Goal: Task Accomplishment & Management: Use online tool/utility

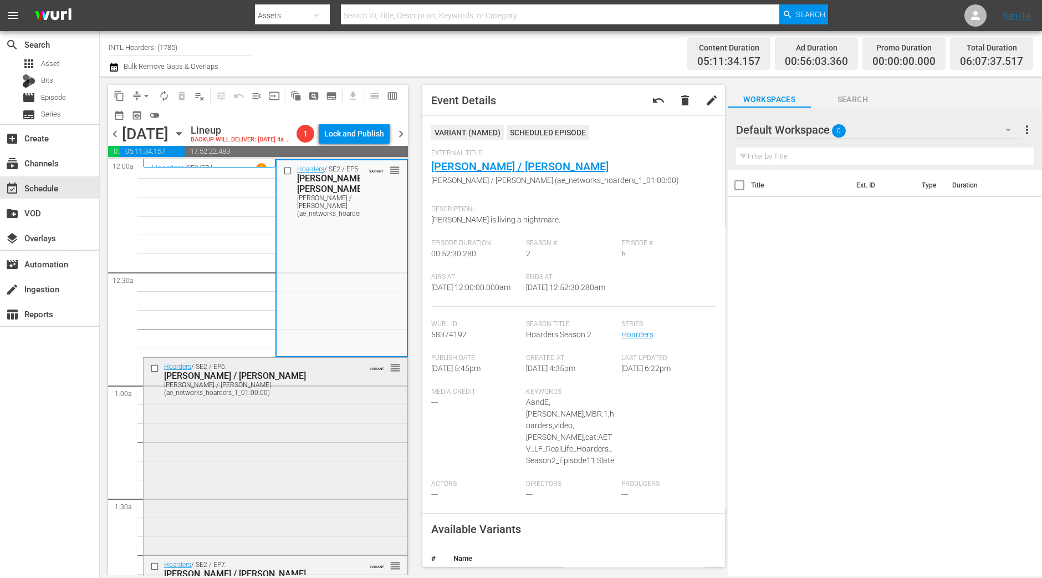
click at [249, 484] on div "Hoarders / SE2 / EP6: [PERSON_NAME] / [PERSON_NAME] [PERSON_NAME] / [PERSON_NAM…" at bounding box center [276, 455] width 264 height 195
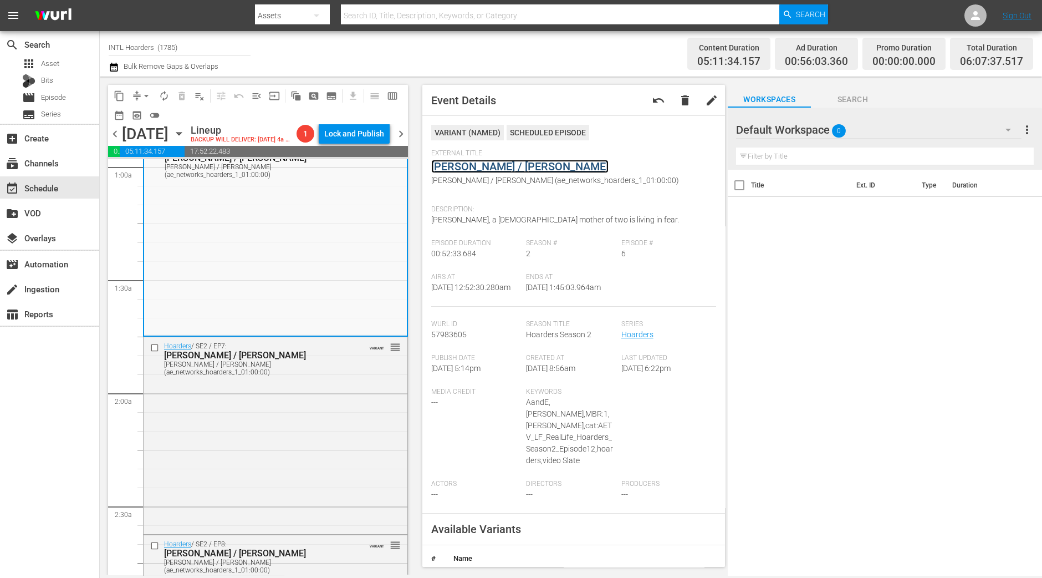
scroll to position [416, 0]
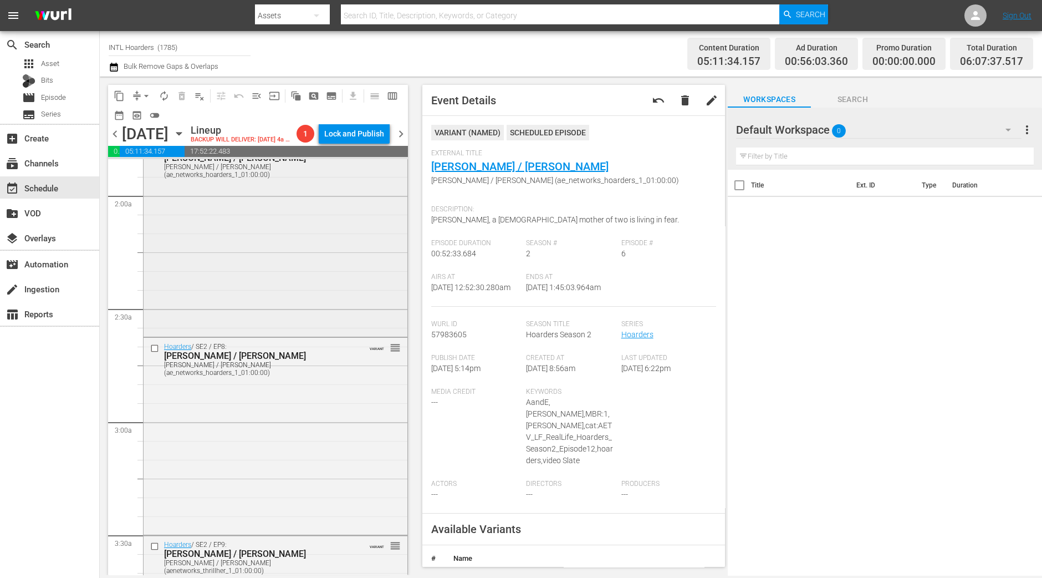
drag, startPoint x: 374, startPoint y: 274, endPoint x: 366, endPoint y: 292, distance: 18.9
click at [366, 292] on div "Hoarders / SE2 / EP7: Linda / Todd Linda / Todd (ae_networks_hoarders_1_01:00:0…" at bounding box center [276, 237] width 264 height 195
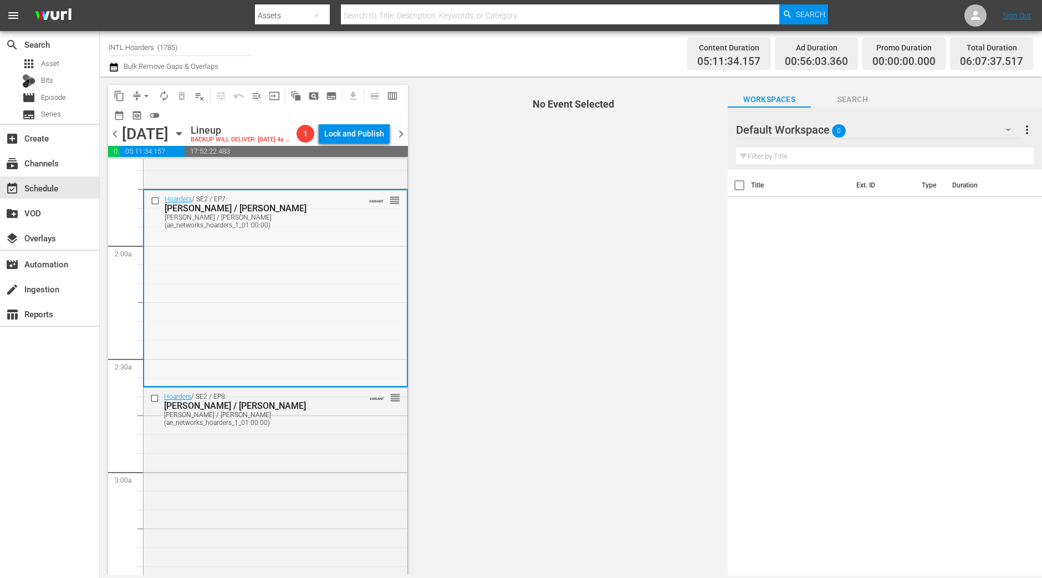
scroll to position [347, 0]
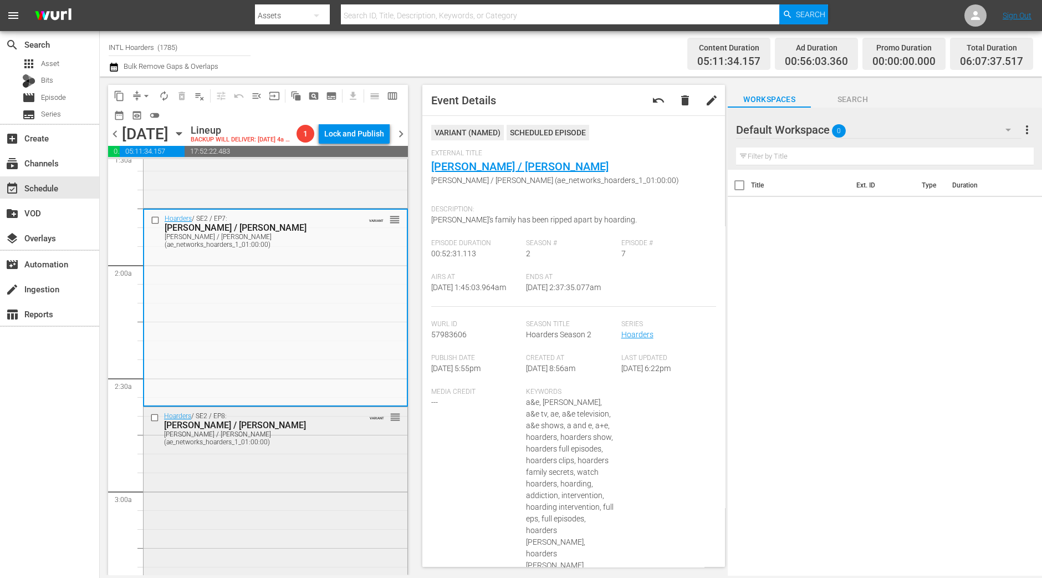
click at [261, 491] on div "Hoarders / SE2 / EP8: Janet / Christina Janet / Christina (ae_networks_hoarders…" at bounding box center [276, 504] width 264 height 195
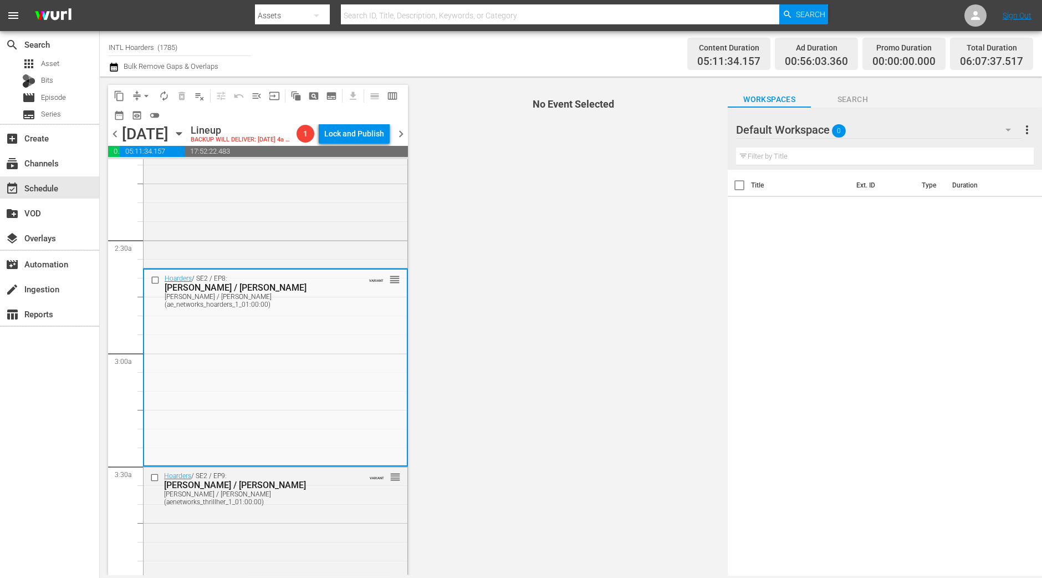
scroll to position [554, 0]
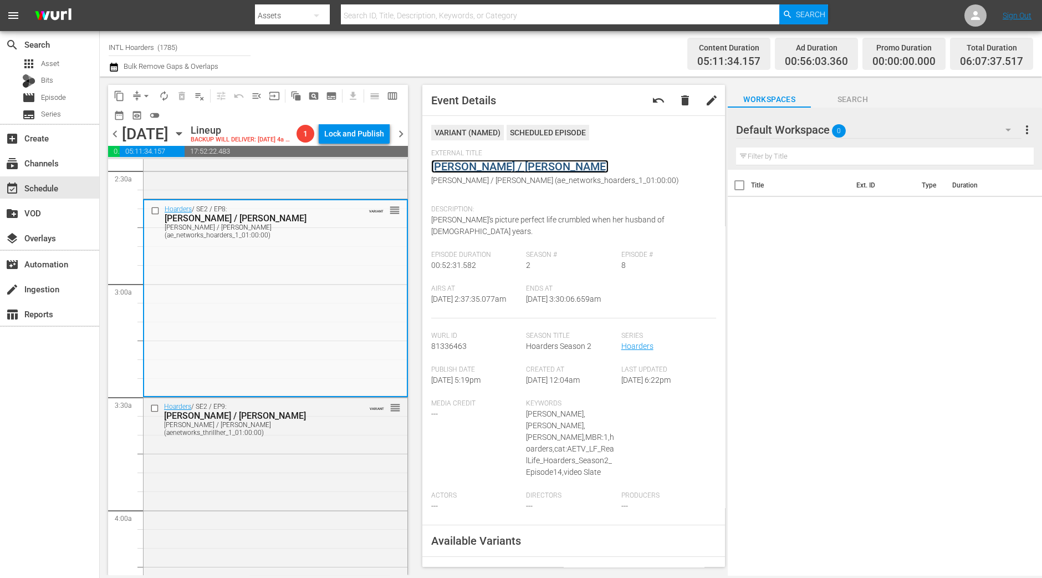
drag, startPoint x: 498, startPoint y: 175, endPoint x: 498, endPoint y: 164, distance: 10.5
click at [296, 490] on div "Hoarders / SE2 / EP9: Gail / Warren Gail / Warren (aenetworks_thrillher_1_01:00…" at bounding box center [276, 495] width 264 height 195
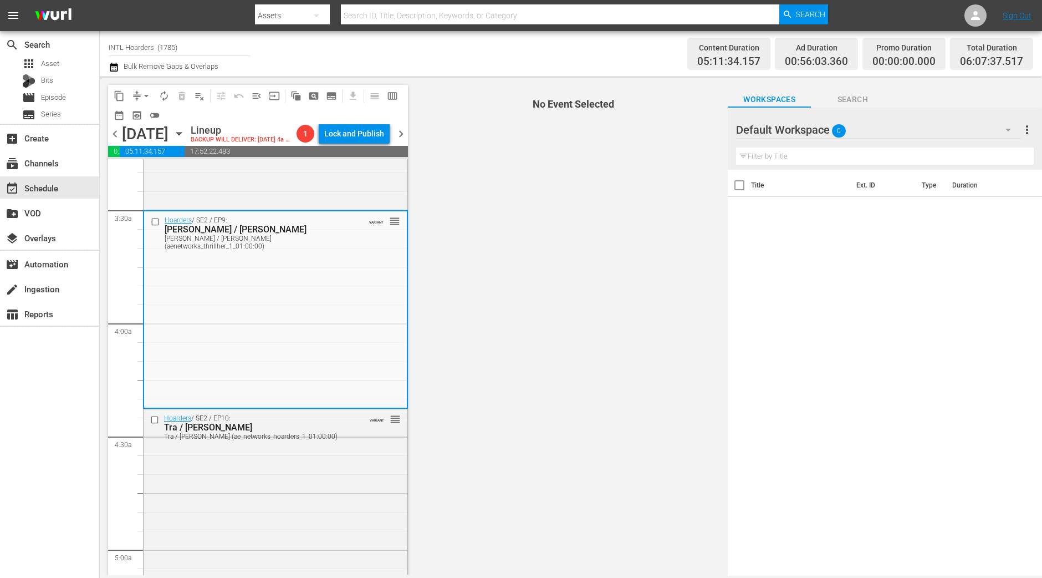
scroll to position [762, 0]
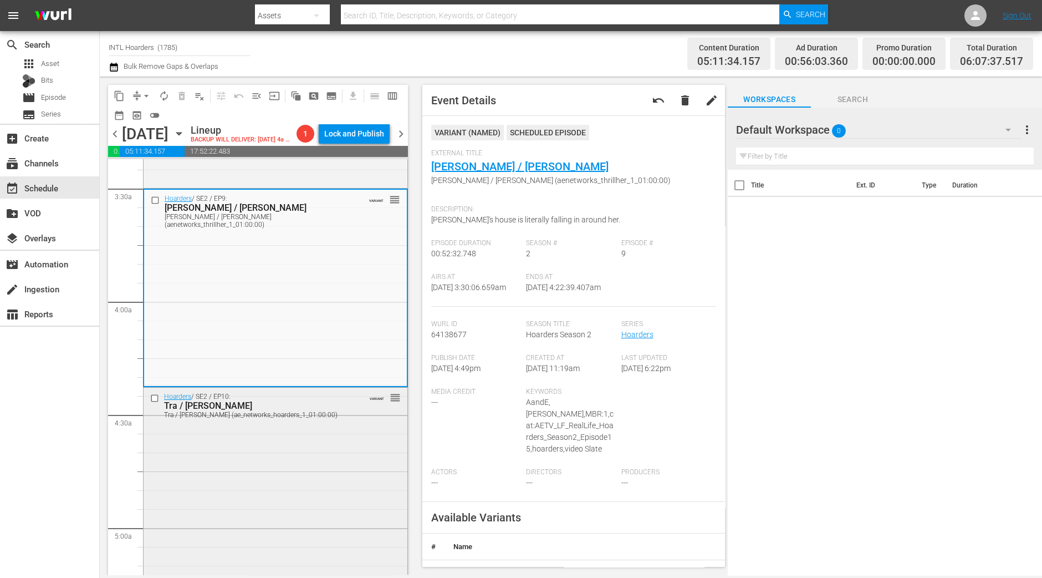
click at [297, 460] on div "Hoarders / SE2 / EP10: Tra / Jill Tra / Jill (ae_networks_hoarders_1_01:00:00) …" at bounding box center [276, 485] width 264 height 195
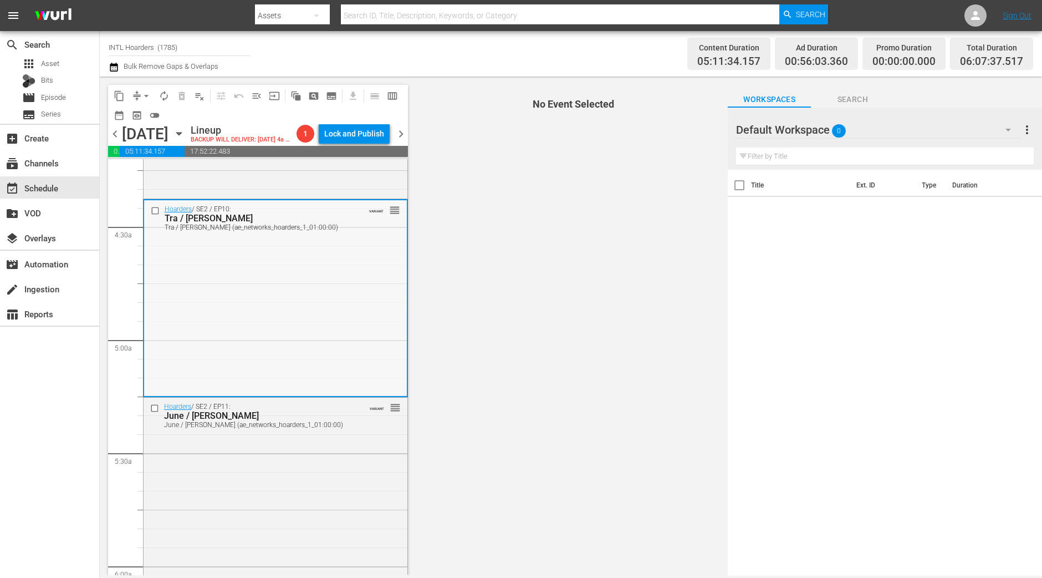
scroll to position [970, 0]
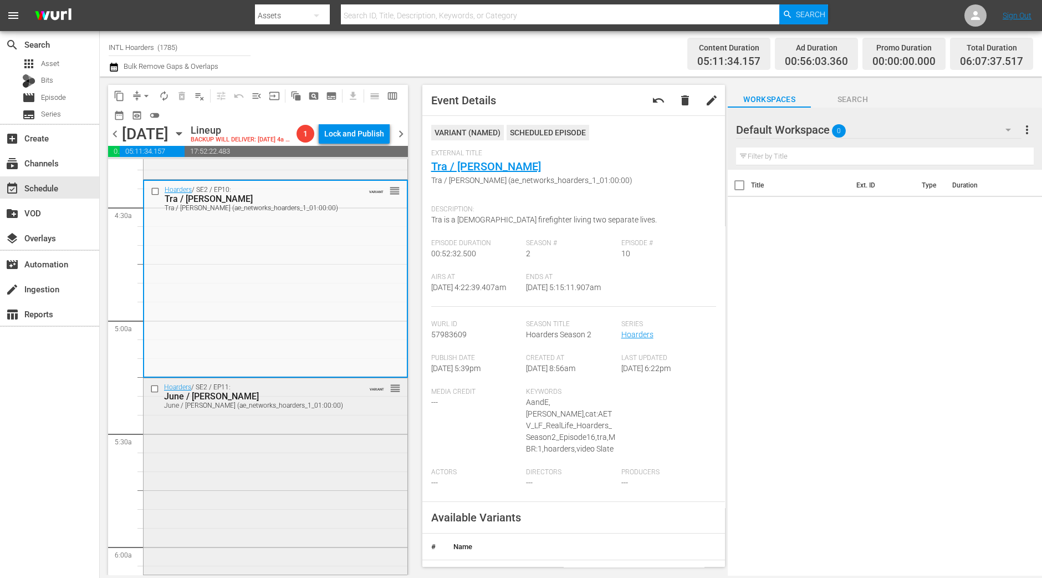
click at [352, 393] on div "VARIANT reorder" at bounding box center [376, 387] width 49 height 11
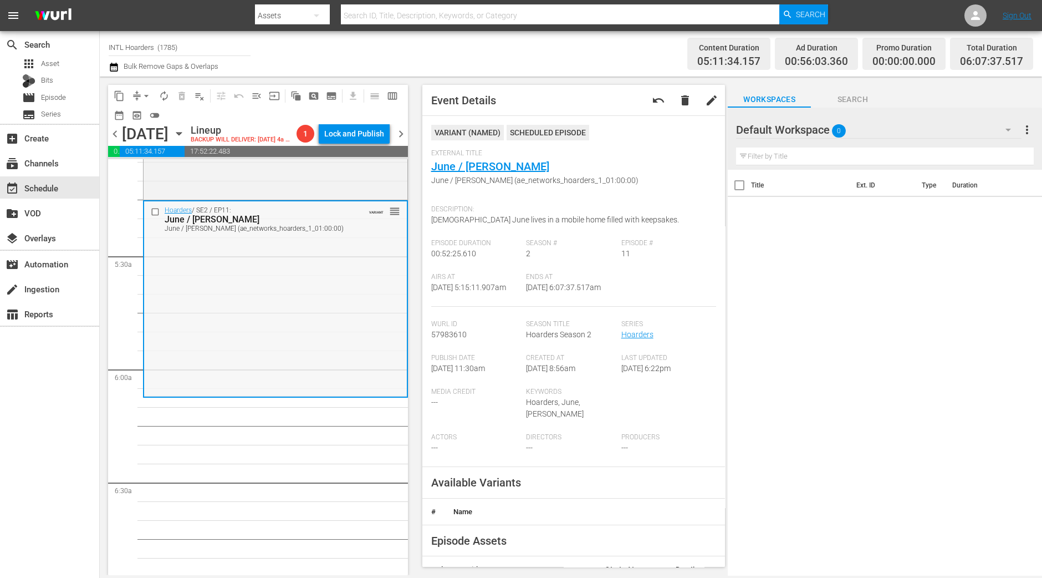
scroll to position [1178, 0]
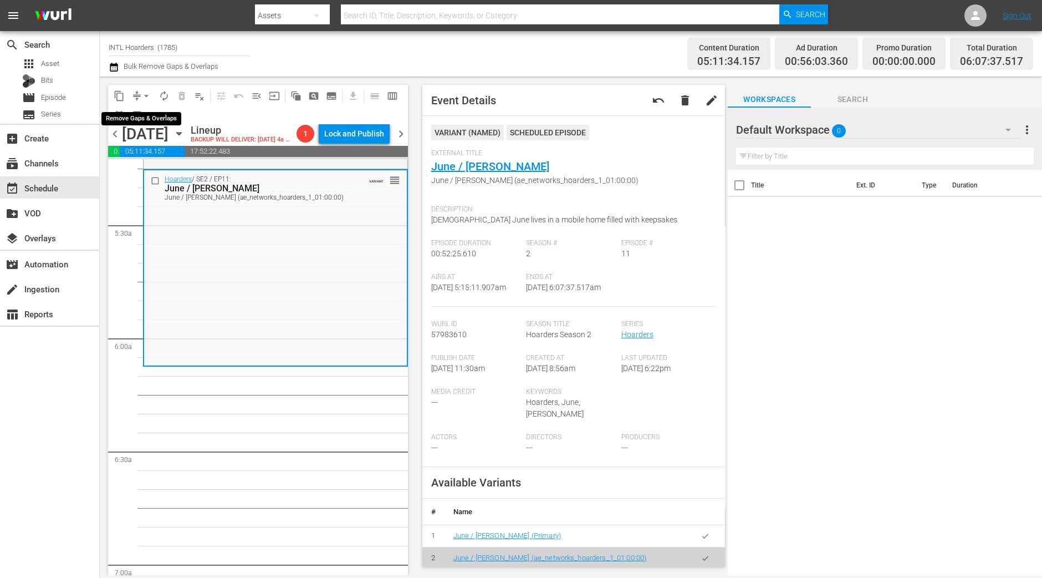
click at [144, 94] on span "arrow_drop_down" at bounding box center [146, 95] width 11 height 11
click at [144, 112] on li "Align to Midnight" at bounding box center [147, 118] width 116 height 18
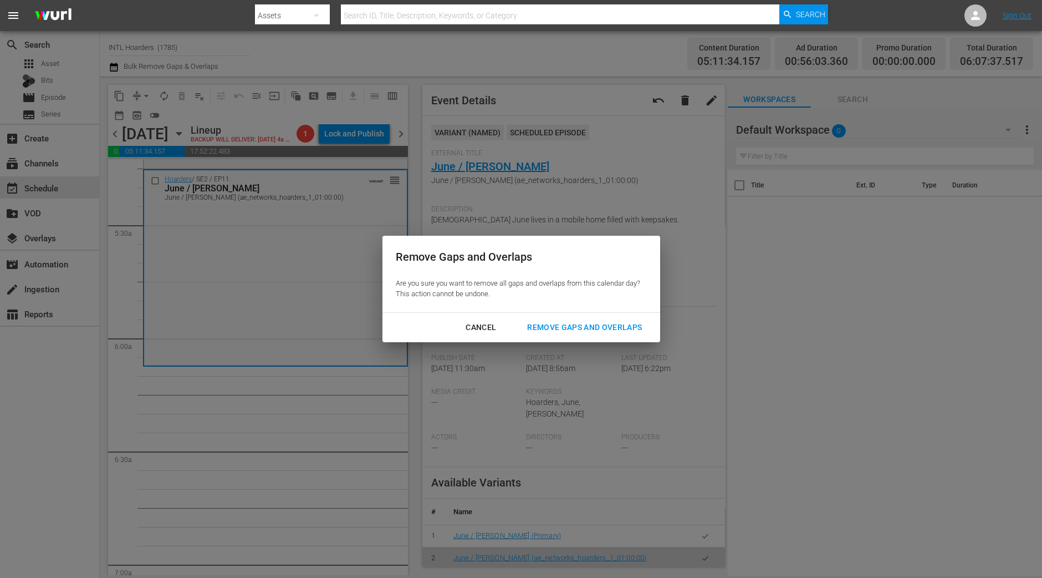
click at [553, 327] on div "Remove Gaps and Overlaps" at bounding box center [584, 327] width 133 height 14
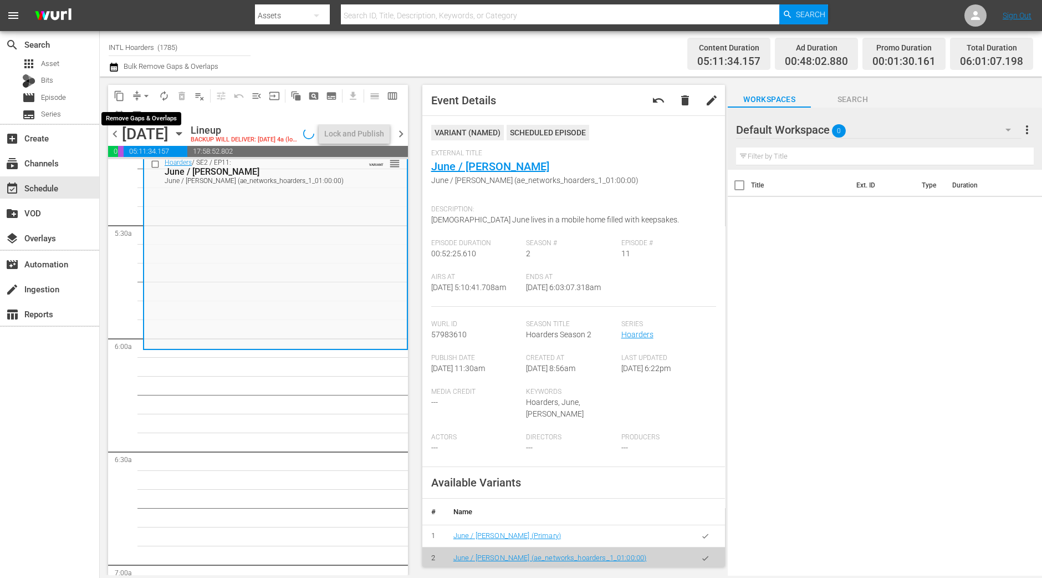
click at [147, 93] on span "arrow_drop_down" at bounding box center [146, 95] width 11 height 11
click at [144, 112] on li "Align to Midnight" at bounding box center [147, 118] width 116 height 18
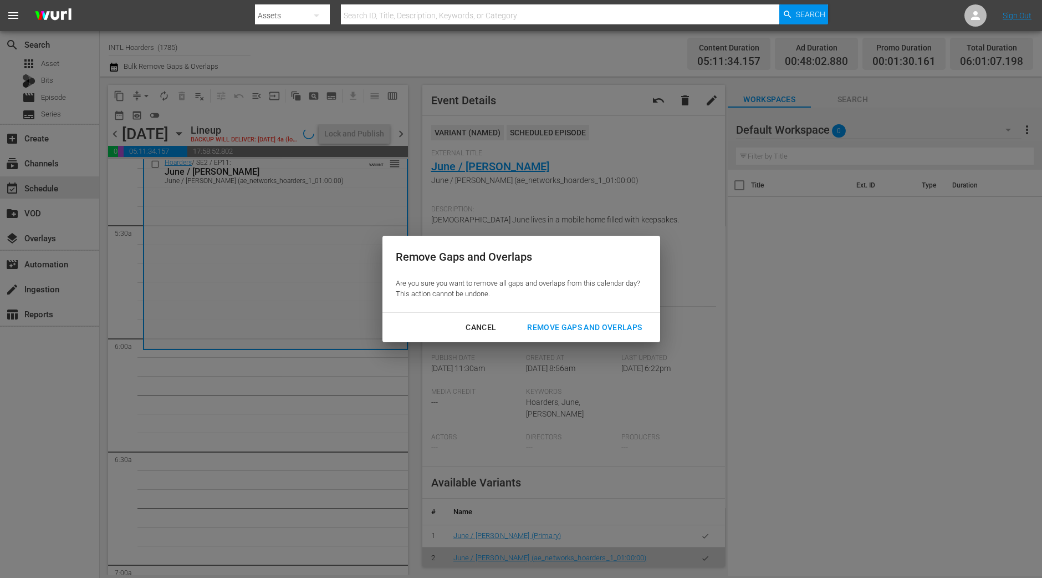
click at [555, 332] on div "Remove Gaps and Overlaps" at bounding box center [584, 327] width 133 height 14
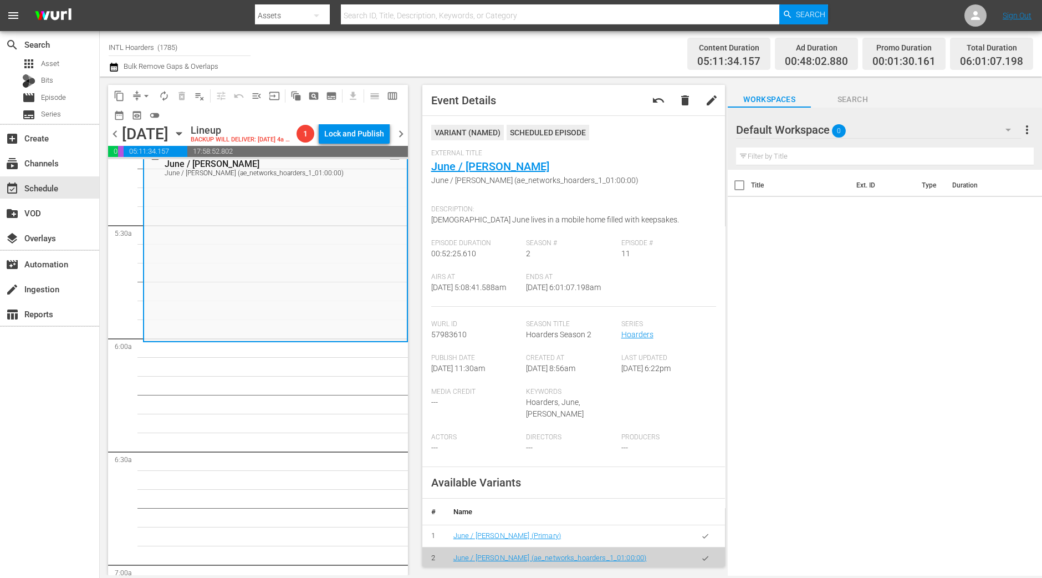
click at [144, 96] on span "arrow_drop_down" at bounding box center [146, 95] width 11 height 11
click at [140, 114] on li "Align to Midnight" at bounding box center [147, 118] width 116 height 18
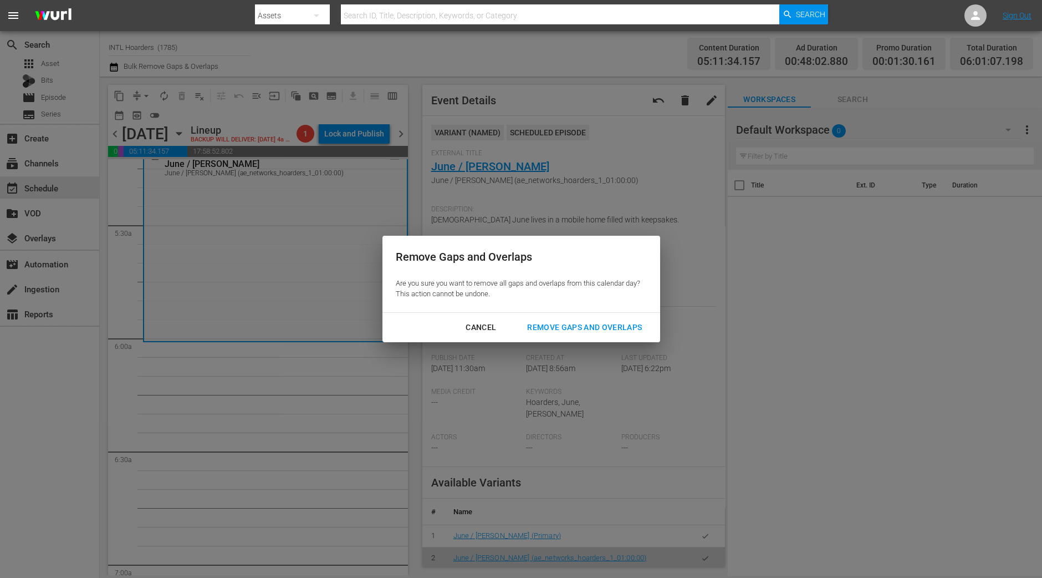
click at [594, 320] on button "Remove Gaps and Overlaps" at bounding box center [584, 327] width 141 height 21
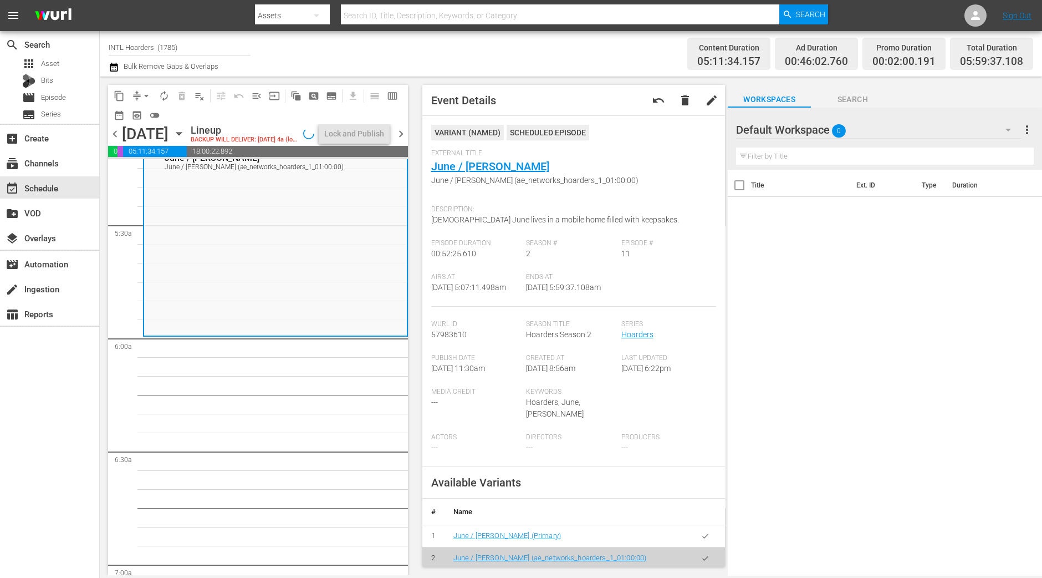
scroll to position [1197, 0]
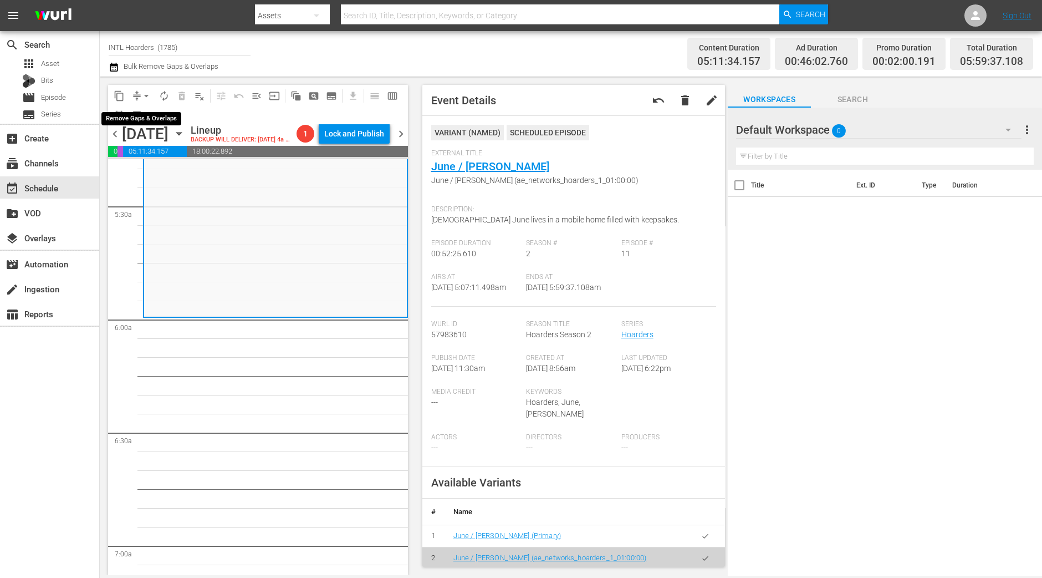
click at [140, 95] on button "arrow_drop_down" at bounding box center [146, 96] width 18 height 18
click at [141, 114] on li "Align to Midnight" at bounding box center [147, 118] width 116 height 18
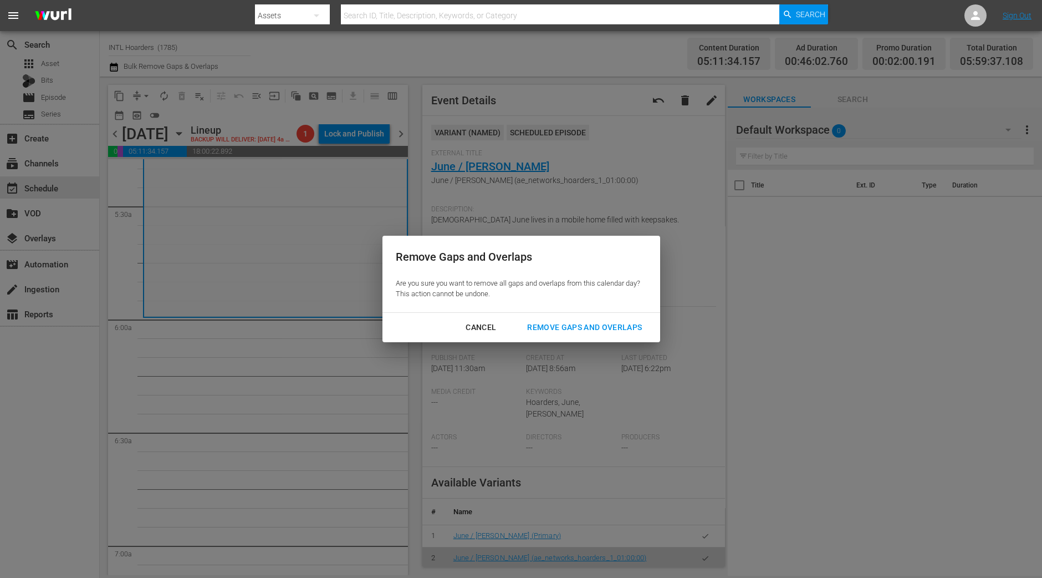
click at [556, 327] on div "Remove Gaps and Overlaps" at bounding box center [584, 327] width 133 height 14
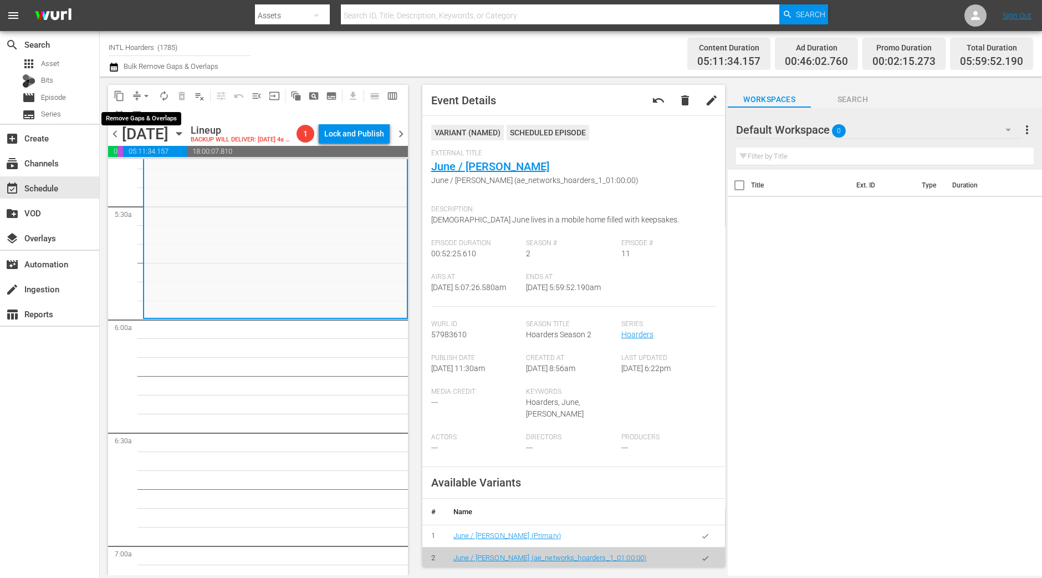
click at [146, 94] on span "arrow_drop_down" at bounding box center [146, 95] width 11 height 11
click at [136, 114] on li "Align to Midnight" at bounding box center [147, 118] width 116 height 18
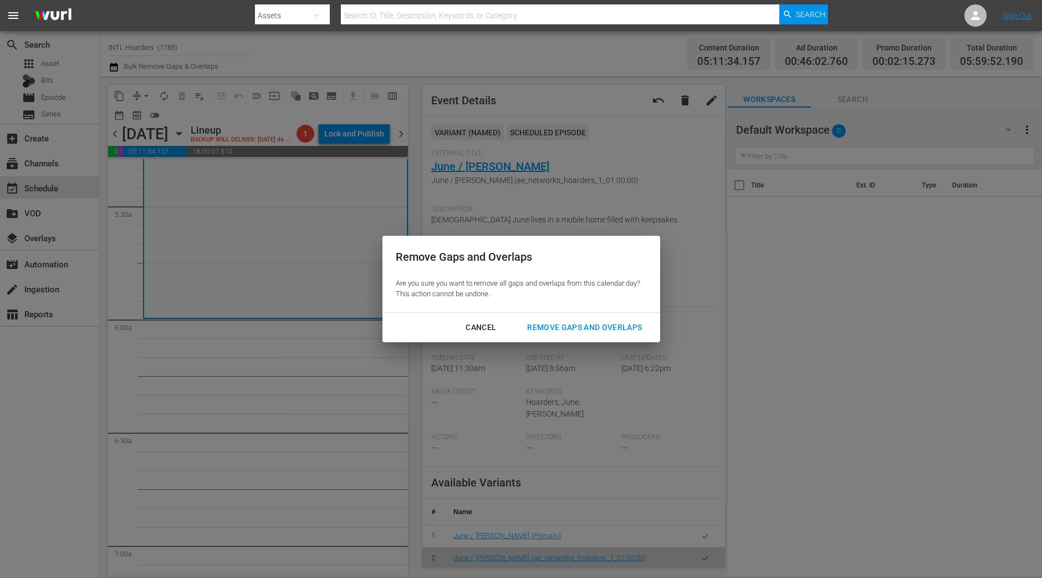
click at [571, 327] on div "Remove Gaps and Overlaps" at bounding box center [584, 327] width 133 height 14
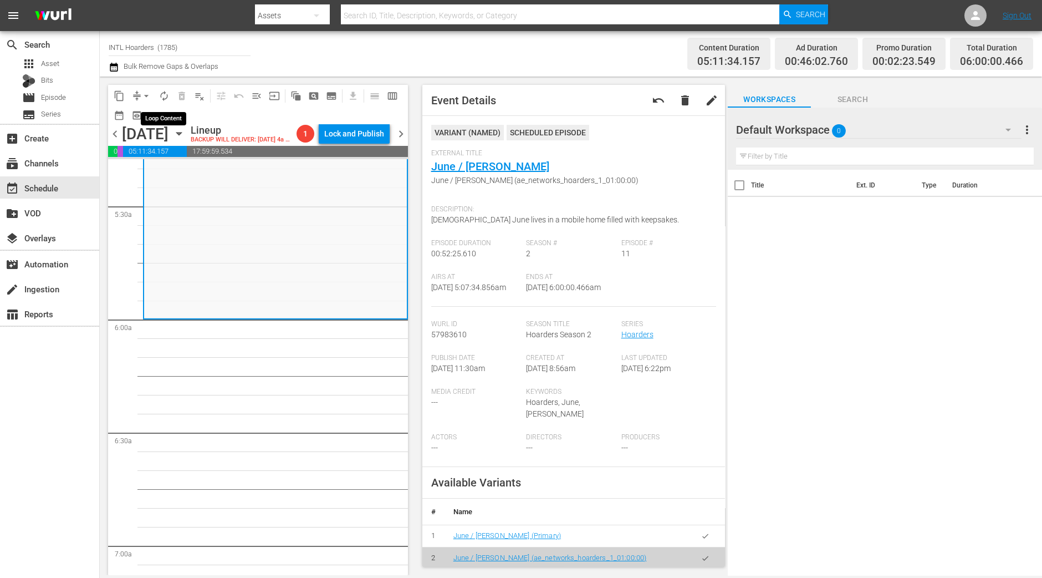
click at [166, 93] on span "autorenew_outlined" at bounding box center [164, 95] width 11 height 11
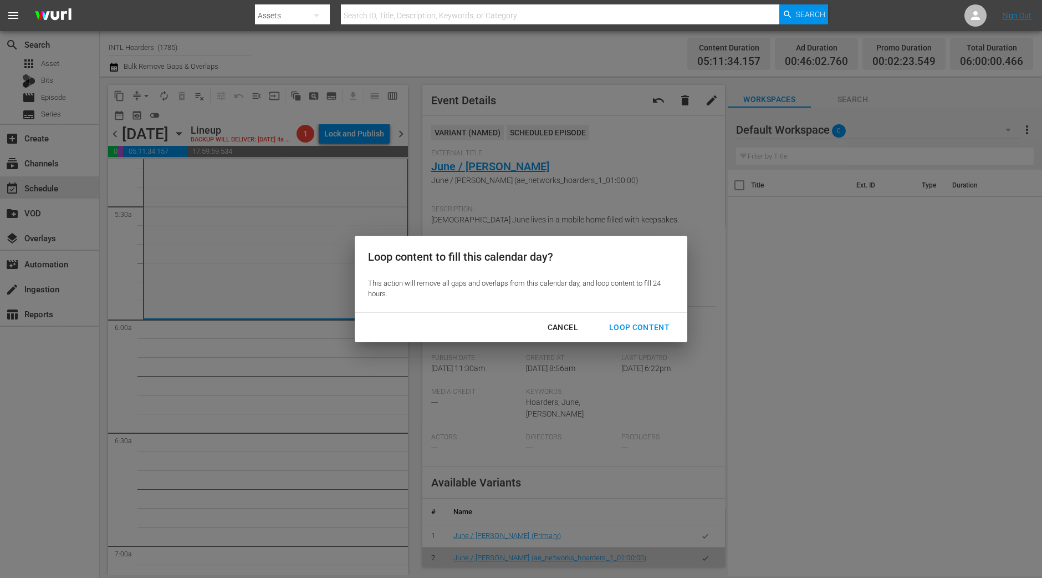
click at [635, 317] on div "Cancel Loop Content" at bounding box center [521, 327] width 333 height 29
click at [638, 322] on div "Loop Content" at bounding box center [639, 327] width 78 height 14
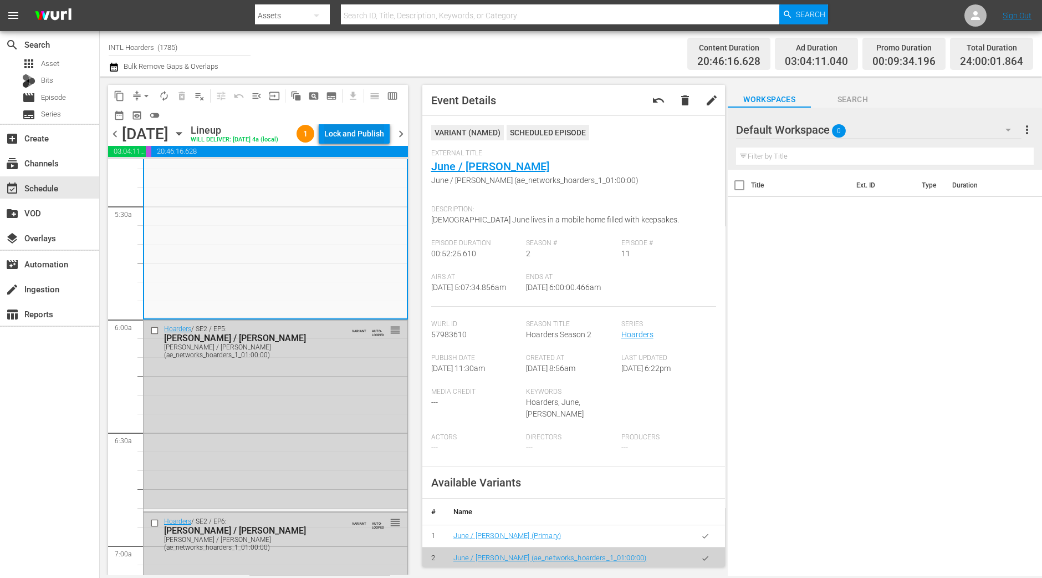
click at [356, 131] on div "Lock and Publish" at bounding box center [354, 134] width 60 height 20
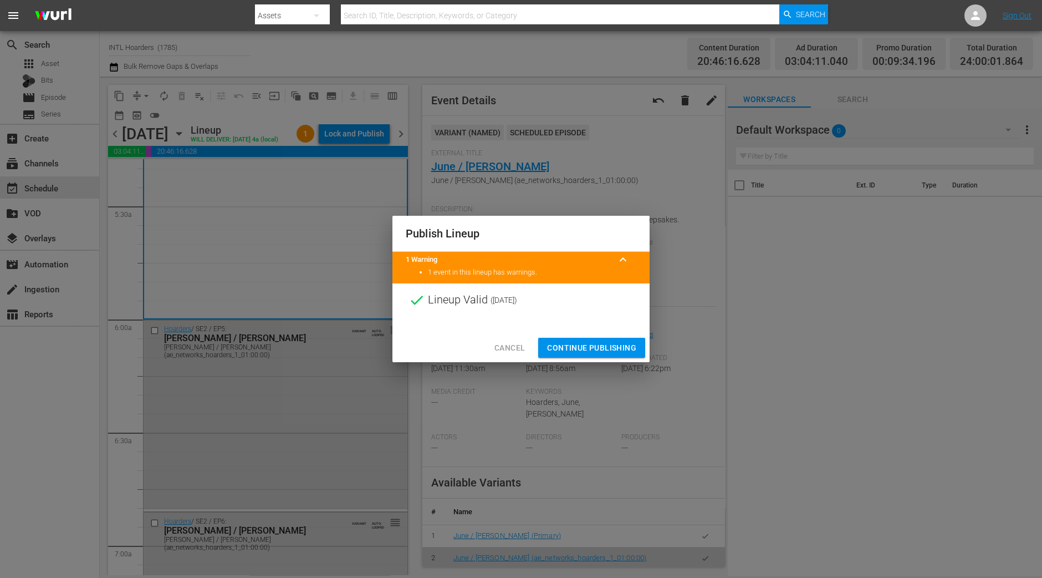
click at [585, 345] on span "Continue Publishing" at bounding box center [591, 348] width 89 height 14
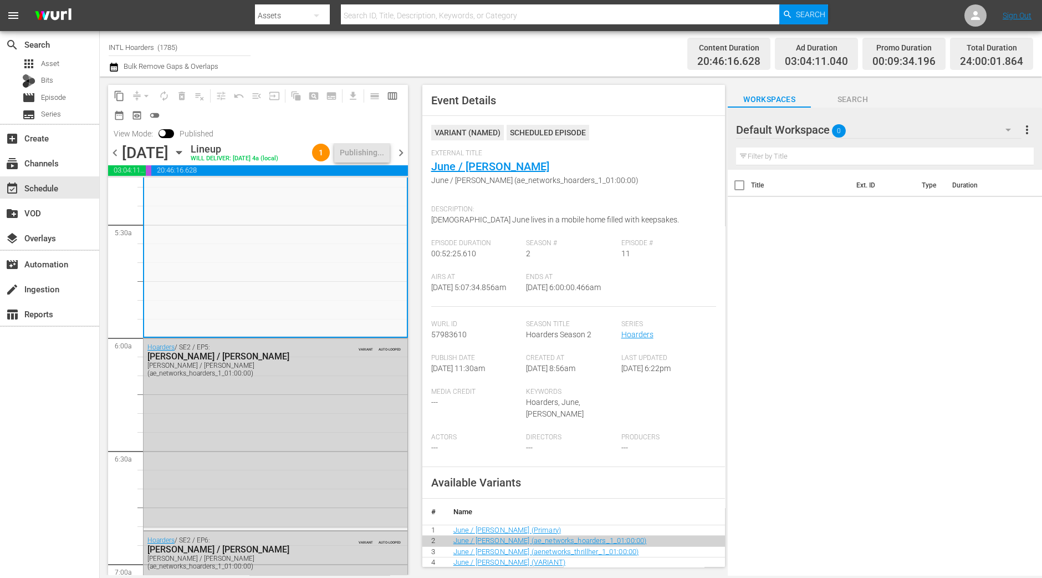
click at [407, 155] on span "chevron_right" at bounding box center [401, 153] width 14 height 14
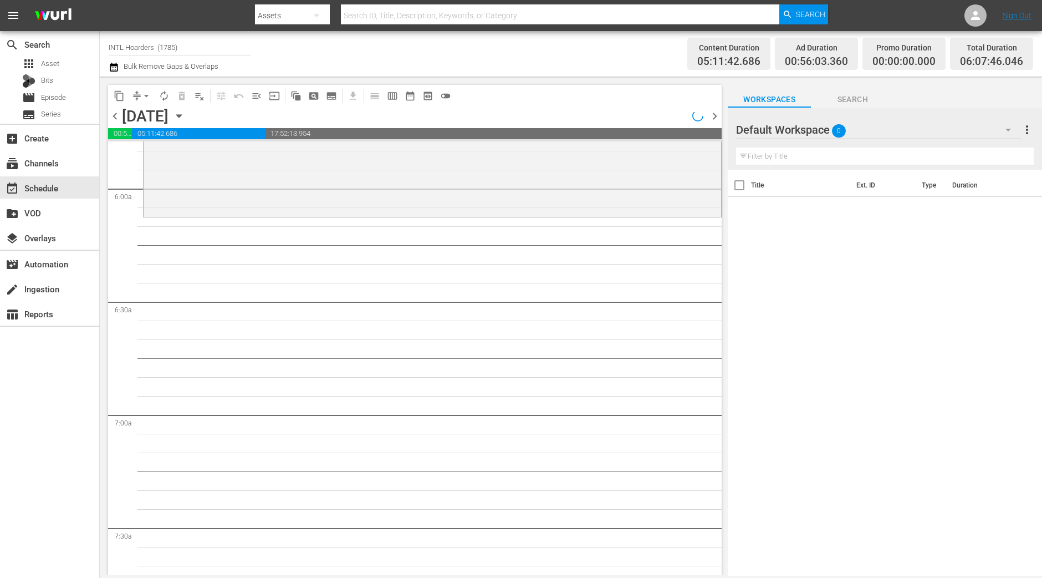
scroll to position [1235, 0]
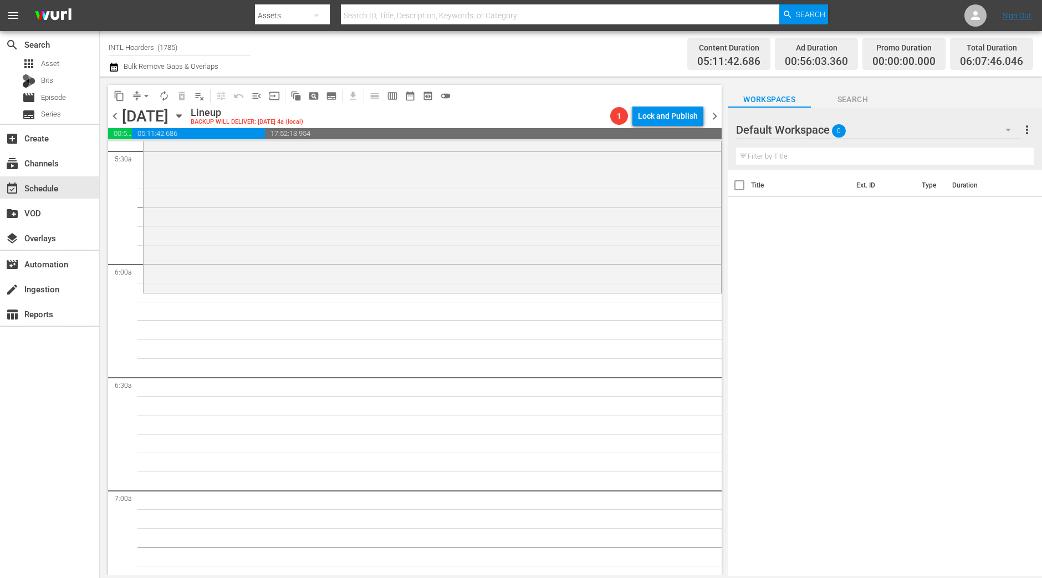
drag, startPoint x: 246, startPoint y: 358, endPoint x: 246, endPoint y: 350, distance: 7.8
click at [253, 265] on div "Hoarders / SE3 / EP11: Tami / George reorder" at bounding box center [433, 192] width 578 height 195
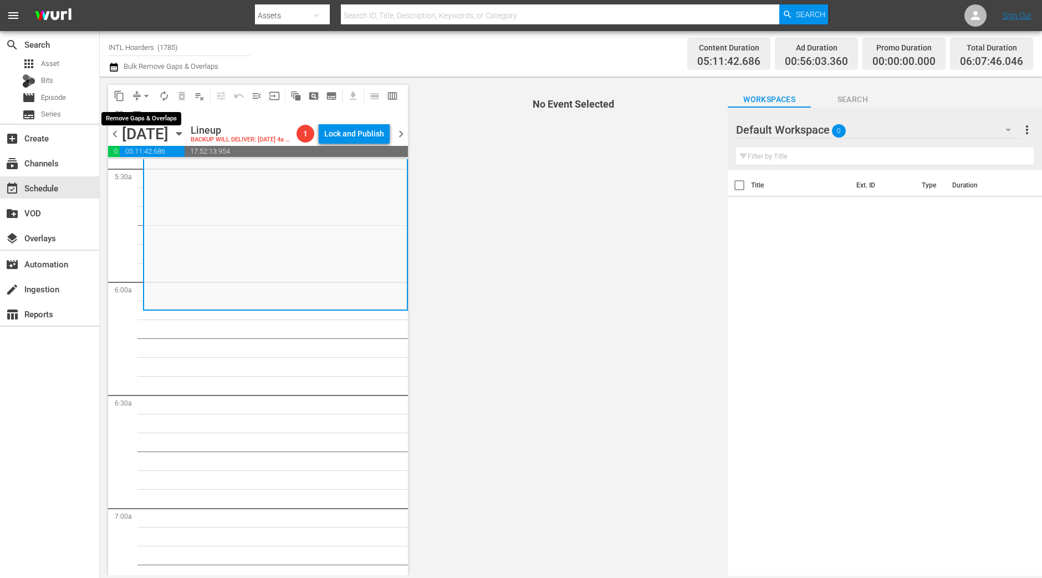
click at [149, 100] on span "arrow_drop_down" at bounding box center [146, 95] width 11 height 11
click at [147, 114] on li "Align to Midnight" at bounding box center [147, 118] width 116 height 18
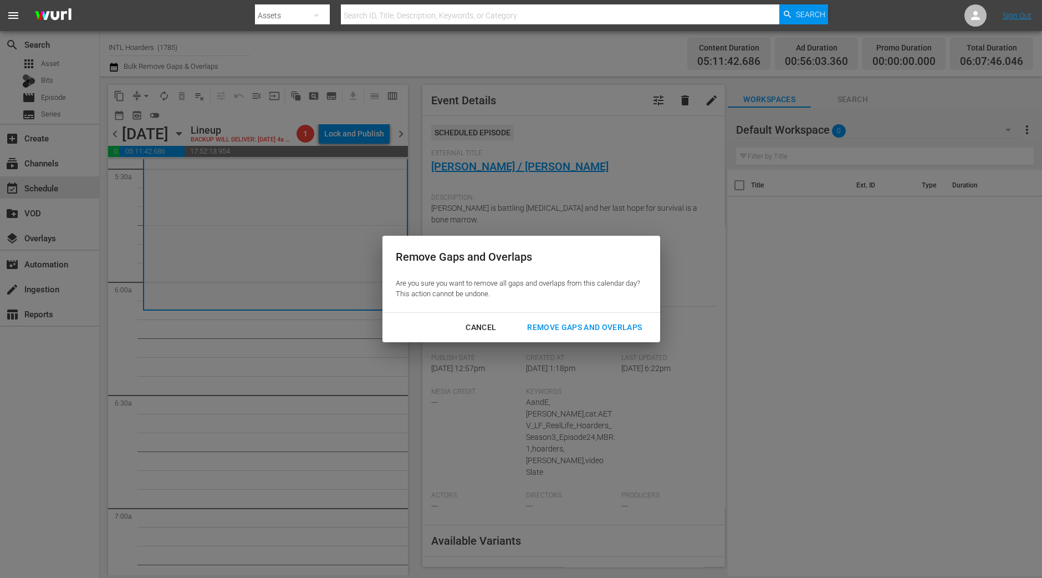
click at [588, 317] on div "Cancel Remove Gaps and Overlaps" at bounding box center [522, 327] width 278 height 29
click at [596, 326] on div "Remove Gaps and Overlaps" at bounding box center [584, 327] width 133 height 14
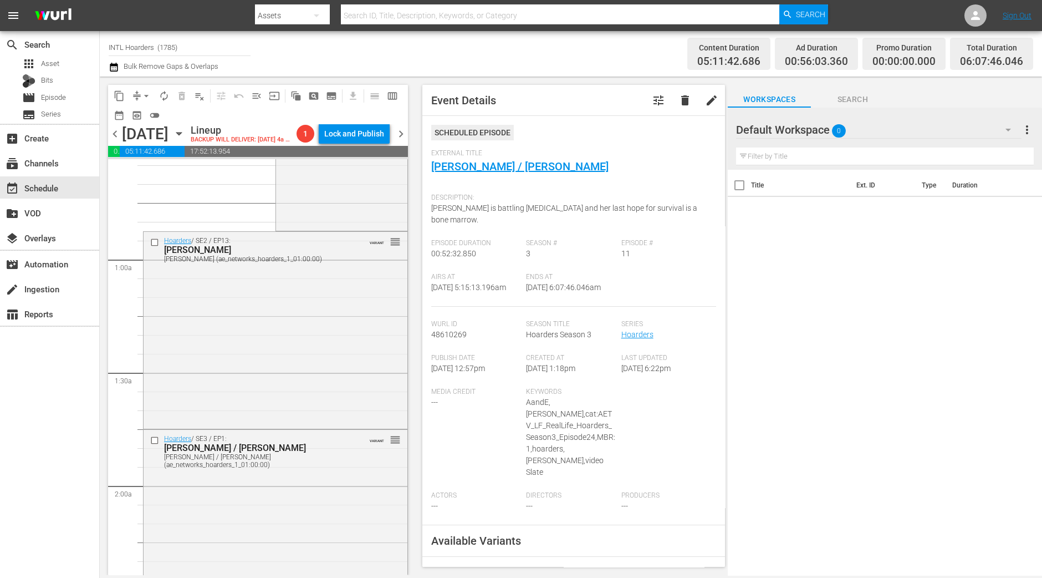
scroll to position [0, 0]
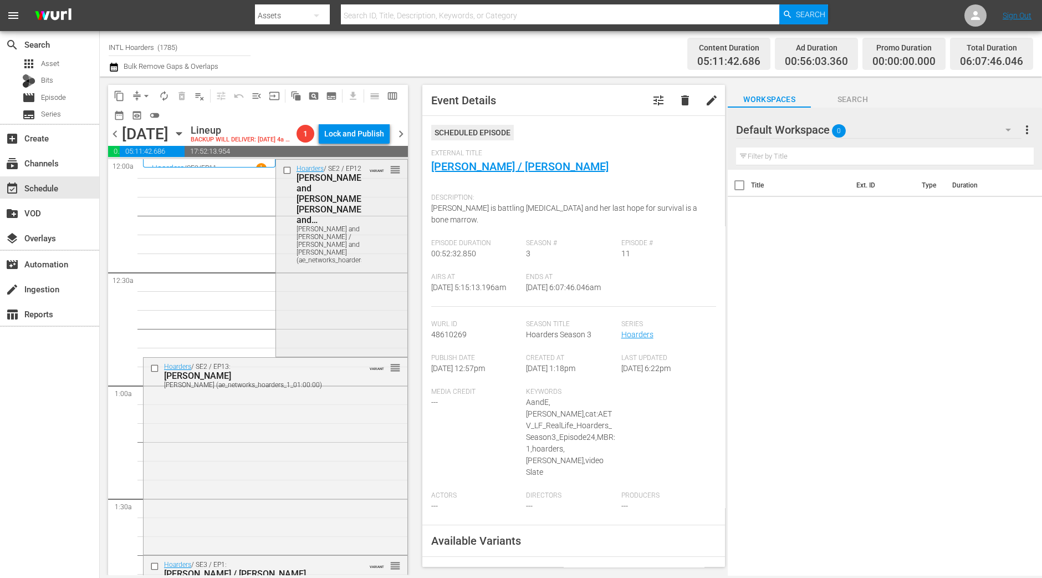
click at [318, 268] on div "Hoarders / SE2 / EP12: Dennis and Nadene / Erin and Malinda Dennis and Nadene /…" at bounding box center [341, 257] width 131 height 195
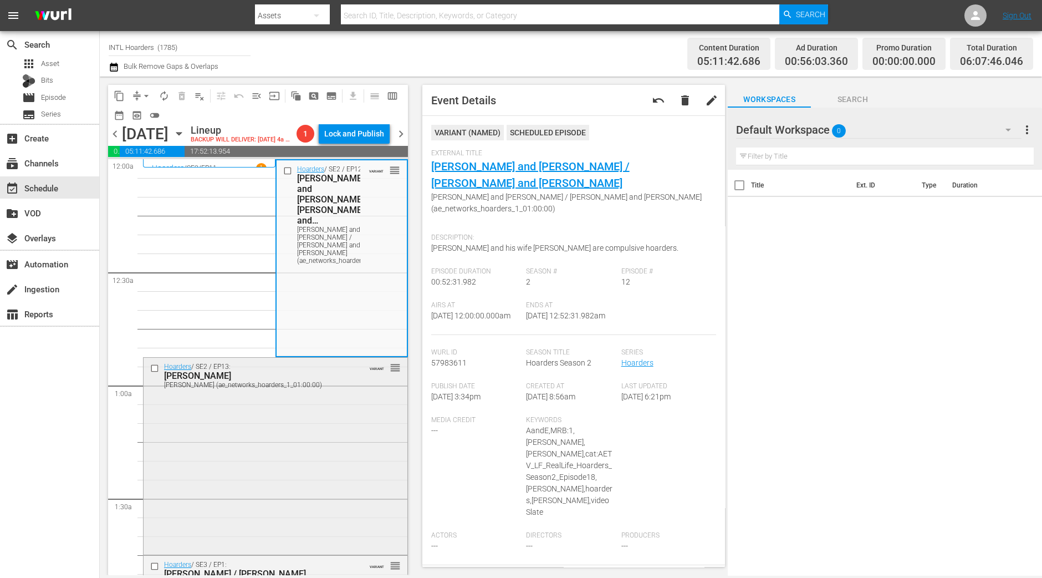
click at [334, 428] on div "Hoarders / SE2 / EP13: Claudie Claudie (ae_networks_hoarders_1_01:00:00) VARIAN…" at bounding box center [276, 455] width 264 height 195
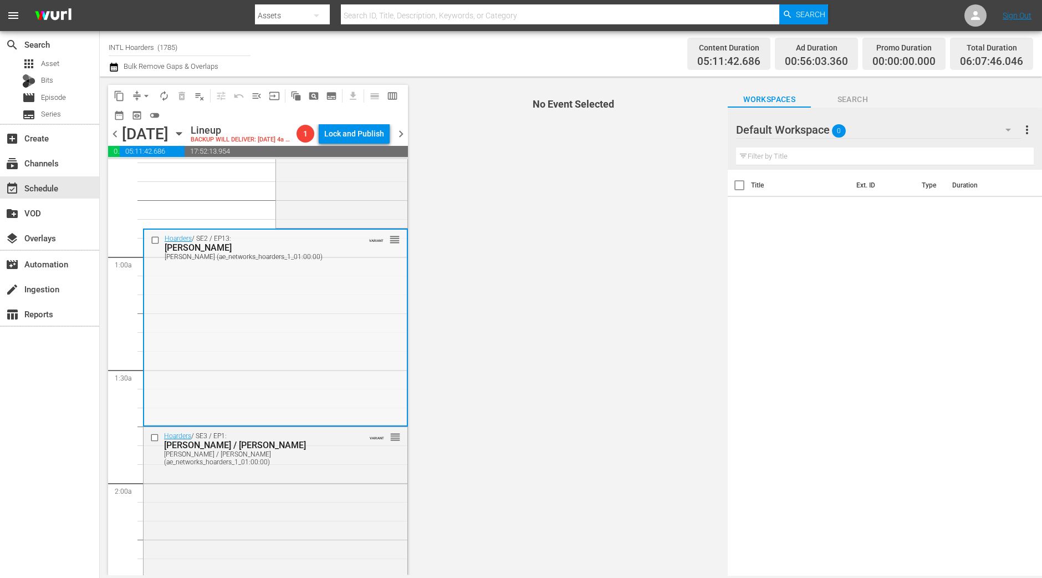
scroll to position [138, 0]
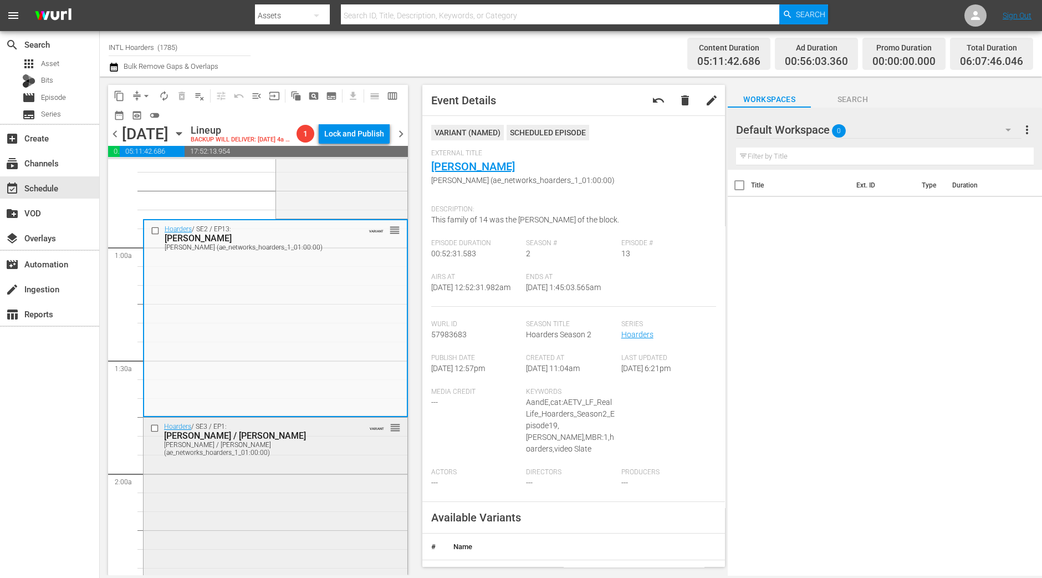
click at [264, 478] on div "Hoarders / SE3 / EP1: Michelle / Kim Michelle / Kim (ae_networks_hoarders_1_01:…" at bounding box center [276, 514] width 264 height 195
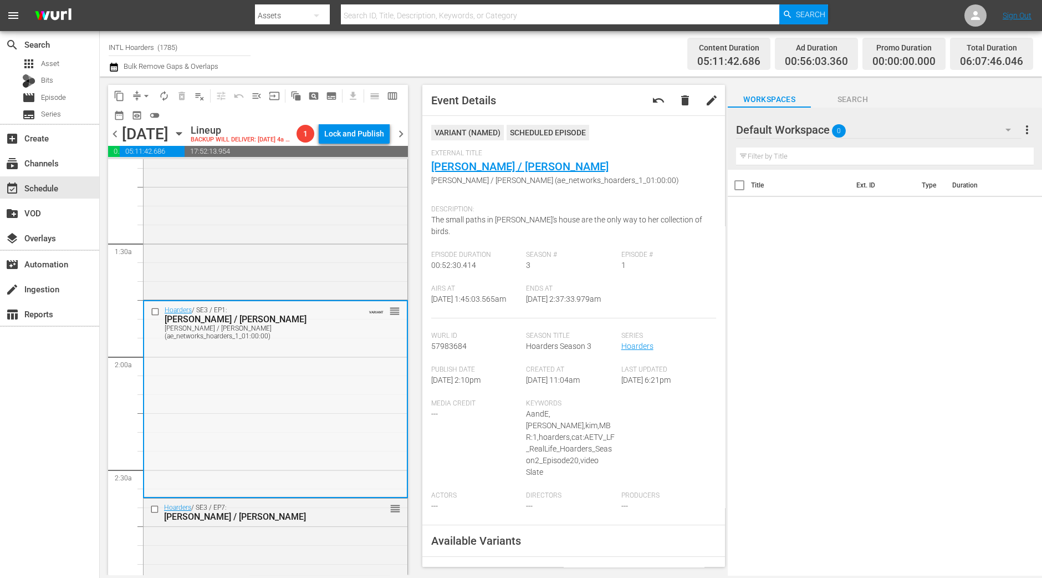
scroll to position [277, 0]
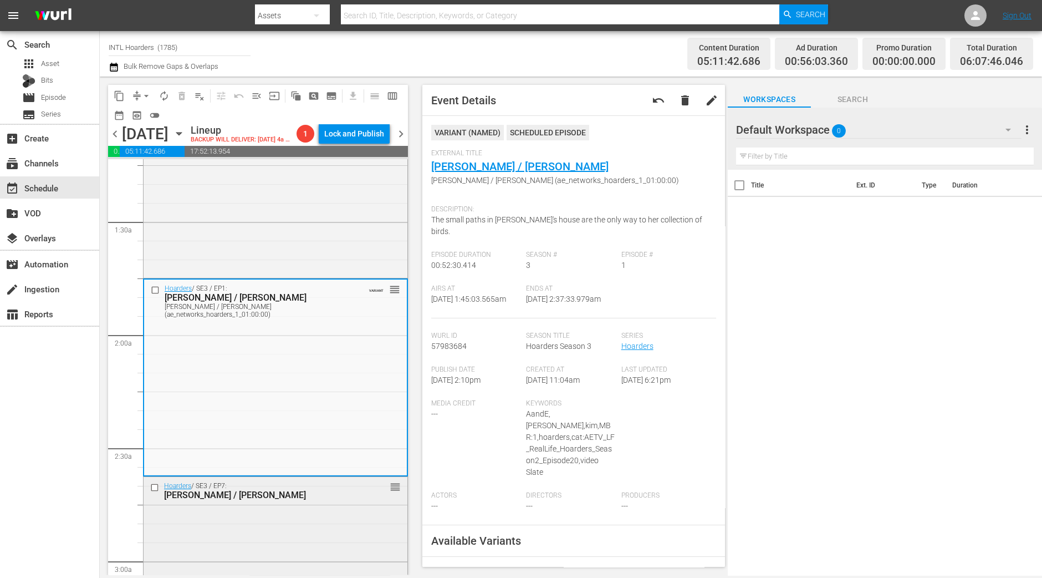
click at [265, 558] on div "Hoarders / SE3 / EP7: Laura / Penny reorder" at bounding box center [276, 574] width 264 height 195
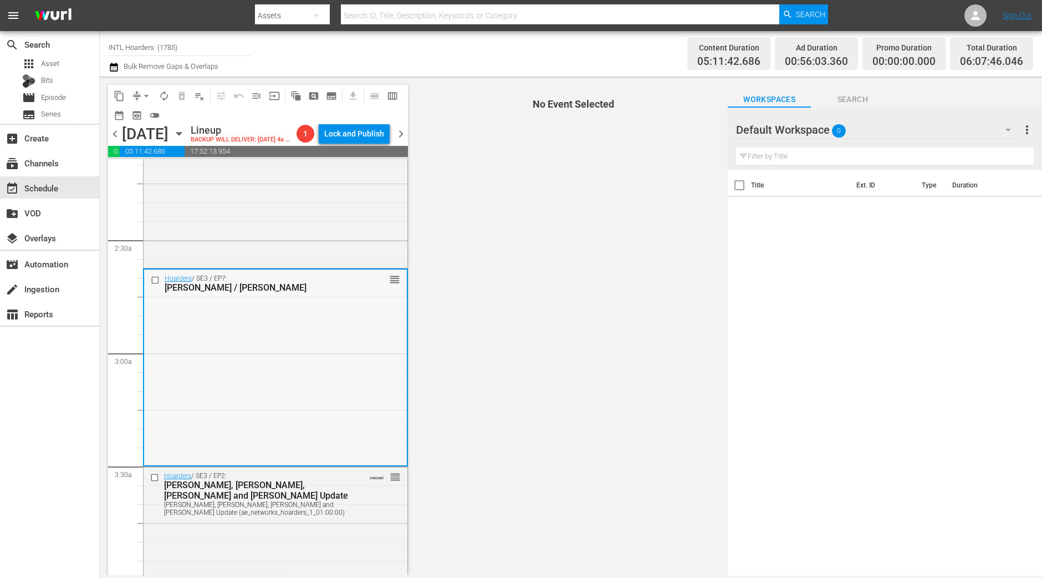
scroll to position [554, 0]
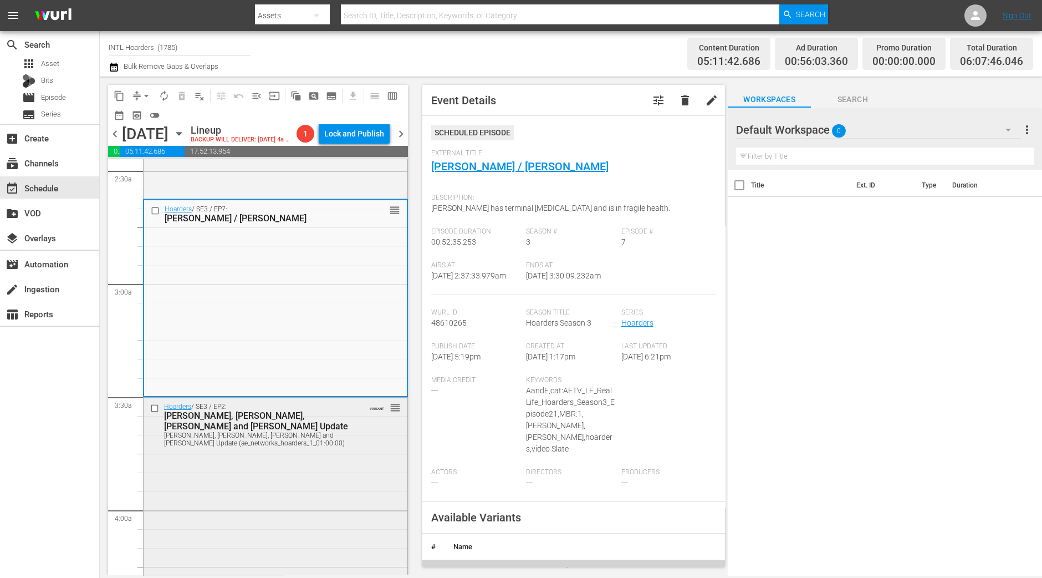
click at [226, 528] on div "Hoarders / SE3 / EP2: Betty, Jill, Jake and Bill Update Betty, Jill, Jake and B…" at bounding box center [276, 495] width 264 height 195
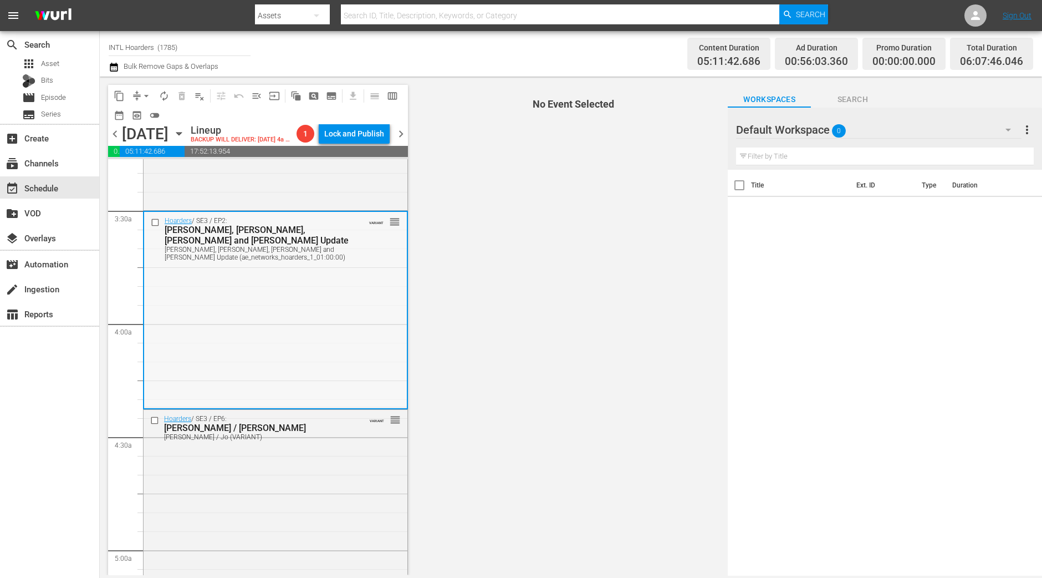
scroll to position [762, 0]
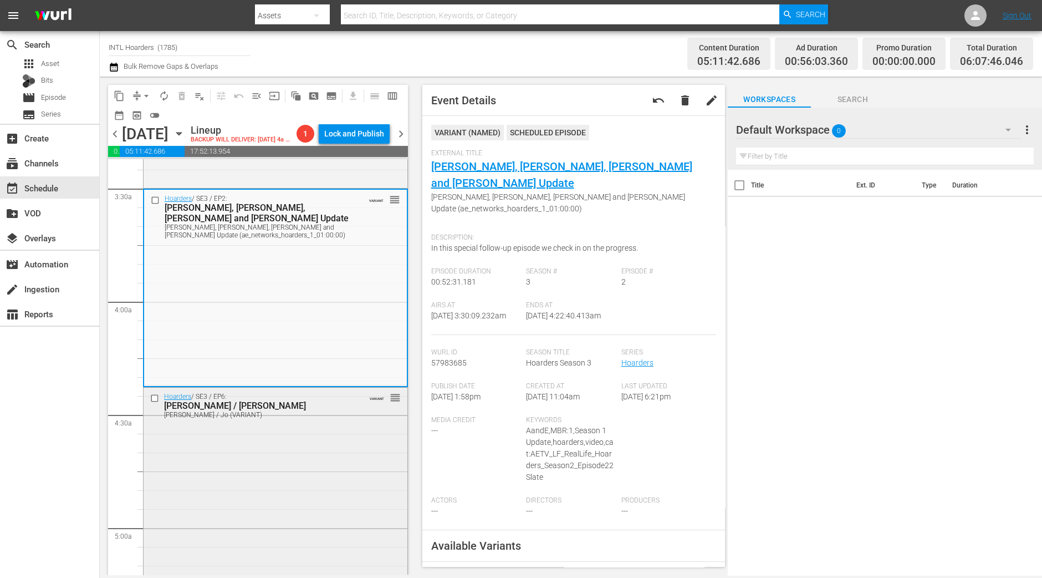
click at [271, 441] on div "Hoarders / SE3 / EP6: Carolyn / Jo Carolyn / Jo (VARIANT) VARIANT reorder" at bounding box center [276, 485] width 264 height 195
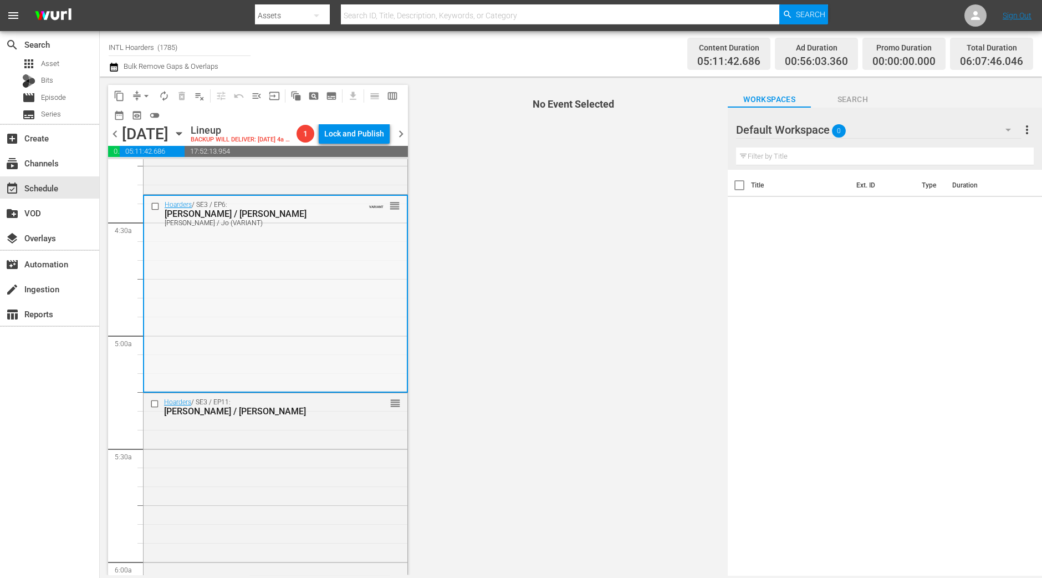
scroll to position [970, 0]
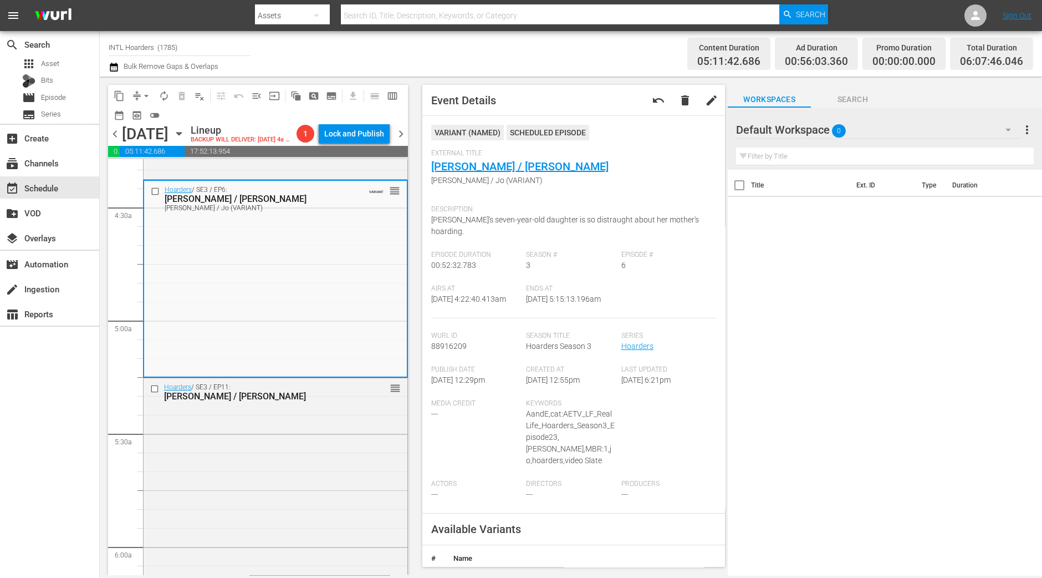
click at [268, 434] on div "Hoarders / SE3 / EP11: Tami / George reorder" at bounding box center [276, 475] width 264 height 195
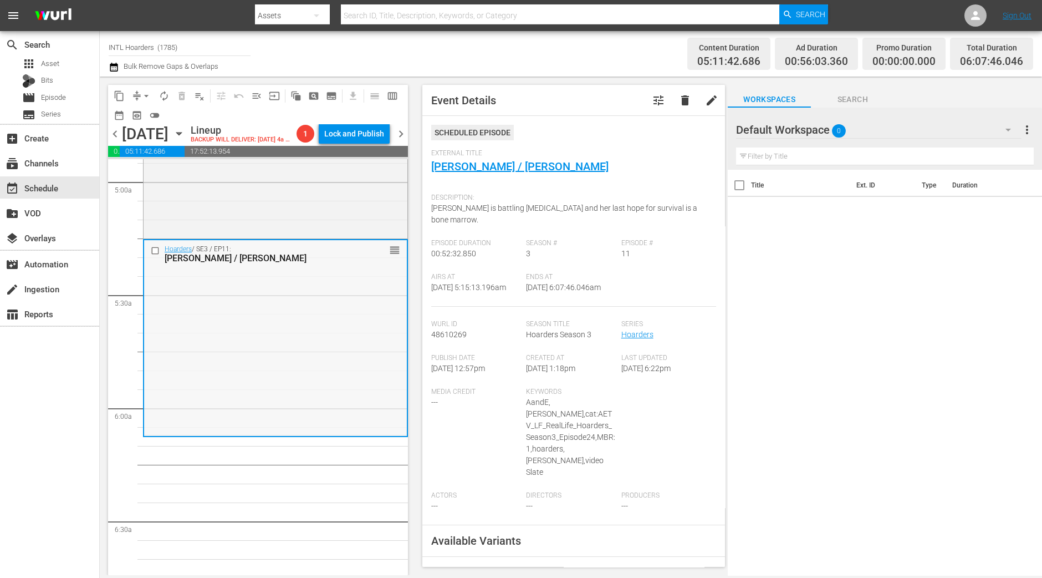
scroll to position [1108, 0]
click at [146, 96] on span "arrow_drop_down" at bounding box center [146, 95] width 11 height 11
click at [144, 112] on li "Align to Midnight" at bounding box center [147, 118] width 116 height 18
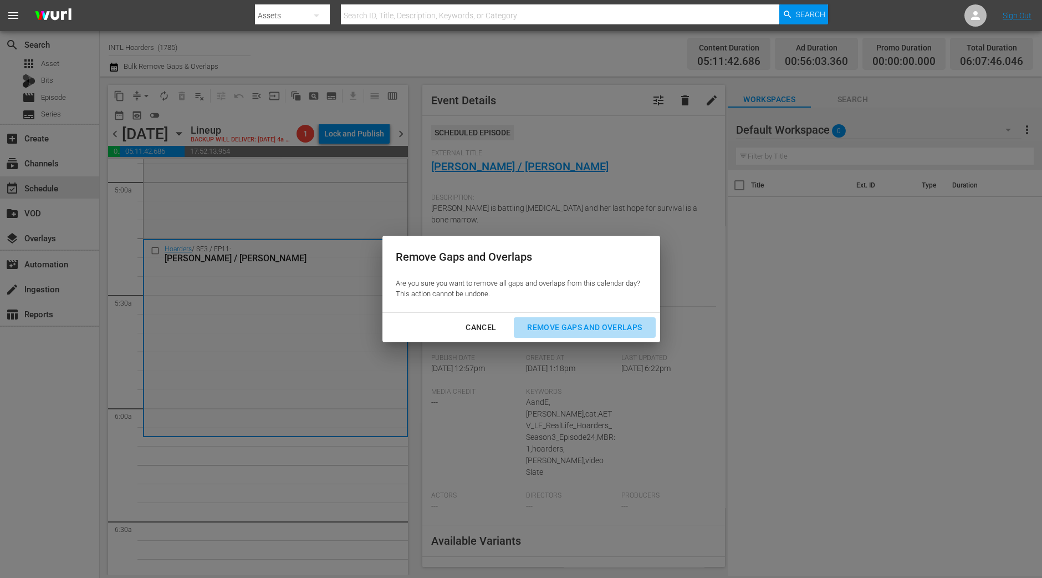
click at [590, 320] on button "Remove Gaps and Overlaps" at bounding box center [584, 327] width 141 height 21
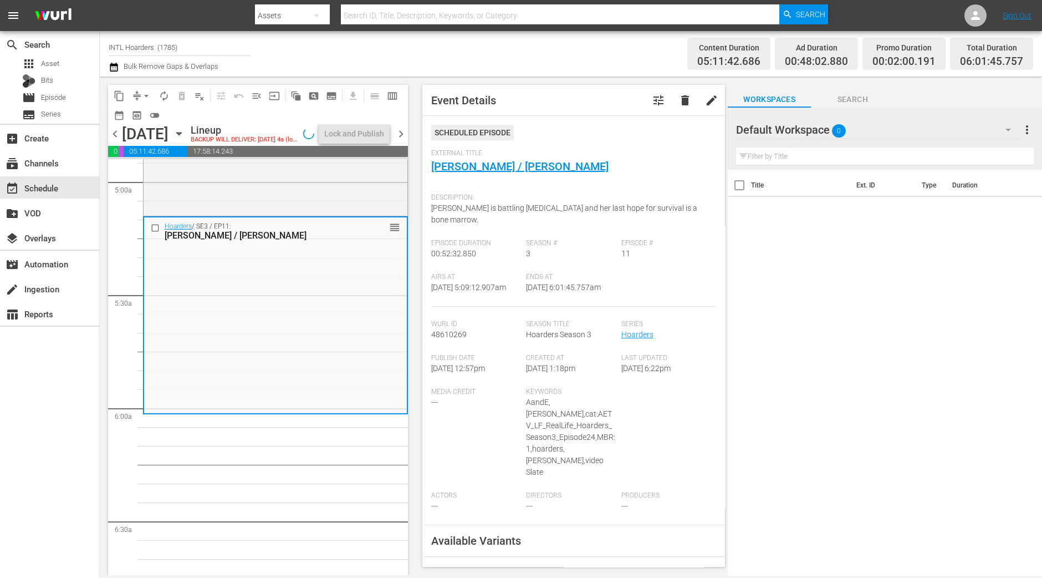
scroll to position [1089, 0]
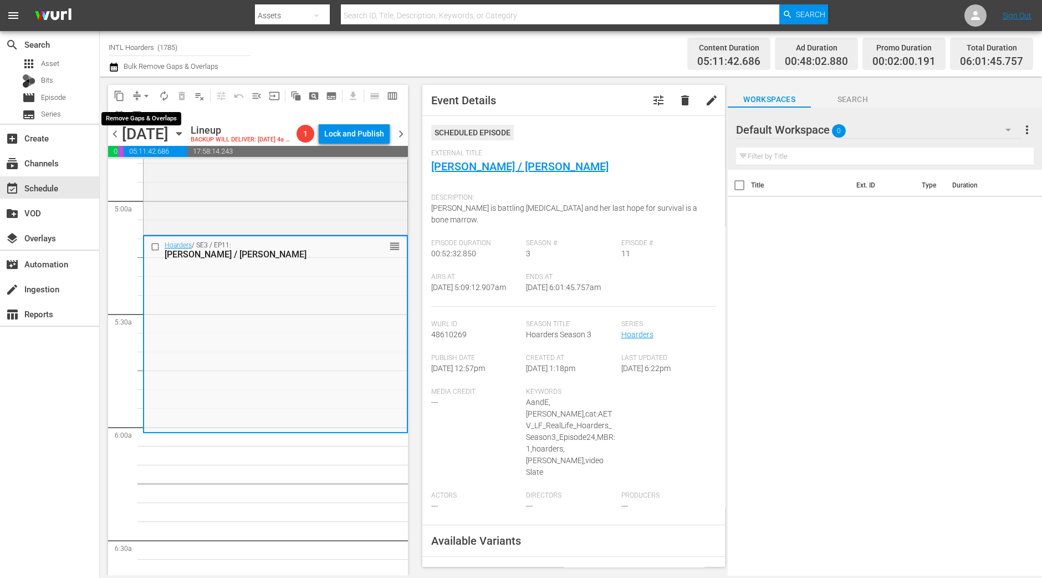
click at [144, 100] on span "arrow_drop_down" at bounding box center [146, 95] width 11 height 11
click at [142, 112] on li "Align to Midnight" at bounding box center [147, 118] width 116 height 18
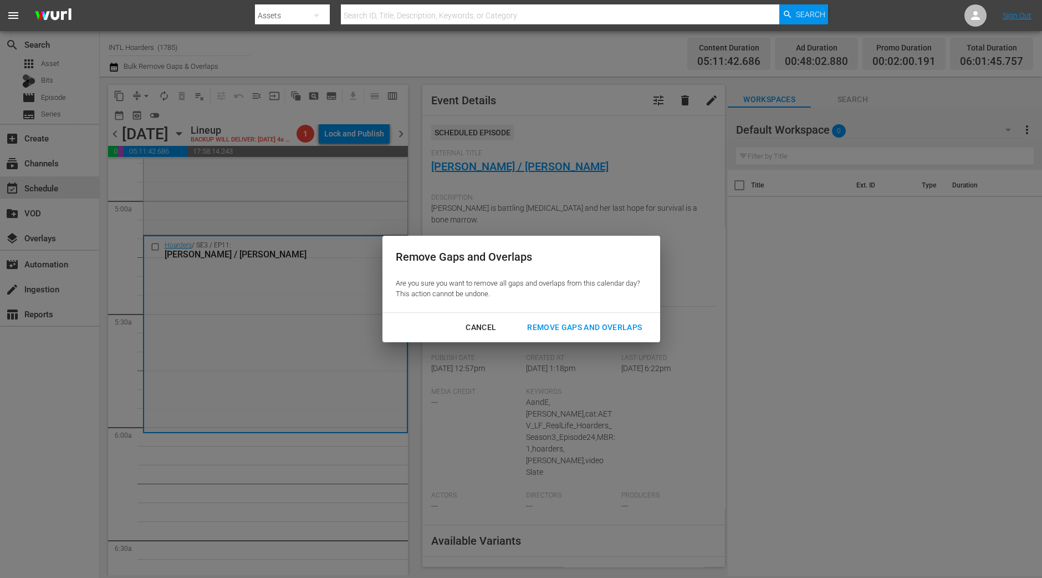
click at [544, 330] on div "Remove Gaps and Overlaps" at bounding box center [584, 327] width 133 height 14
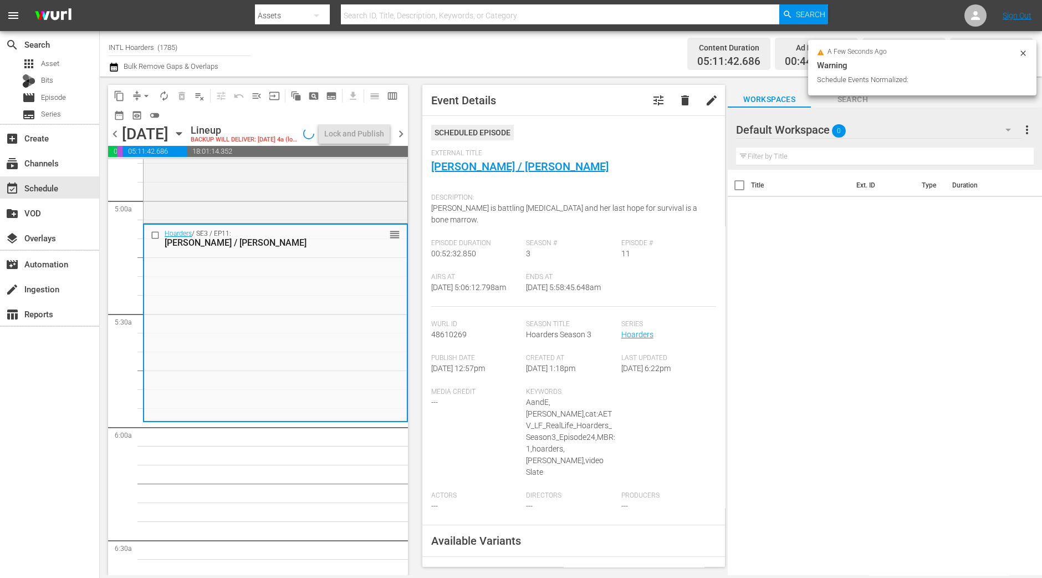
scroll to position [1108, 0]
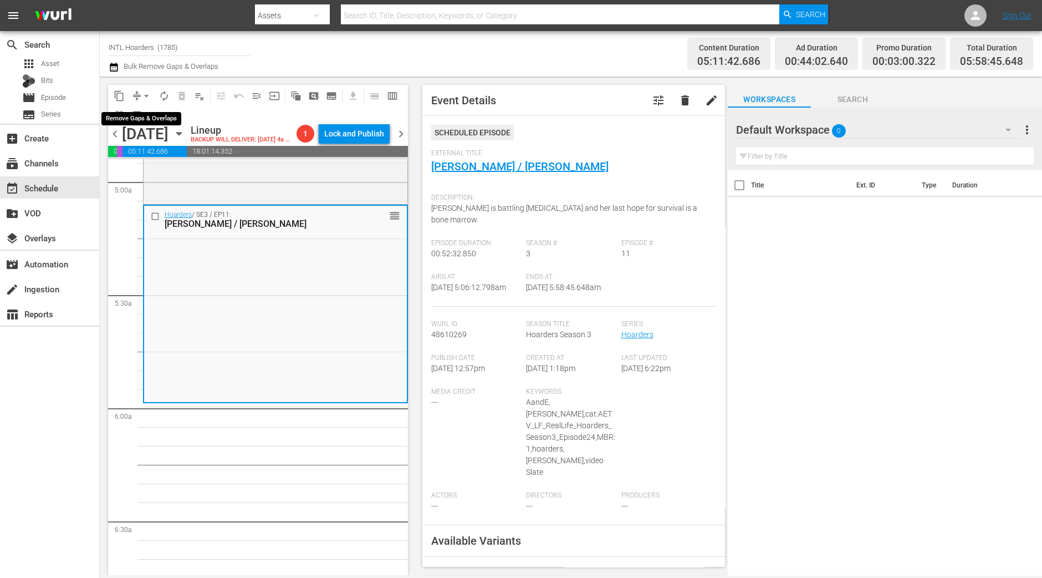
click at [146, 93] on span "arrow_drop_down" at bounding box center [146, 95] width 11 height 11
click at [155, 119] on li "Align to Midnight" at bounding box center [147, 118] width 116 height 18
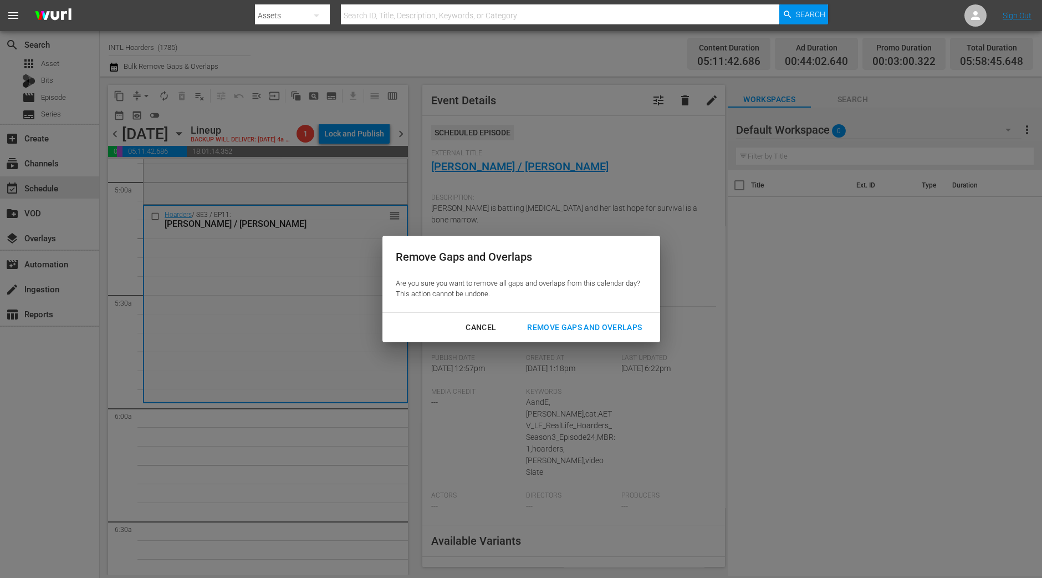
click at [564, 332] on div "Remove Gaps and Overlaps" at bounding box center [584, 327] width 133 height 14
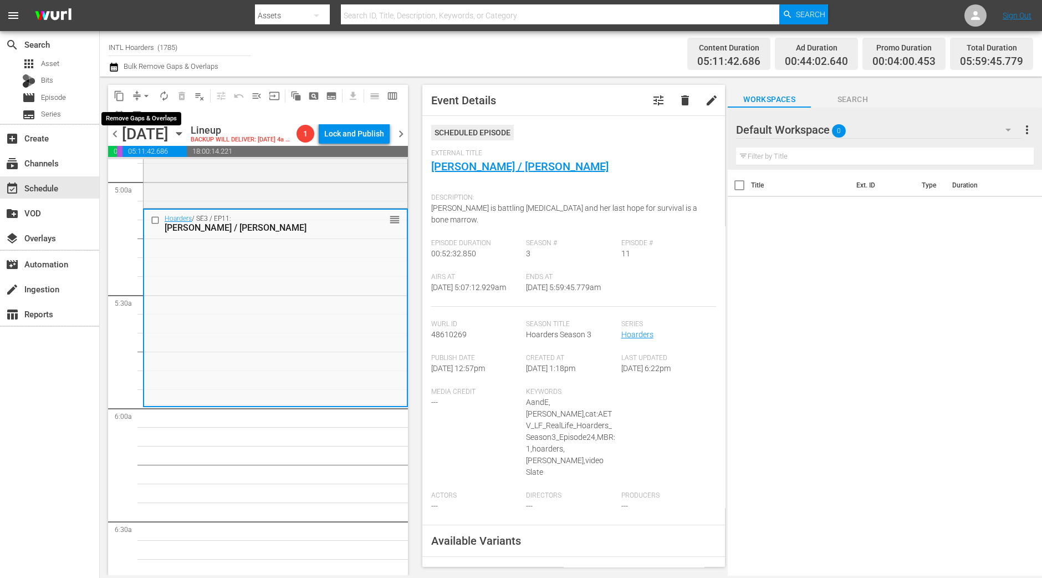
click at [146, 96] on span "arrow_drop_down" at bounding box center [146, 95] width 11 height 11
click at [146, 114] on li "Align to Midnight" at bounding box center [147, 118] width 116 height 18
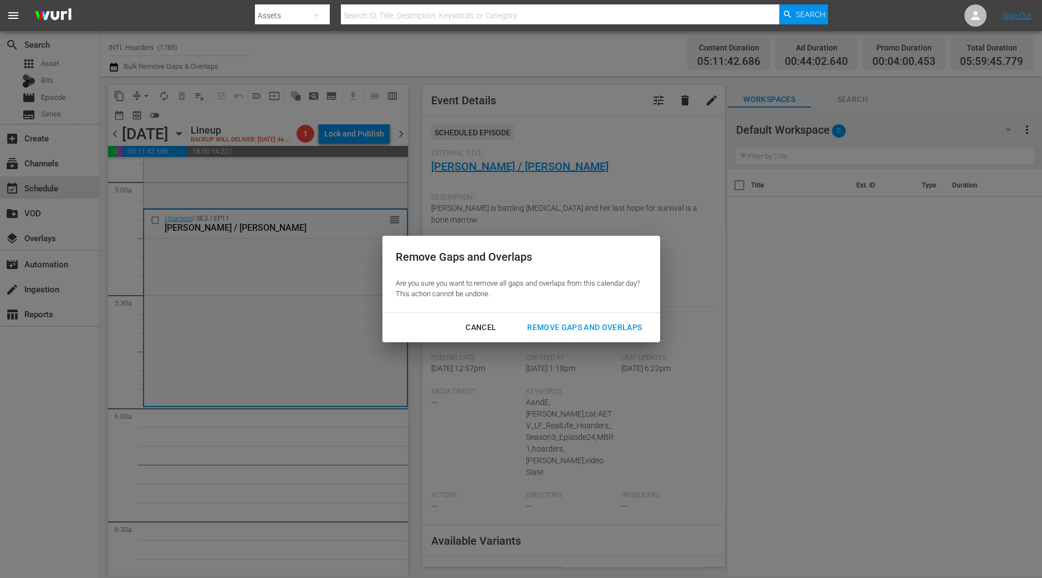
click at [614, 325] on div "Remove Gaps and Overlaps" at bounding box center [584, 327] width 133 height 14
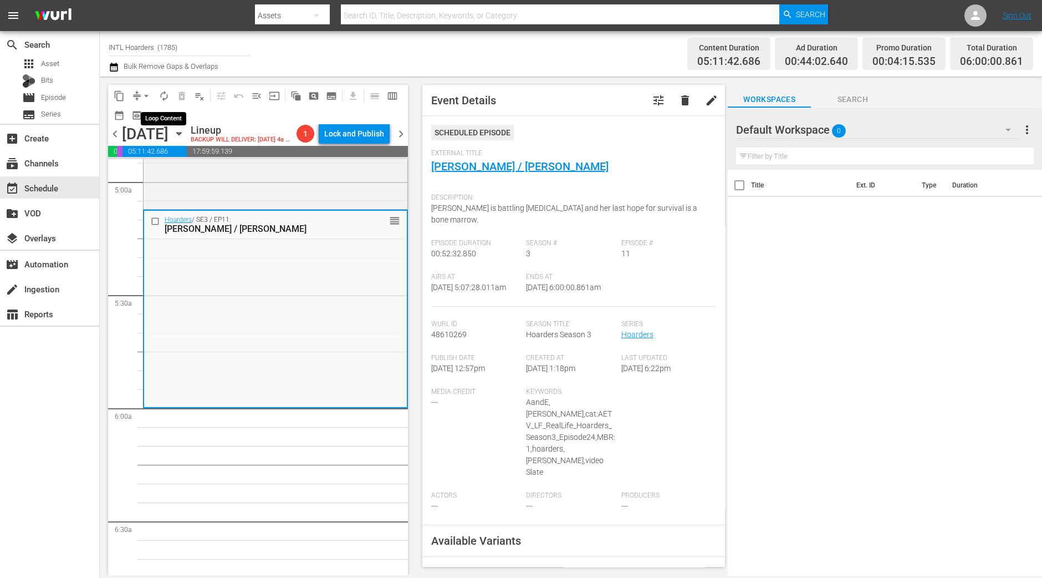
click at [166, 98] on span "autorenew_outlined" at bounding box center [164, 95] width 11 height 11
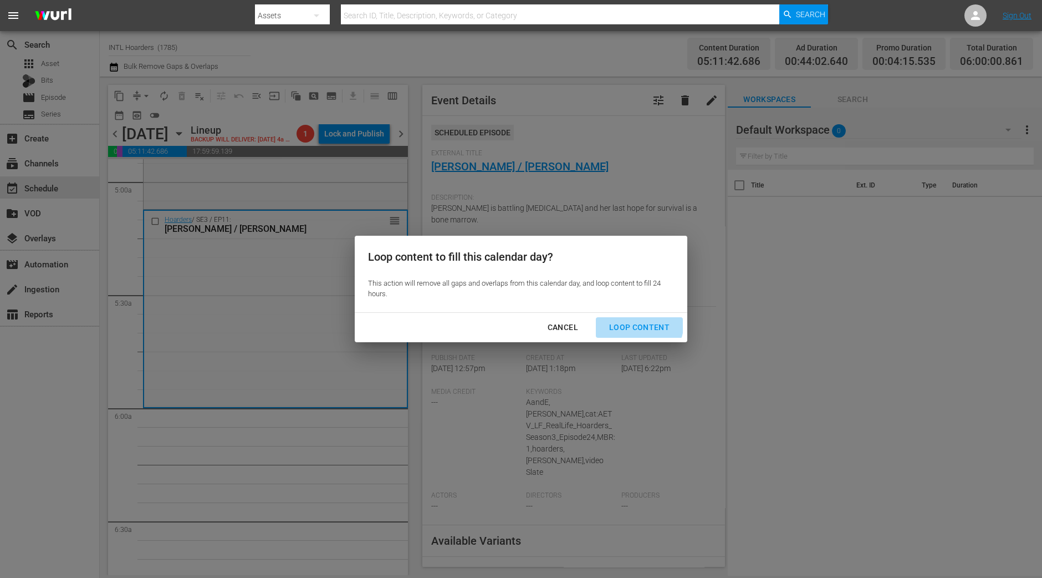
click at [632, 322] on div "Loop Content" at bounding box center [639, 327] width 78 height 14
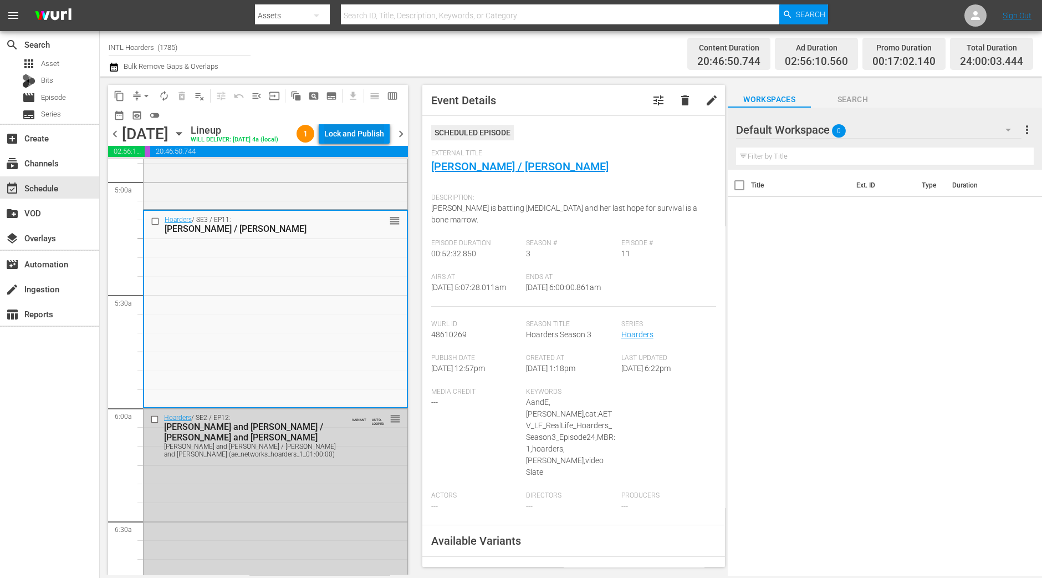
click at [360, 134] on div "Lock and Publish" at bounding box center [354, 134] width 60 height 20
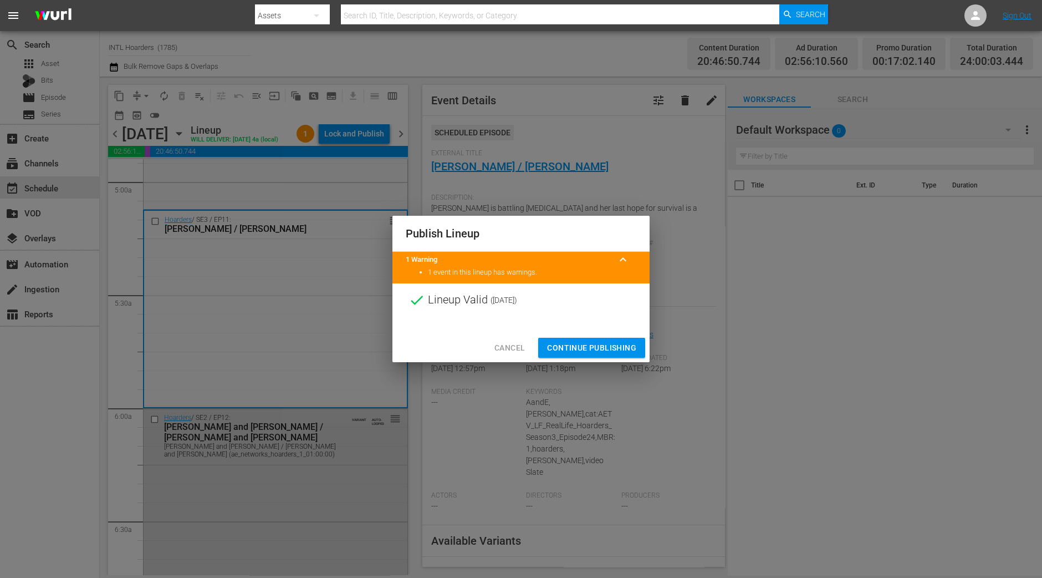
click at [610, 343] on span "Continue Publishing" at bounding box center [591, 348] width 89 height 14
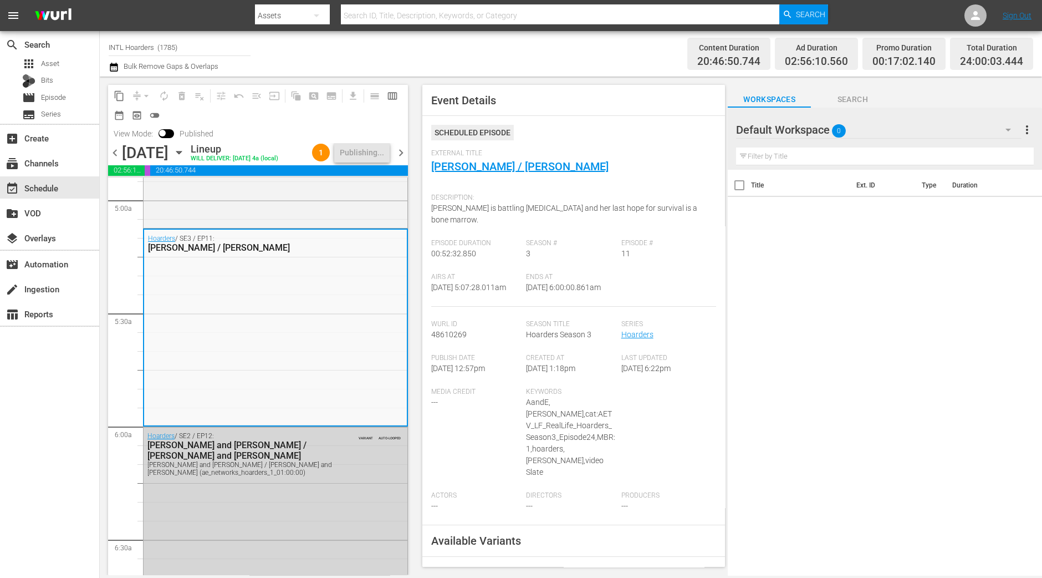
click at [401, 154] on span "chevron_right" at bounding box center [401, 153] width 14 height 14
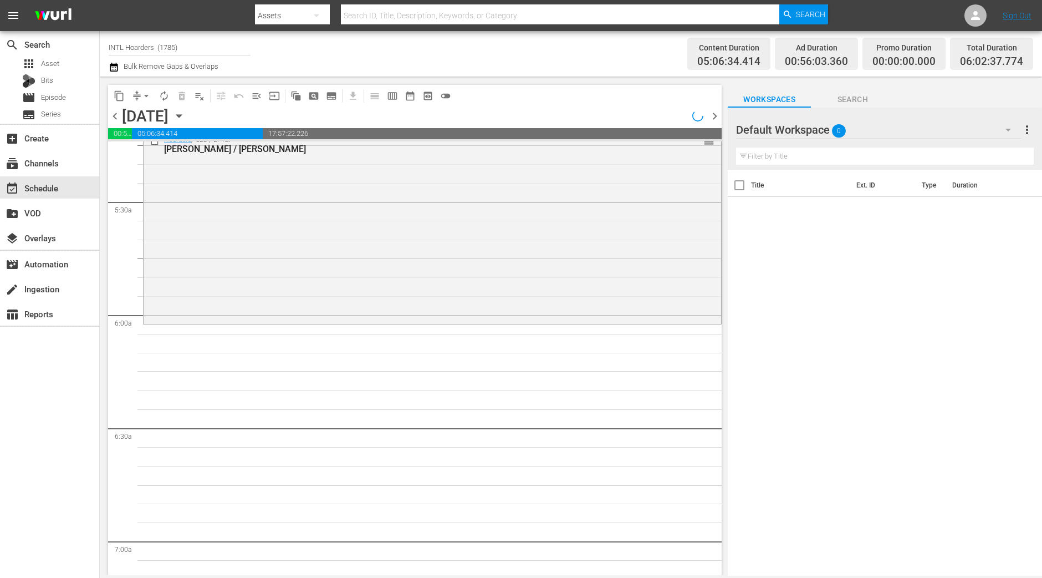
scroll to position [1108, 0]
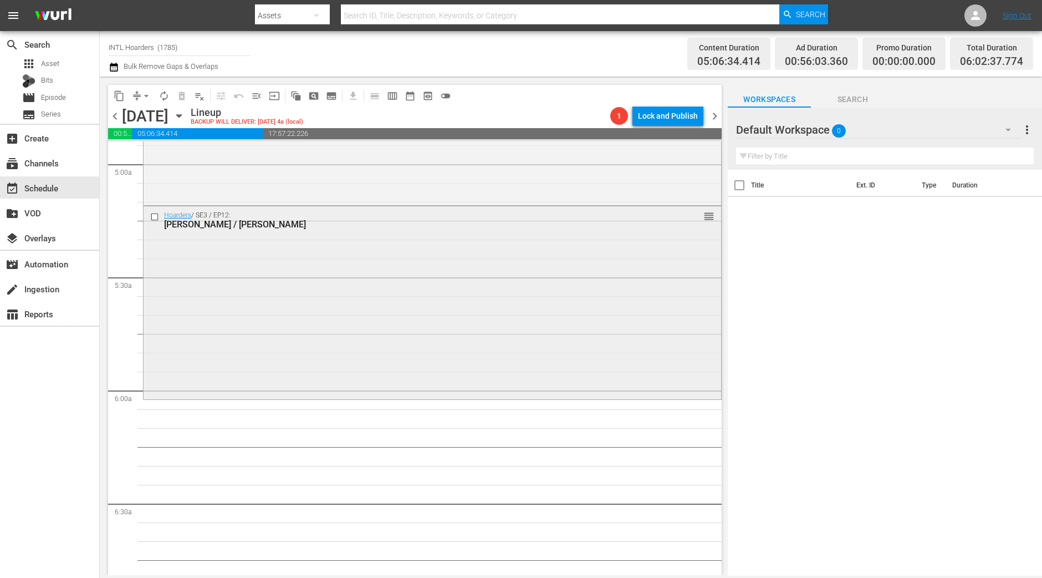
click at [324, 340] on div "Hoarders / SE3 / EP12: Mary Lynn / Ingrid reorder" at bounding box center [433, 301] width 578 height 191
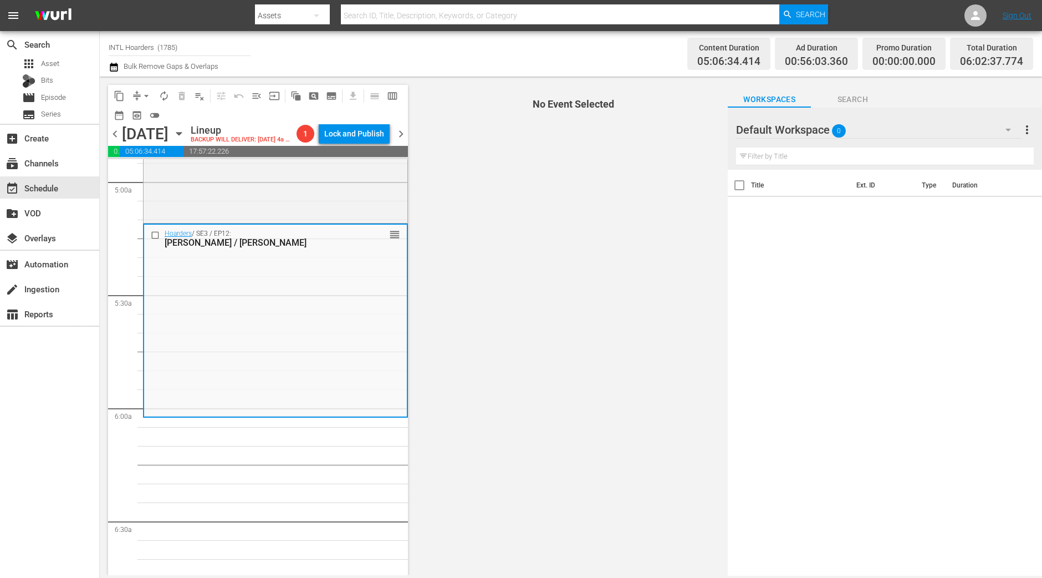
click at [141, 94] on span "arrow_drop_down" at bounding box center [146, 95] width 11 height 11
click at [144, 115] on li "Align to Midnight" at bounding box center [147, 118] width 116 height 18
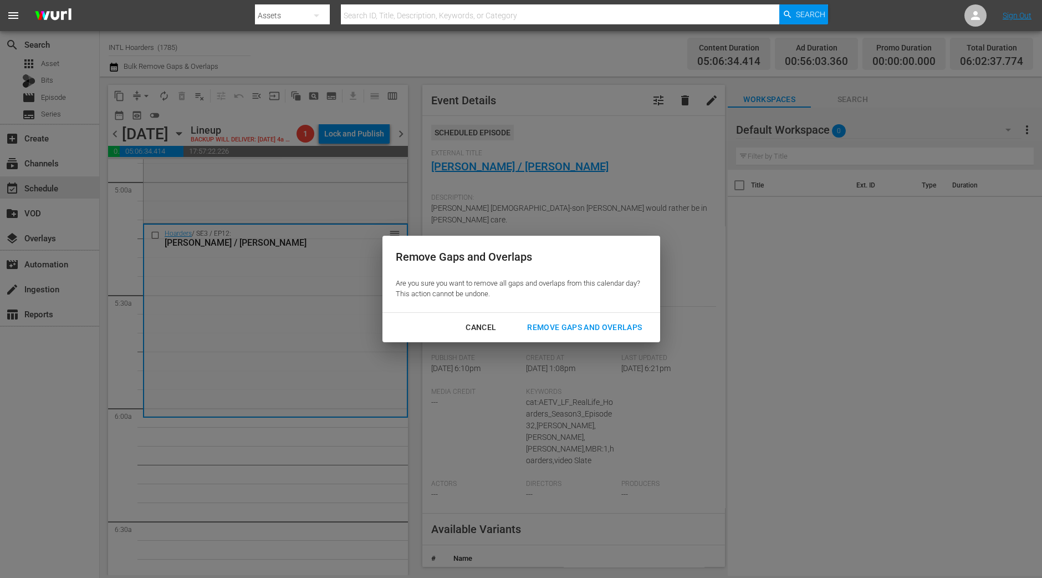
click at [606, 329] on div "Remove Gaps and Overlaps" at bounding box center [584, 327] width 133 height 14
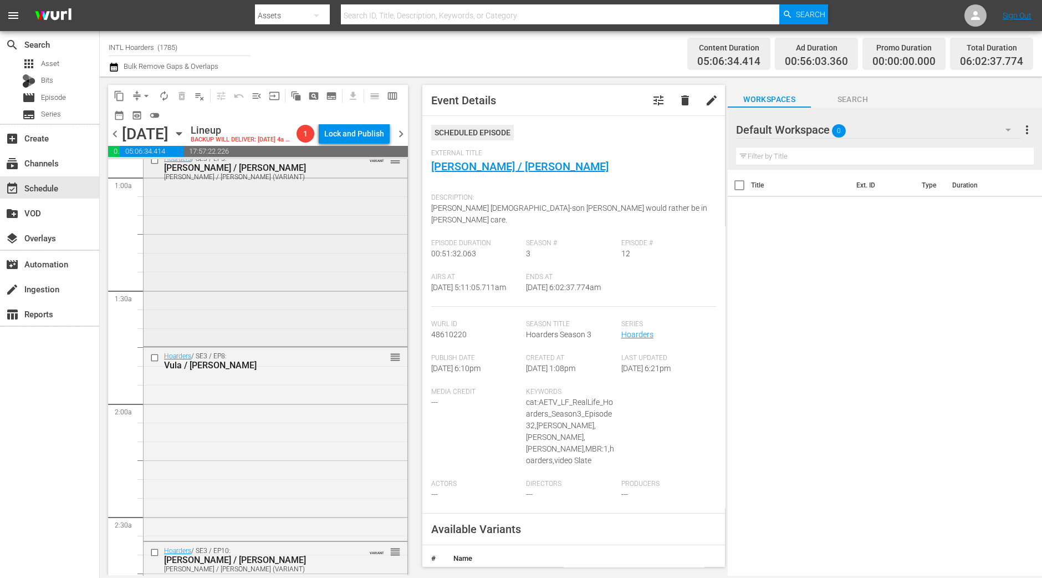
scroll to position [0, 0]
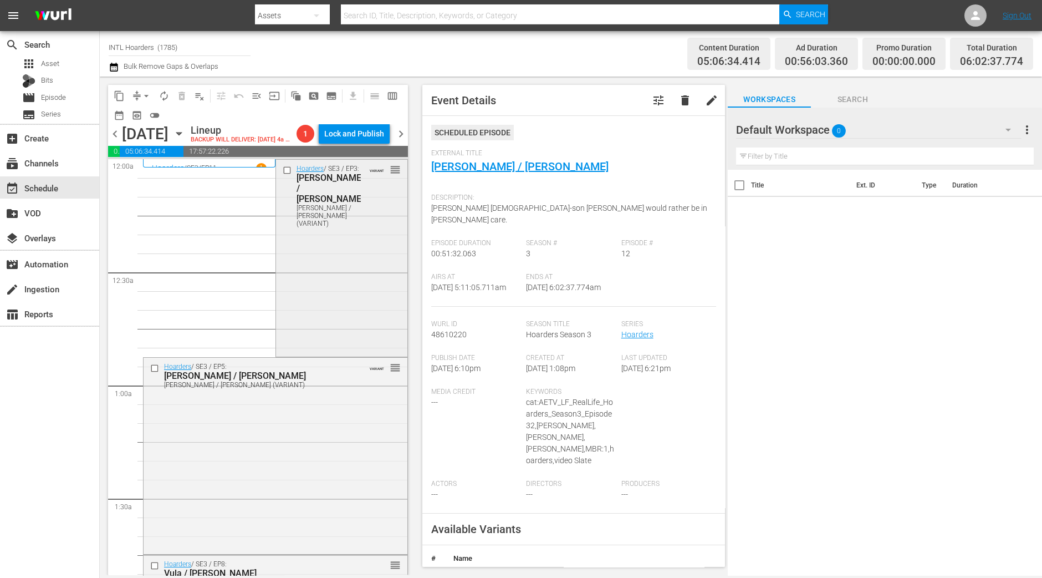
click at [308, 317] on div "Hoarders / SE3 / EP3: Adella / Teri Adella / Teri (VARIANT) VARIANT reorder" at bounding box center [341, 257] width 131 height 195
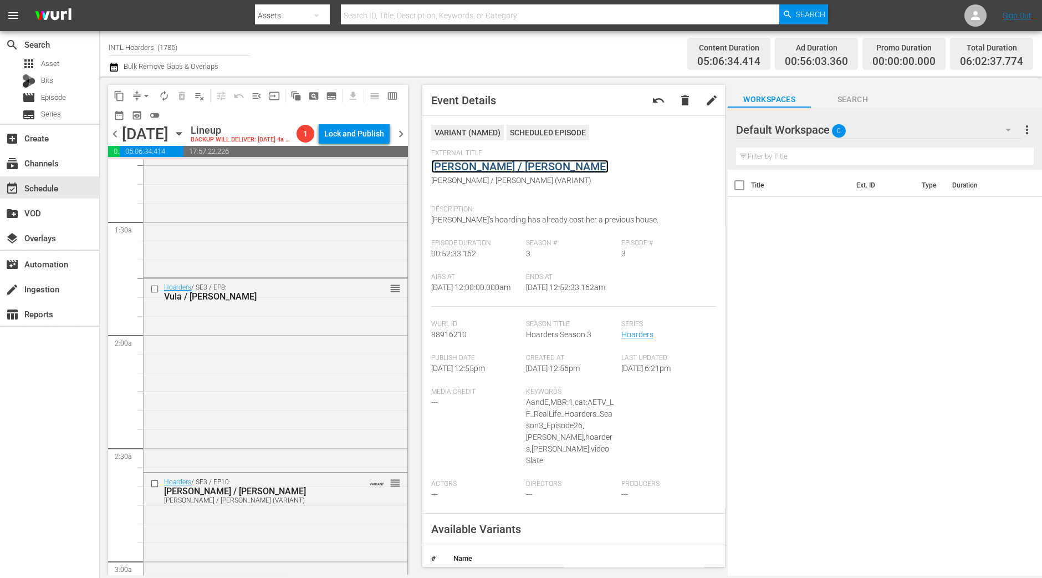
scroll to position [416, 0]
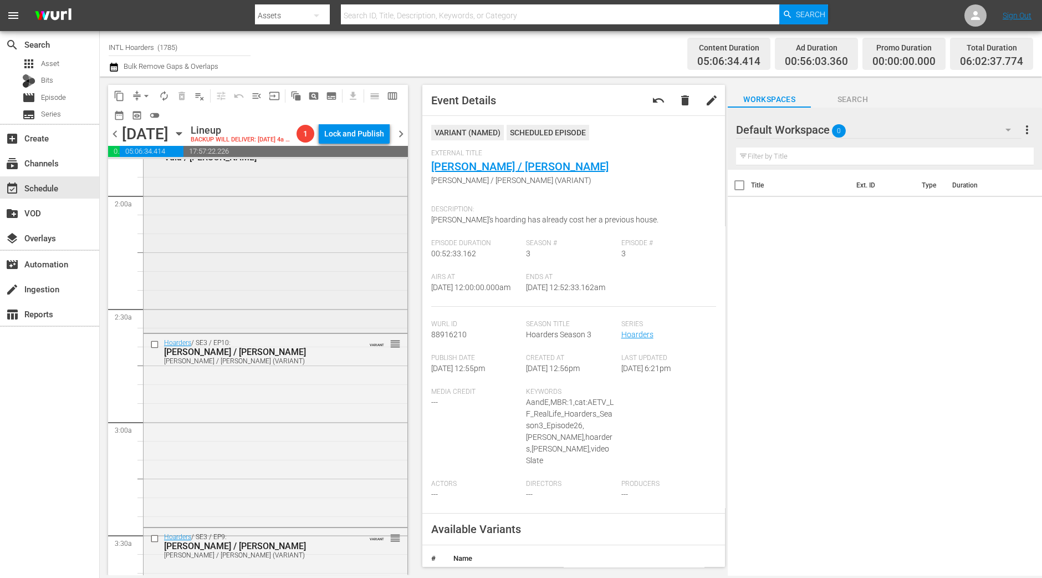
click at [348, 312] on div "Hoarders / SE3 / EP8: Vula / Lisa reorder" at bounding box center [276, 234] width 264 height 191
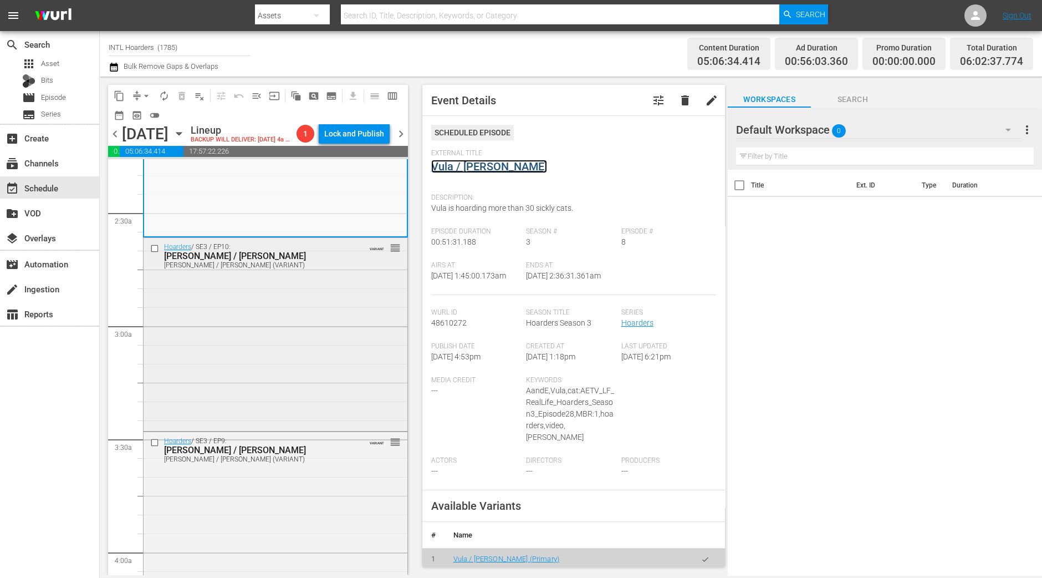
scroll to position [554, 0]
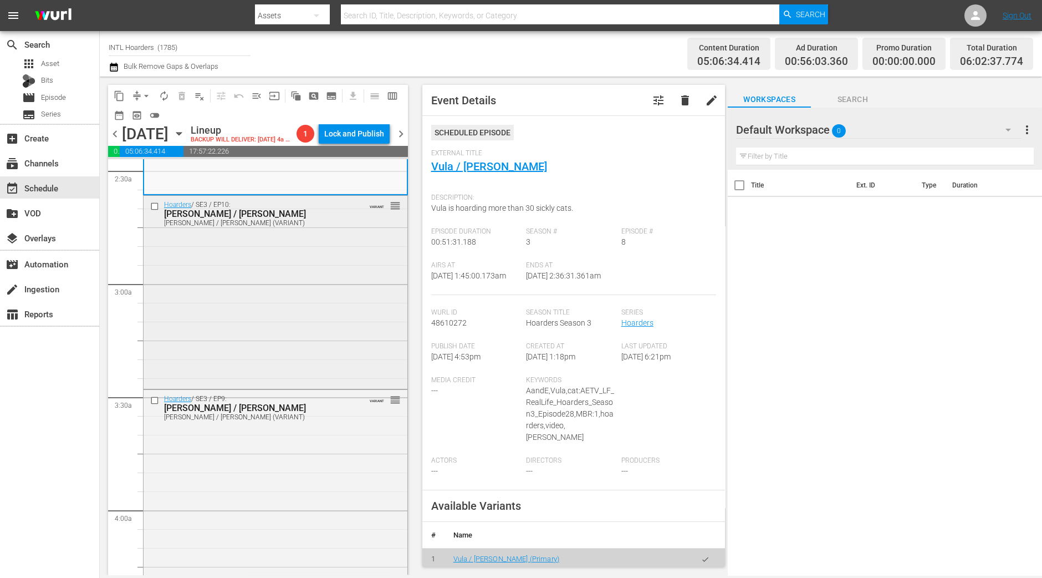
click at [391, 267] on div "Hoarders / SE3 / EP10: Dawn / Linda Dawn / Linda (VARIANT) VARIANT reorder" at bounding box center [276, 291] width 264 height 191
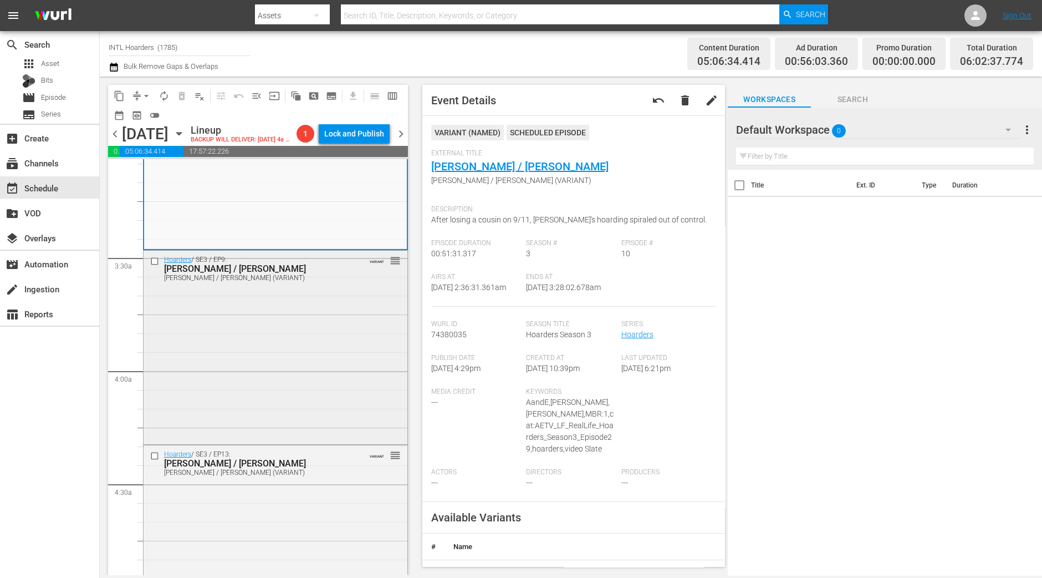
click at [283, 356] on div "Hoarders / SE3 / EP9: Kathleen / Margree Kathleen / Margree (VARIANT) VARIANT r…" at bounding box center [276, 346] width 264 height 191
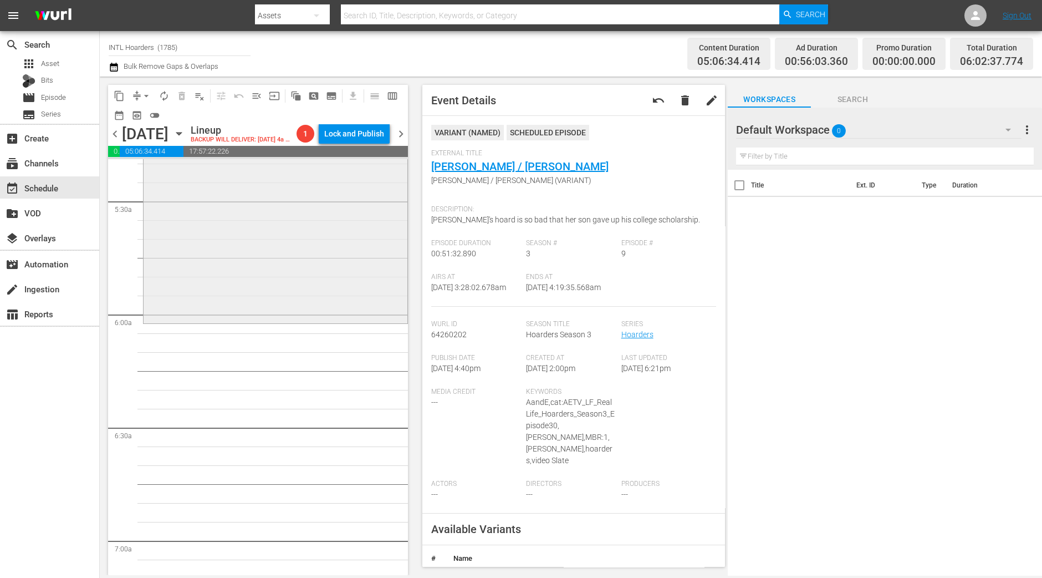
scroll to position [1108, 0]
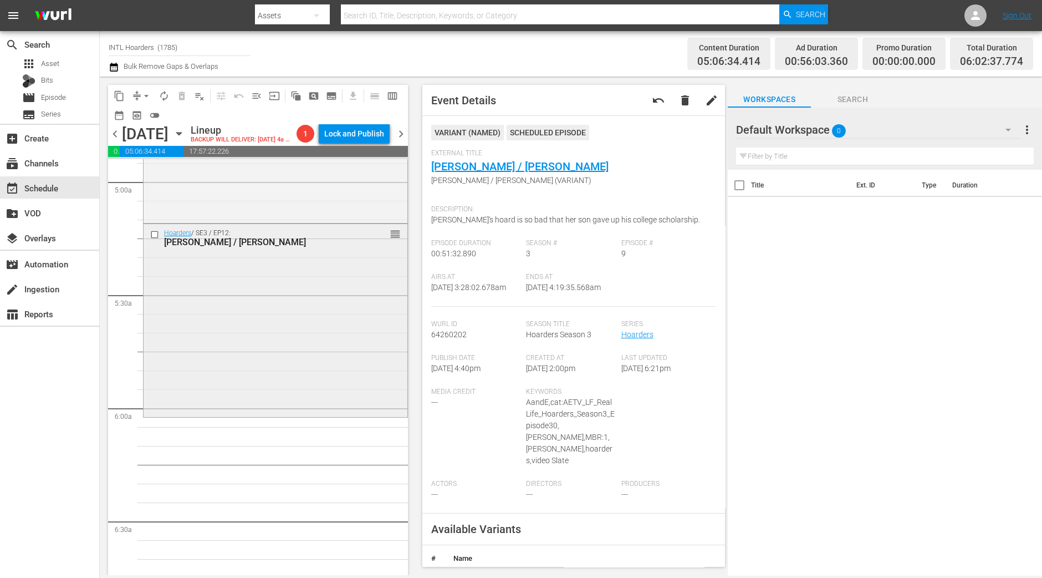
click at [289, 381] on div "Hoarders / SE3 / EP12: Mary Lynn / Ingrid reorder" at bounding box center [276, 319] width 264 height 191
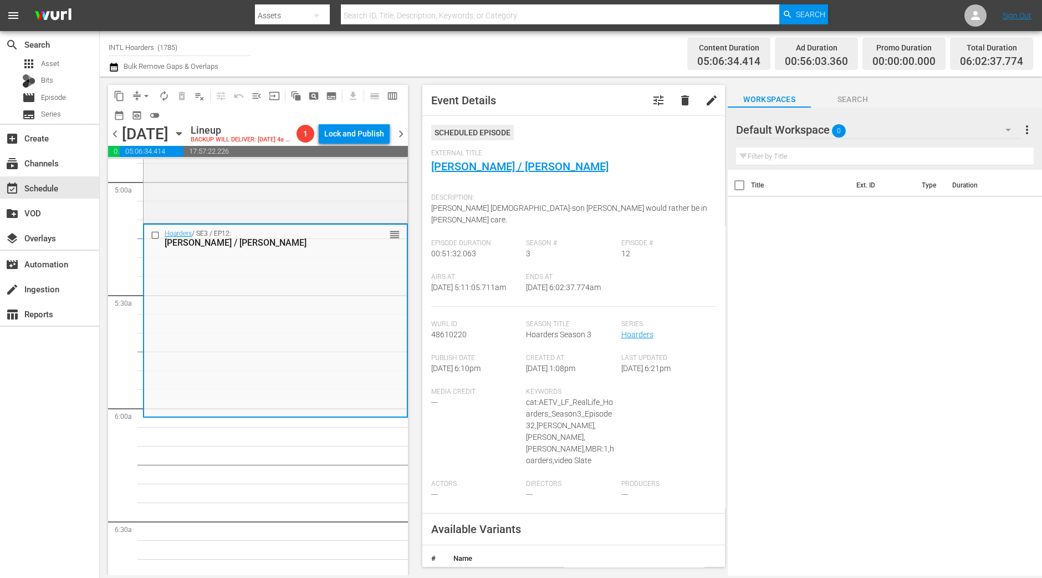
click at [143, 100] on span "arrow_drop_down" at bounding box center [146, 95] width 11 height 11
click at [143, 113] on li "Align to Midnight" at bounding box center [147, 118] width 116 height 18
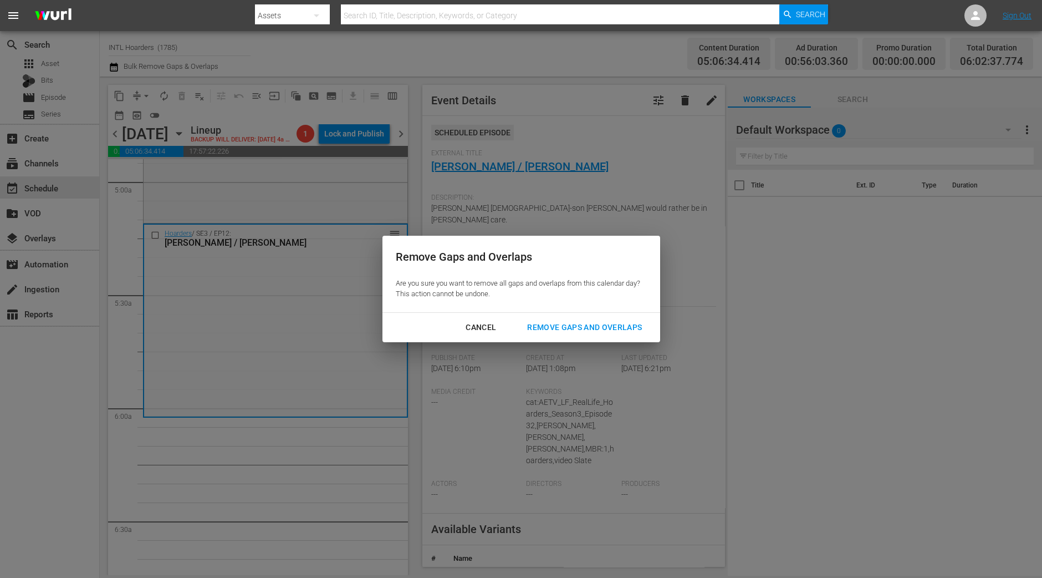
click at [532, 332] on div "Remove Gaps and Overlaps" at bounding box center [584, 327] width 133 height 14
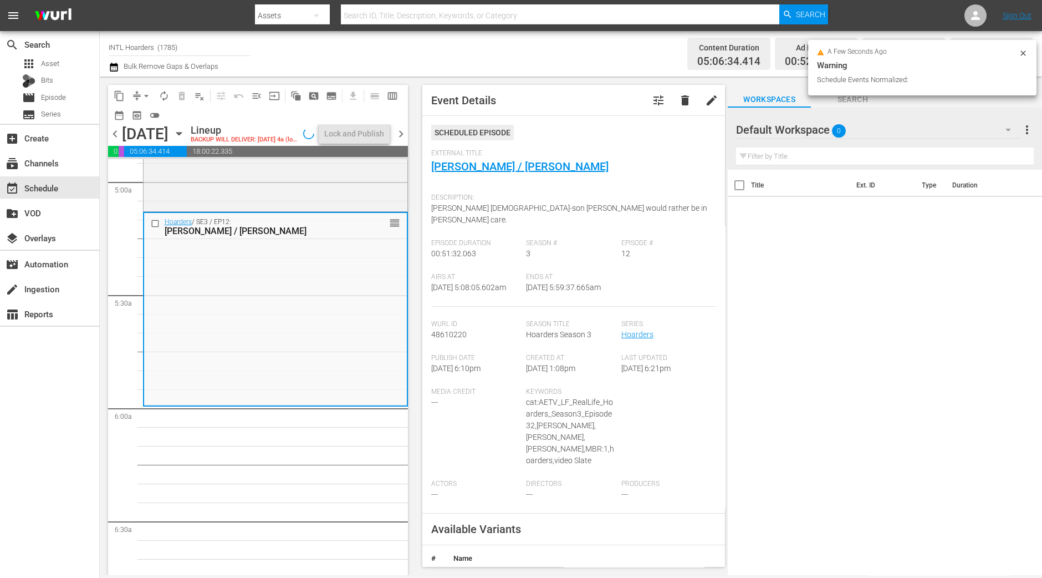
scroll to position [1089, 0]
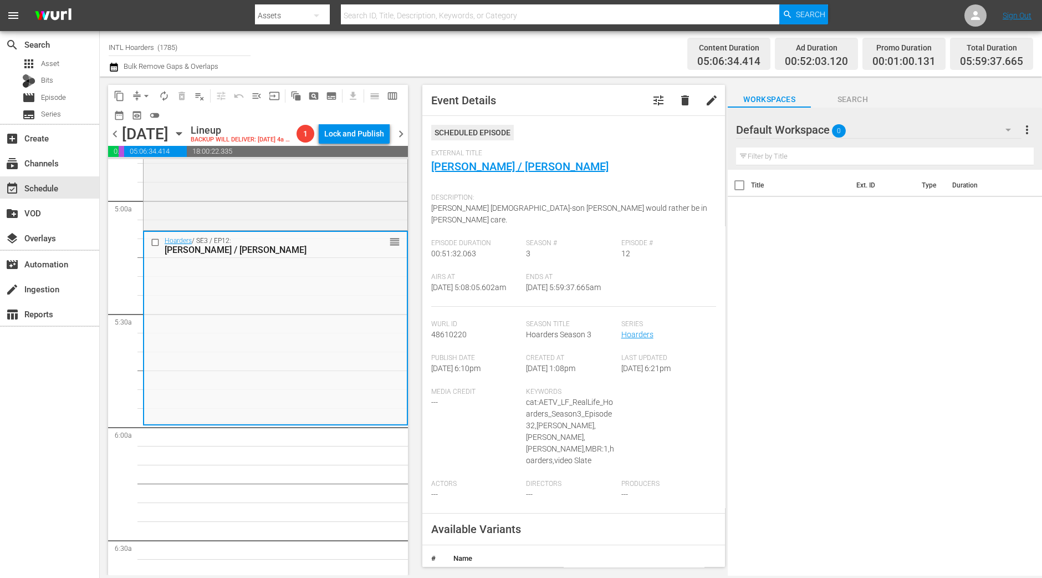
click at [144, 93] on span "arrow_drop_down" at bounding box center [146, 95] width 11 height 11
click at [143, 111] on li "Align to Midnight" at bounding box center [147, 118] width 116 height 18
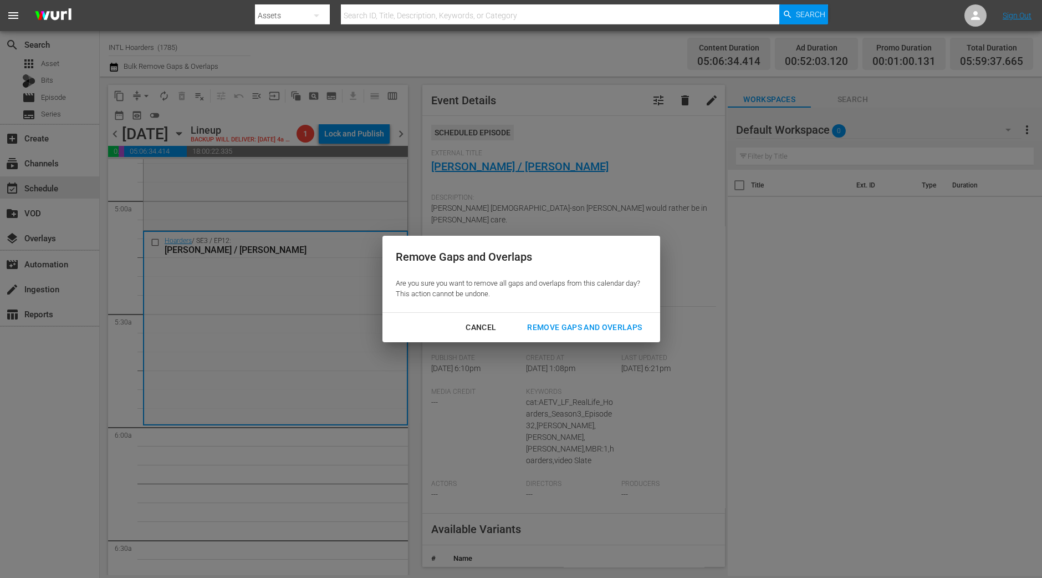
click at [560, 325] on div "Remove Gaps and Overlaps" at bounding box center [584, 327] width 133 height 14
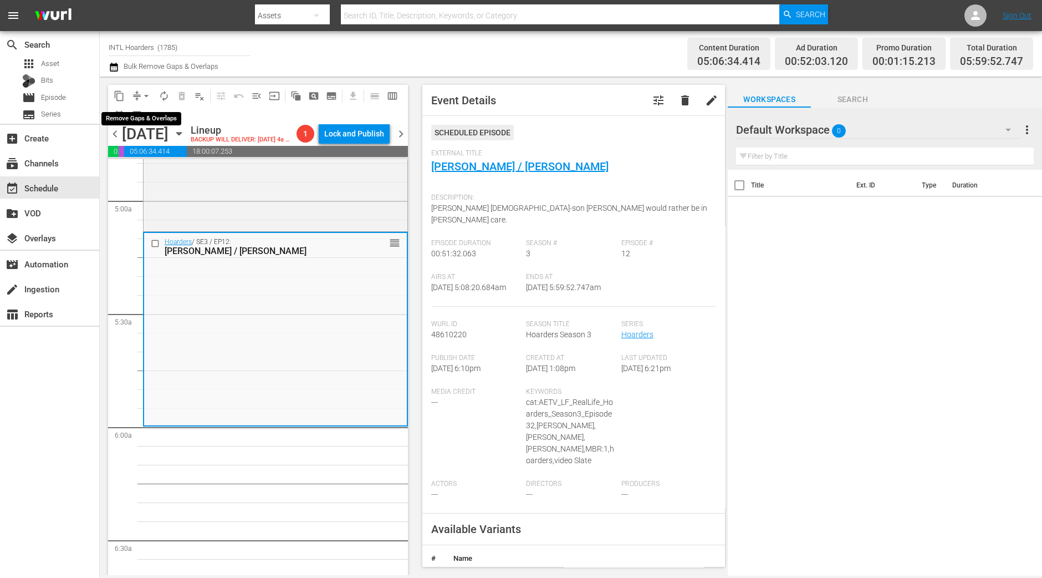
click at [144, 91] on span "arrow_drop_down" at bounding box center [146, 95] width 11 height 11
click at [144, 110] on li "Align to Midnight" at bounding box center [147, 118] width 116 height 18
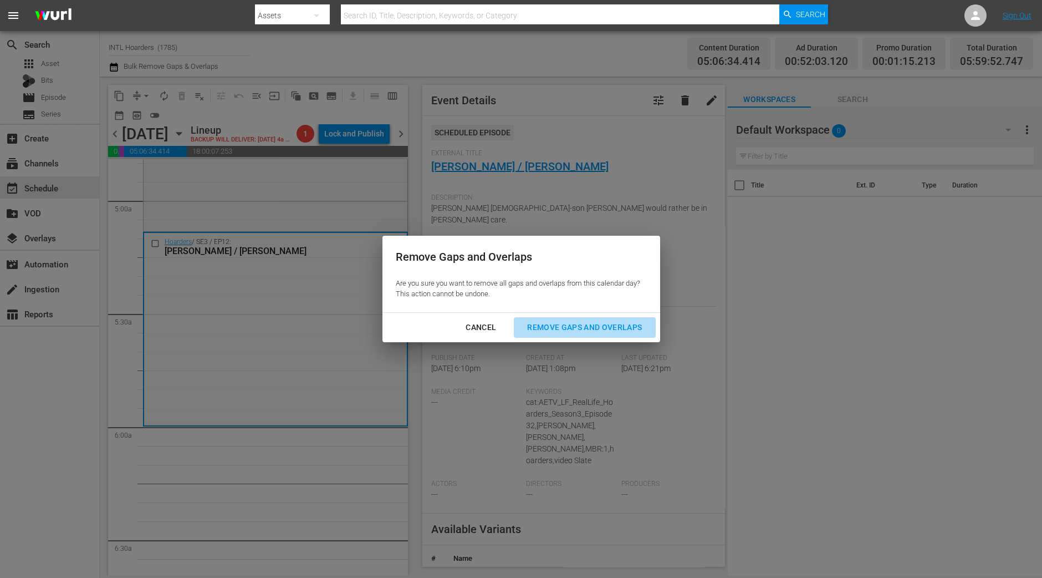
click at [568, 335] on button "Remove Gaps and Overlaps" at bounding box center [584, 327] width 141 height 21
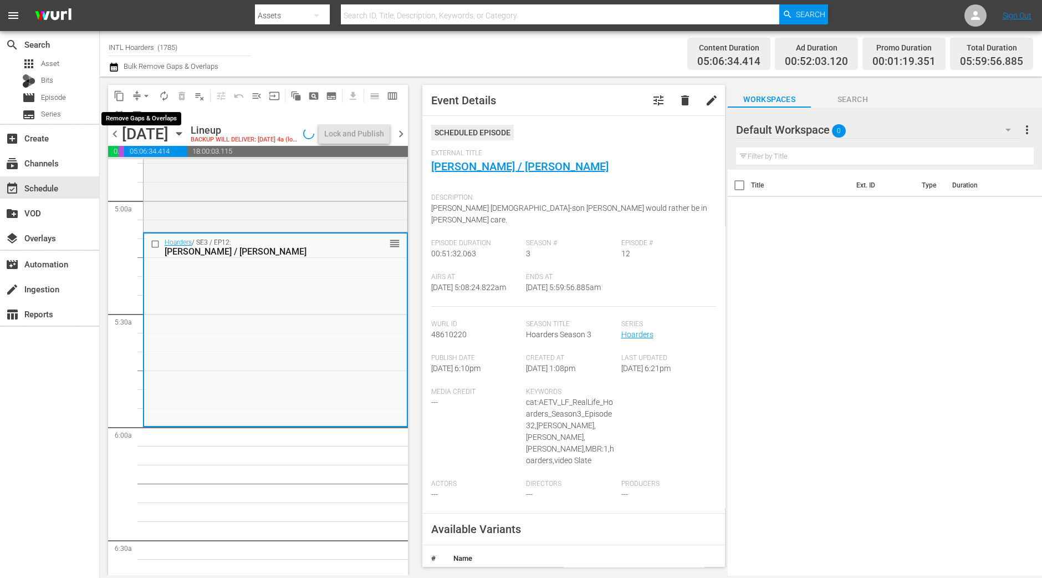
click at [146, 94] on span "arrow_drop_down" at bounding box center [146, 95] width 11 height 11
click at [150, 112] on li "Align to Midnight" at bounding box center [147, 118] width 116 height 18
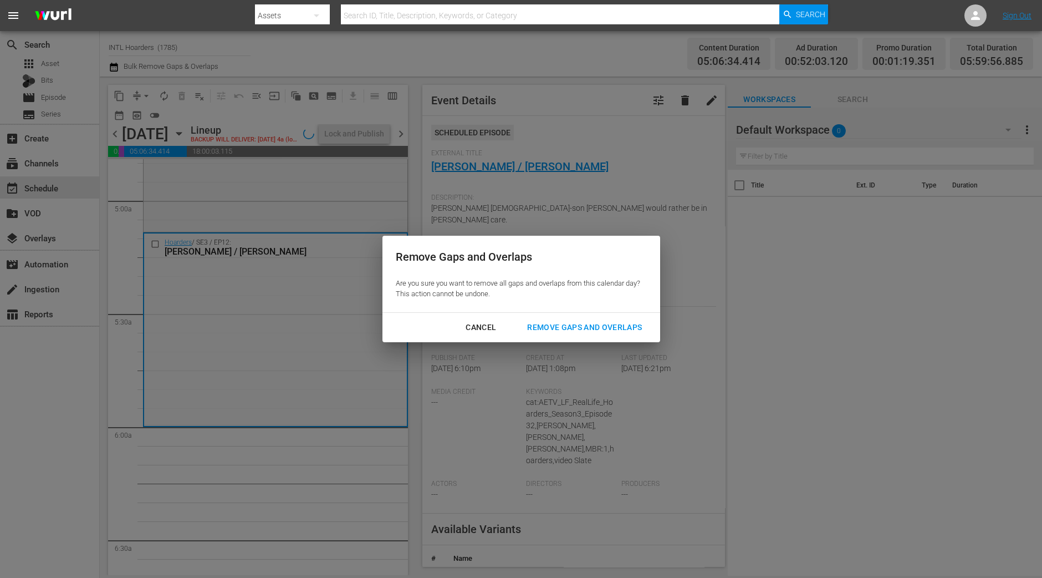
click at [549, 324] on div "Remove Gaps and Overlaps" at bounding box center [584, 327] width 133 height 14
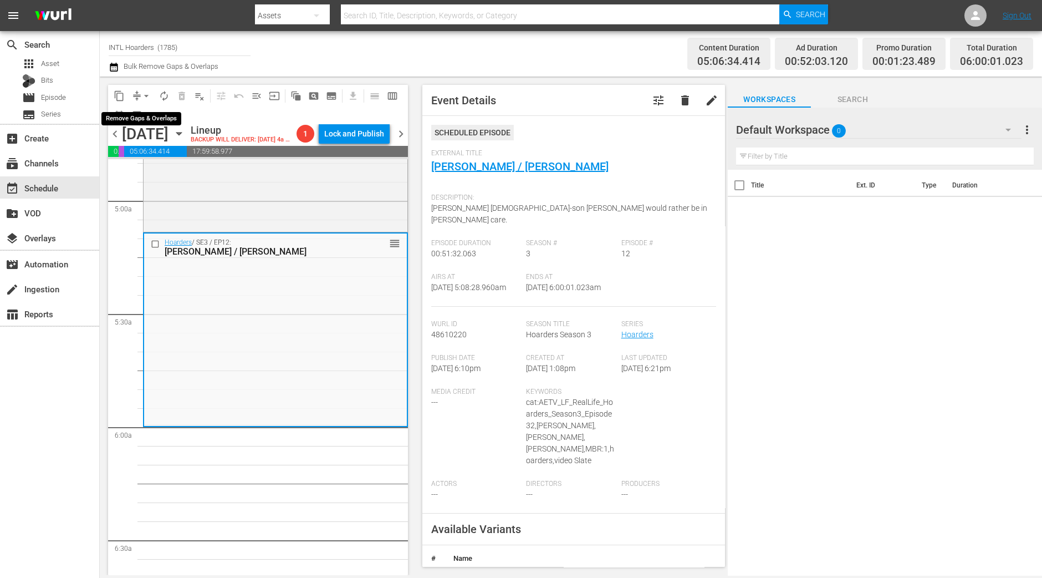
click at [146, 96] on span "arrow_drop_down" at bounding box center [146, 95] width 11 height 11
click at [141, 117] on li "Align to Midnight" at bounding box center [147, 118] width 116 height 18
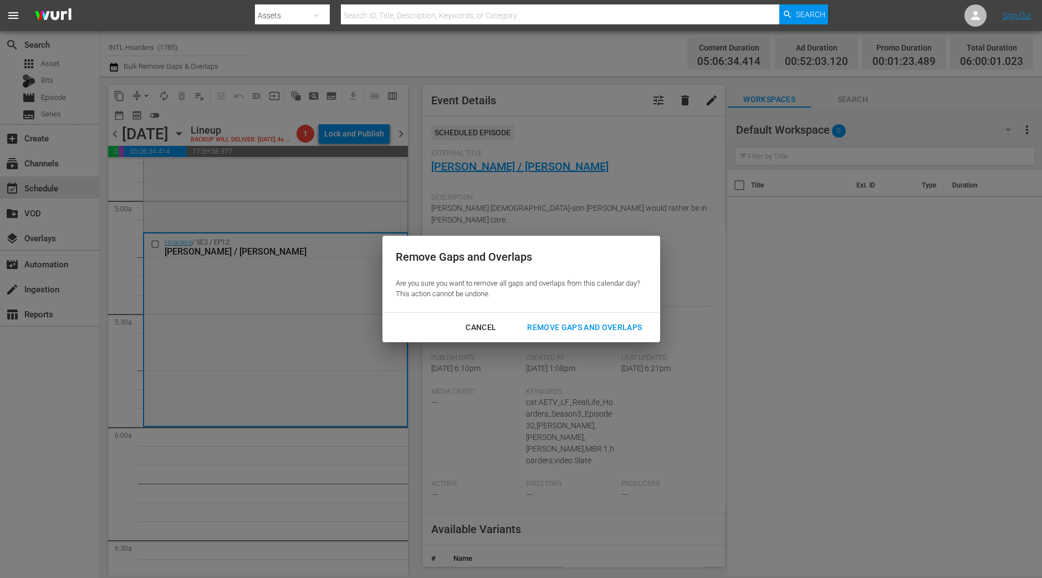
click at [574, 320] on div "Remove Gaps and Overlaps" at bounding box center [584, 327] width 133 height 14
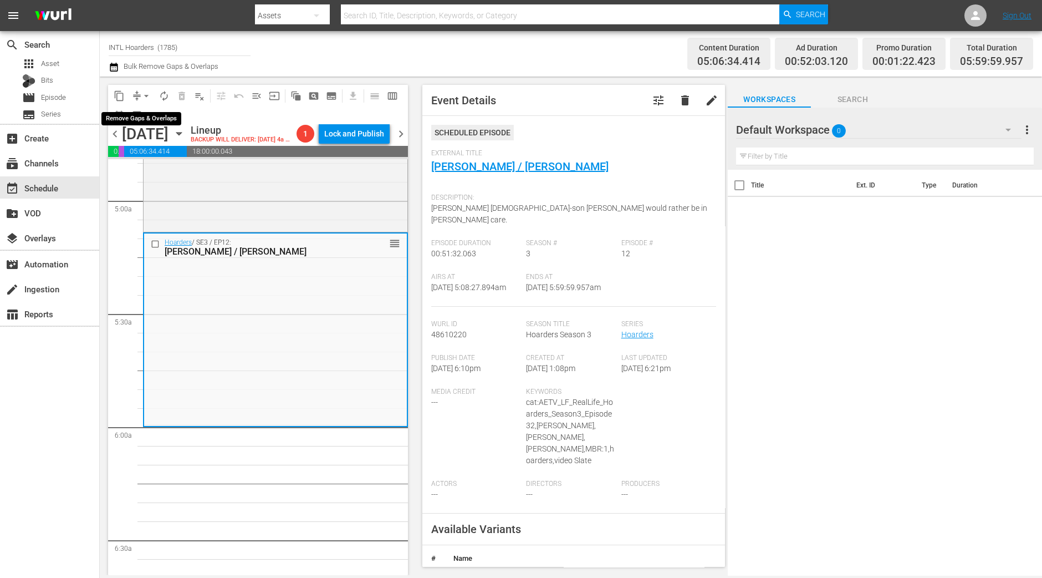
click at [142, 97] on span "arrow_drop_down" at bounding box center [146, 95] width 11 height 11
click at [145, 118] on li "Align to Midnight" at bounding box center [147, 118] width 116 height 18
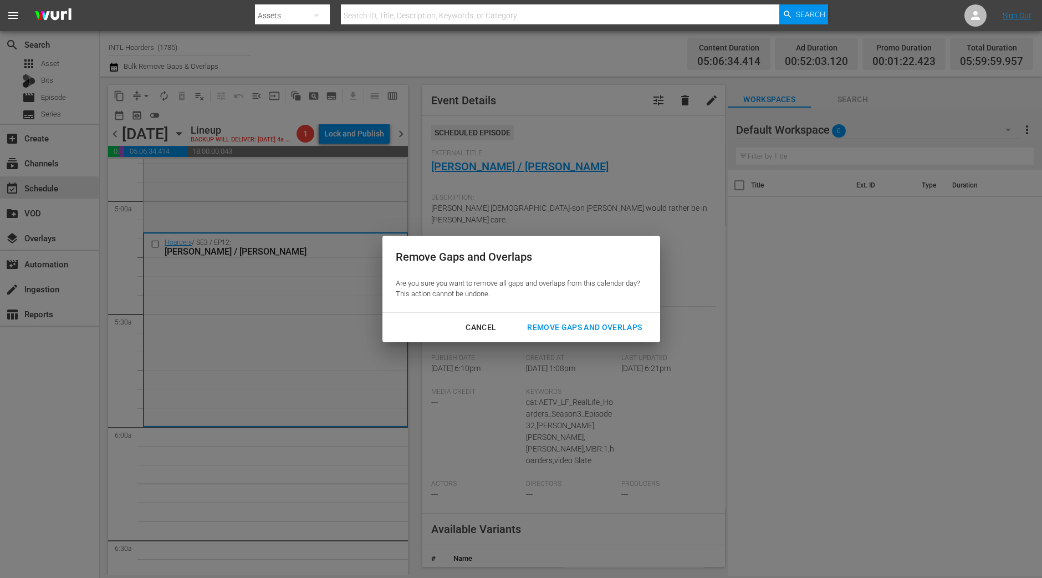
click at [595, 323] on div "Remove Gaps and Overlaps" at bounding box center [584, 327] width 133 height 14
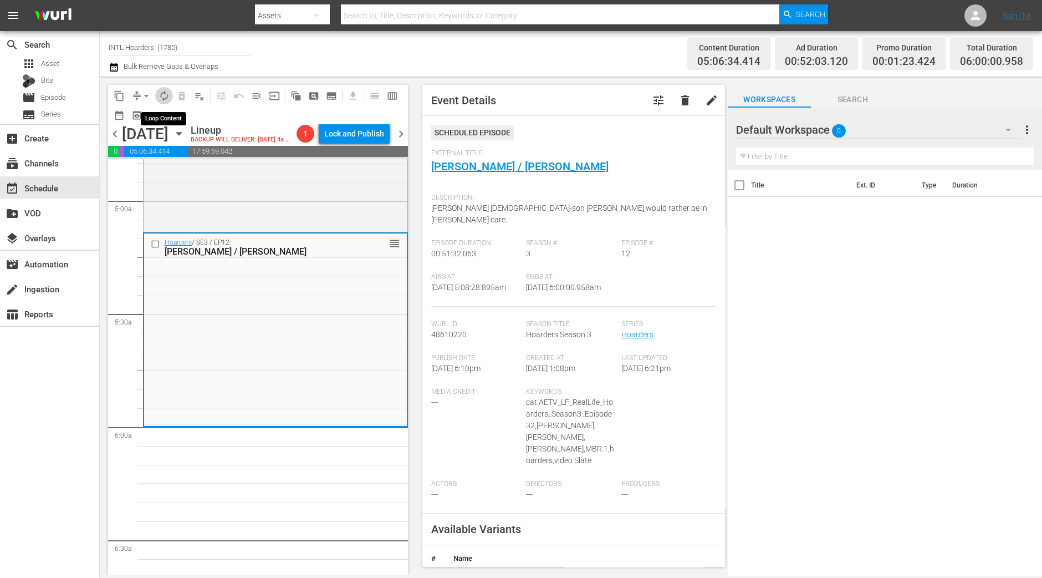
click at [165, 93] on span "autorenew_outlined" at bounding box center [164, 95] width 11 height 11
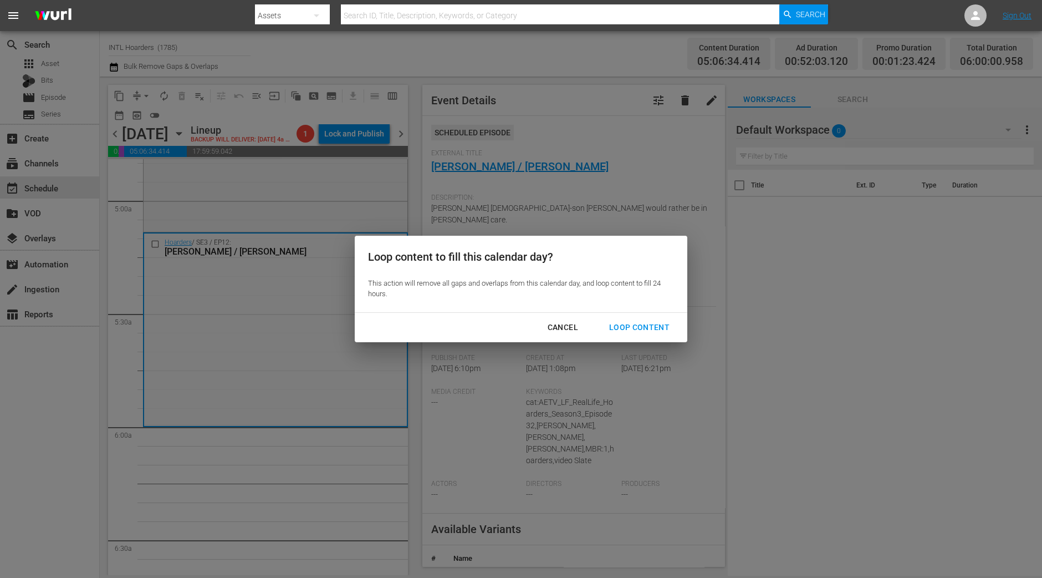
click at [648, 322] on div "Loop Content" at bounding box center [639, 327] width 78 height 14
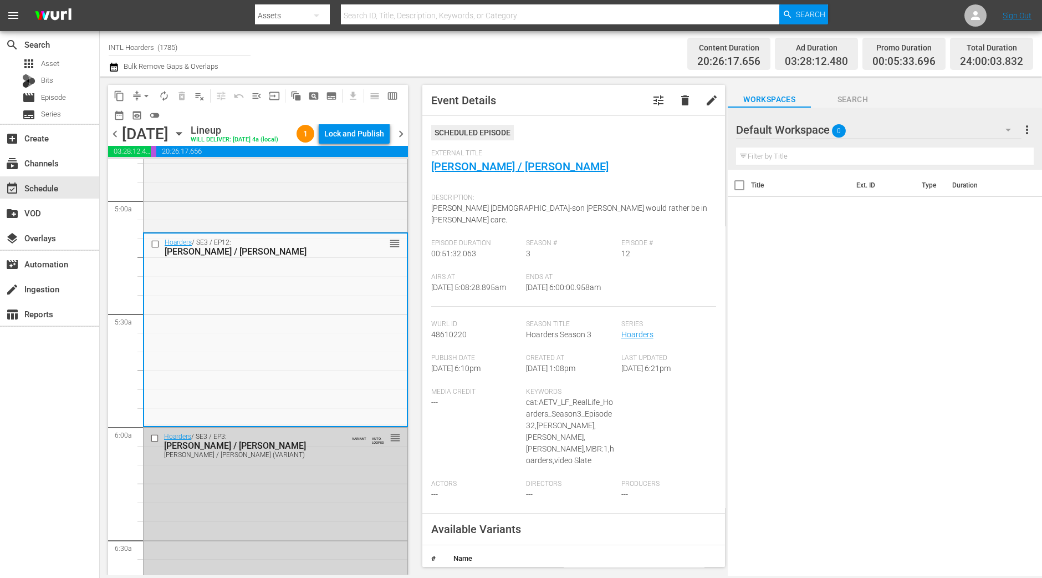
click at [344, 124] on div "chevron_left Saturday, November 1st November 1st Lineup WILL DELIVER: 10/31 @ 4…" at bounding box center [258, 135] width 300 height 22
click at [351, 131] on div "Lock and Publish" at bounding box center [354, 134] width 60 height 20
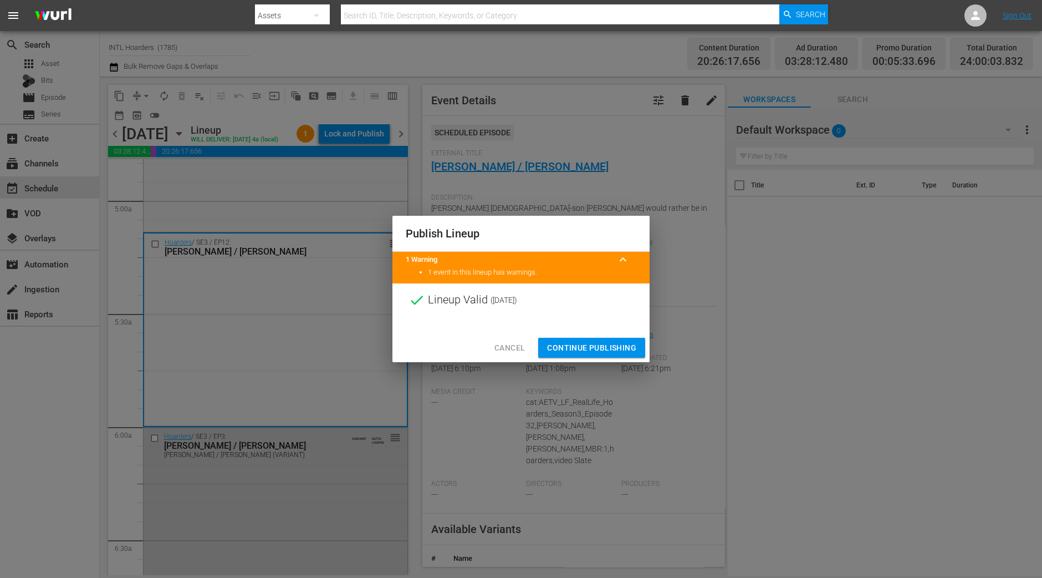
click at [604, 338] on button "Continue Publishing" at bounding box center [591, 348] width 107 height 21
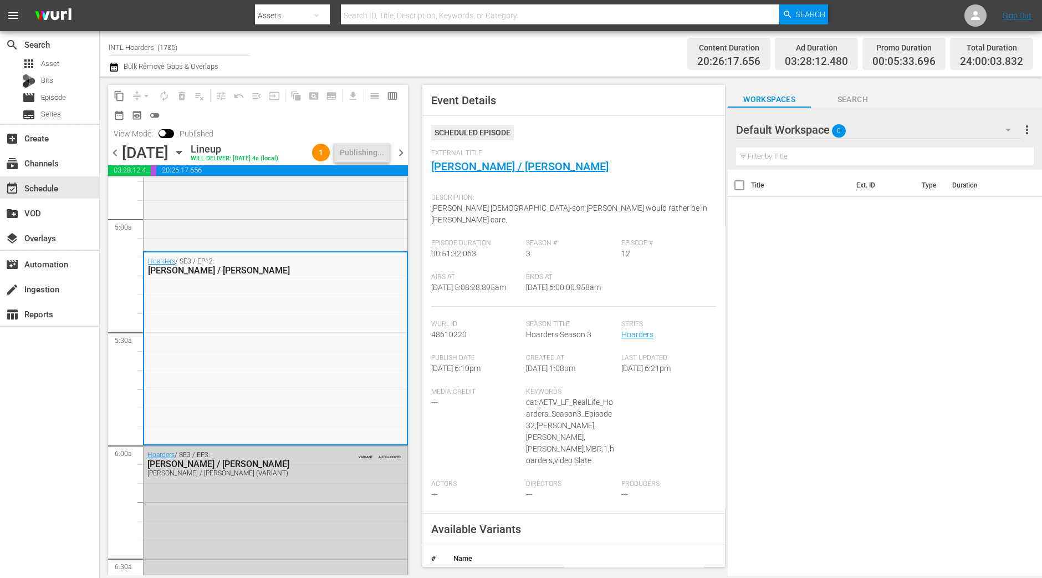
click at [401, 157] on span "chevron_right" at bounding box center [401, 153] width 14 height 14
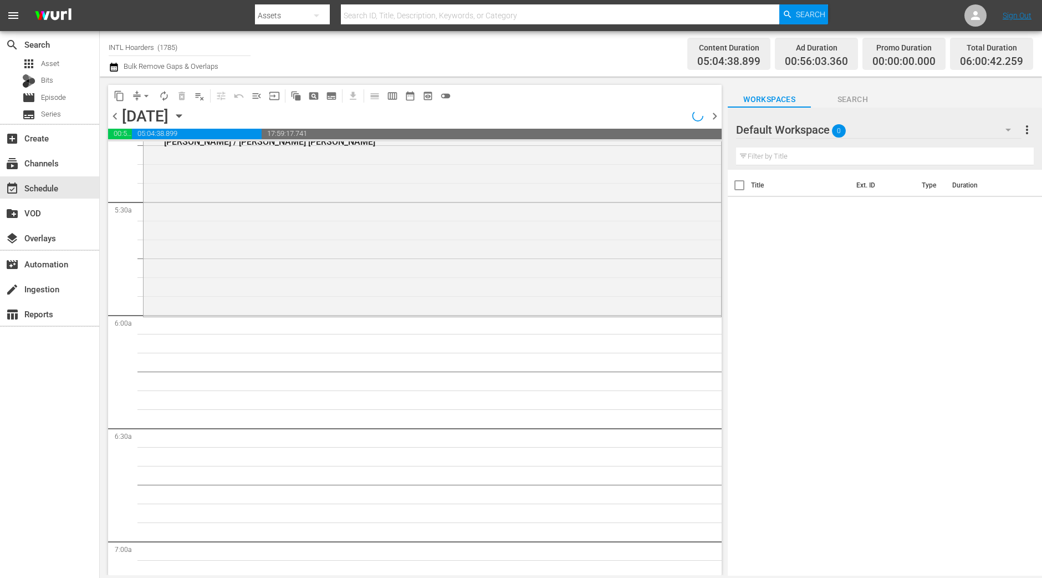
scroll to position [1108, 0]
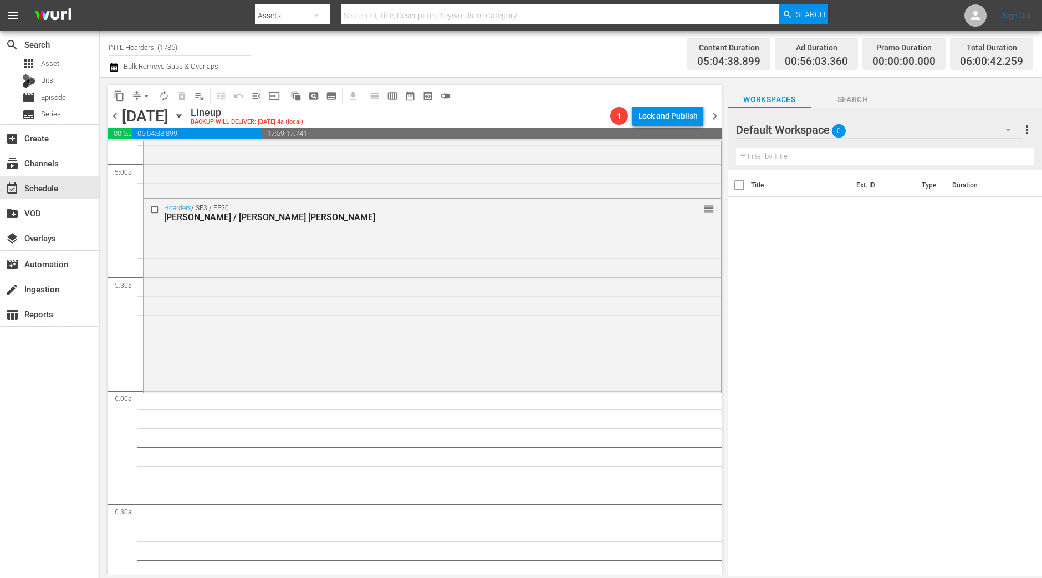
click at [72, 417] on div "search Search apps Asset Bits movie Episode subtitles Series add_box Create sub…" at bounding box center [50, 320] width 100 height 578
click at [301, 302] on div "Hoarders / SE3 / EP20: Mary / Mary Ann reorder" at bounding box center [433, 294] width 578 height 191
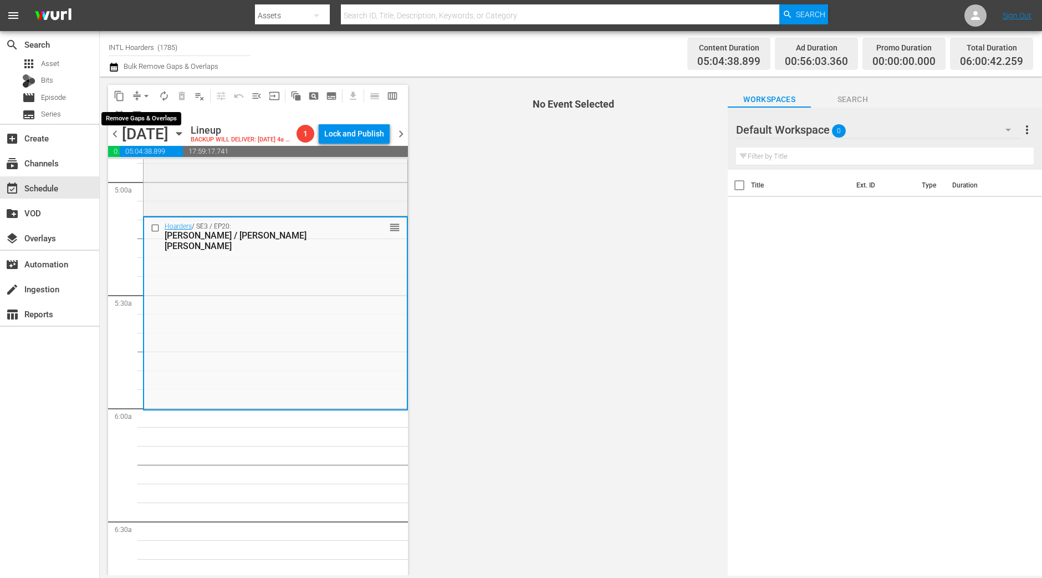
click at [141, 94] on span "arrow_drop_down" at bounding box center [146, 95] width 11 height 11
click at [141, 118] on li "Align to Midnight" at bounding box center [146, 118] width 91 height 18
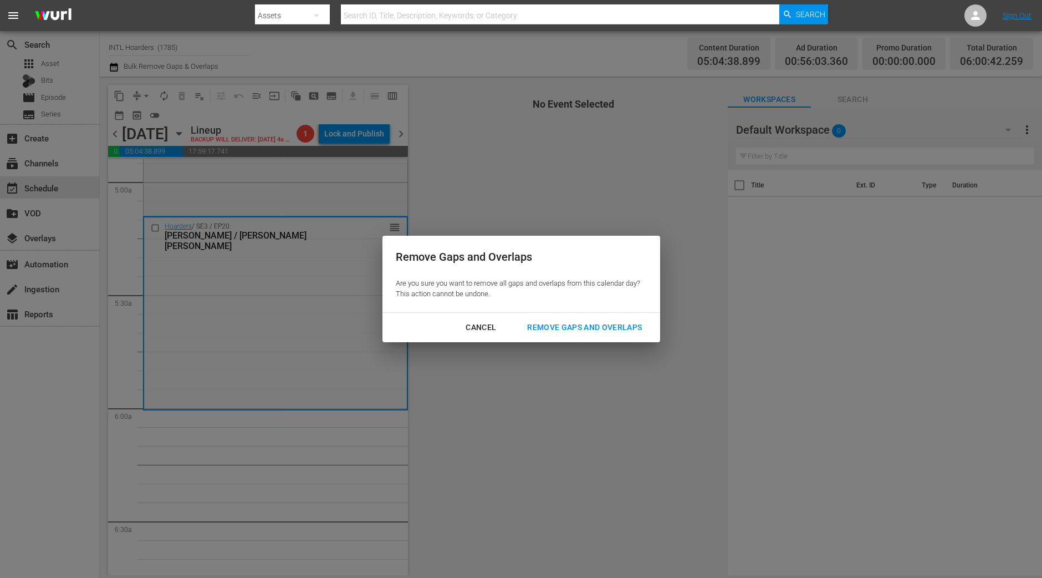
click at [610, 324] on div "Remove Gaps and Overlaps" at bounding box center [584, 327] width 133 height 14
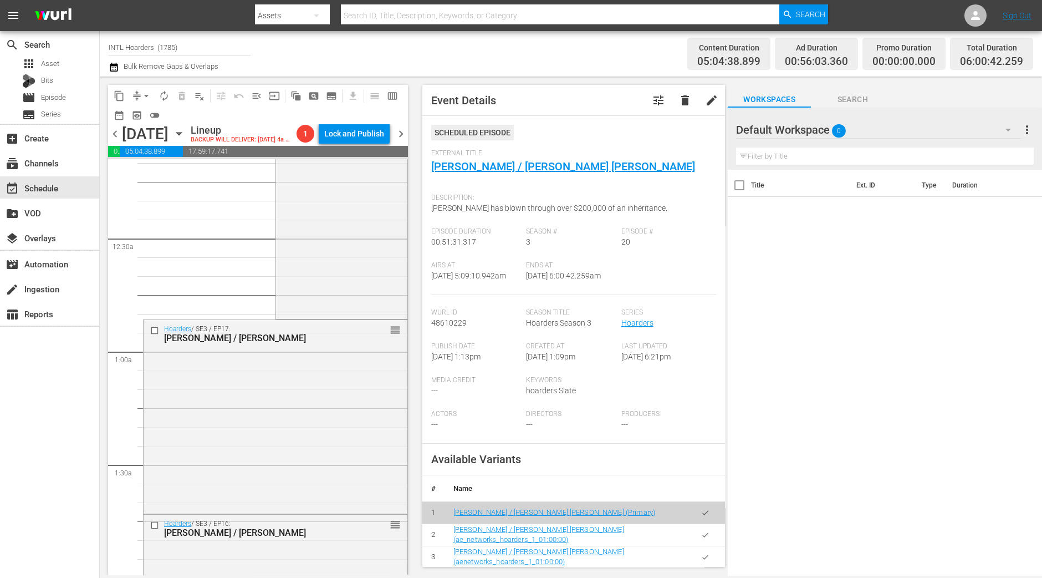
scroll to position [0, 0]
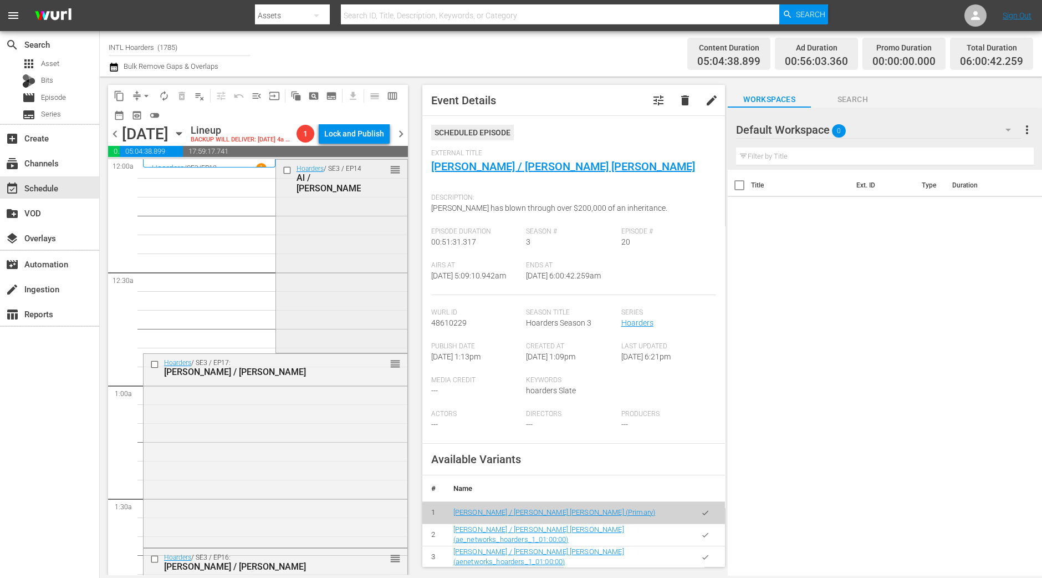
click at [346, 325] on div "Hoarders / SE3 / EP14: Al / Julie reorder" at bounding box center [341, 255] width 131 height 191
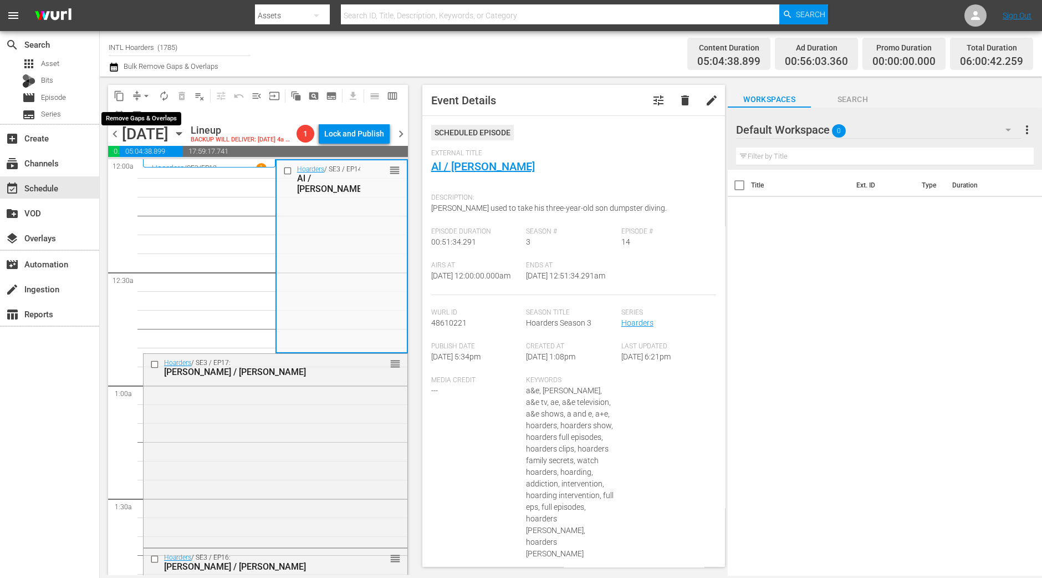
click at [141, 101] on span "arrow_drop_down" at bounding box center [146, 95] width 11 height 11
click at [141, 114] on li "Align to Midnight" at bounding box center [147, 118] width 116 height 18
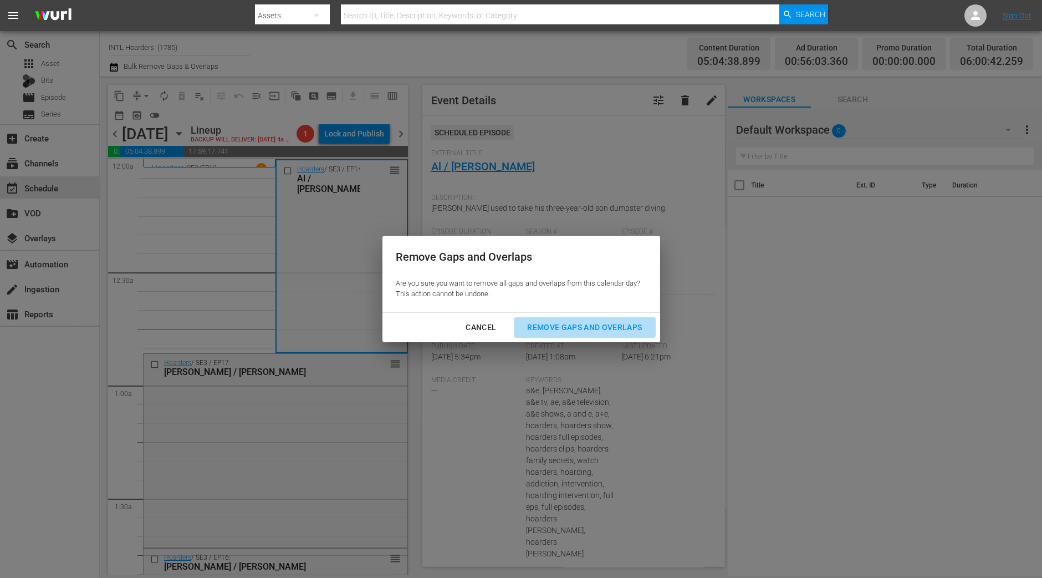
click at [587, 335] on button "Remove Gaps and Overlaps" at bounding box center [584, 327] width 141 height 21
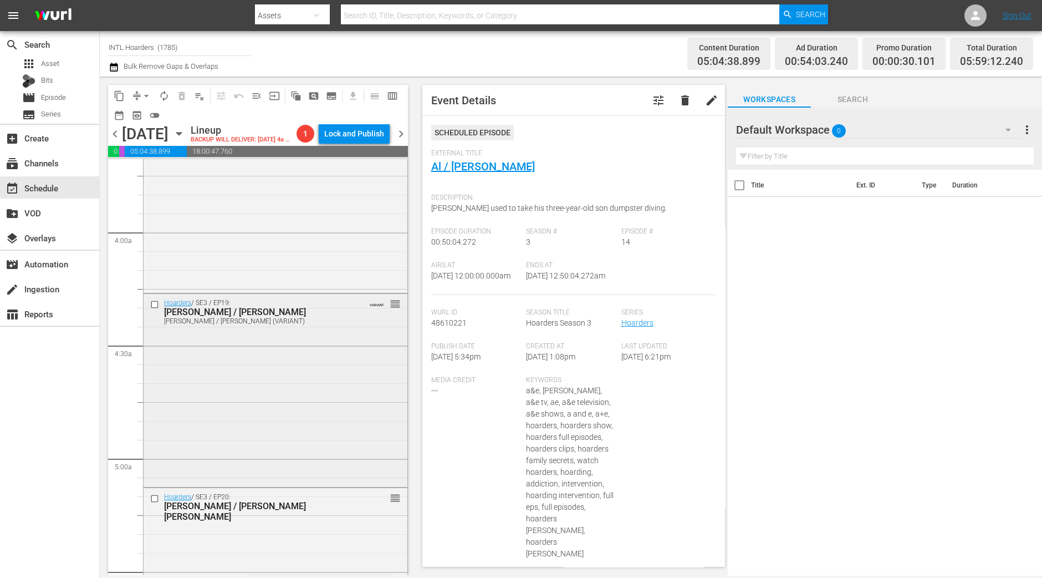
scroll to position [1108, 0]
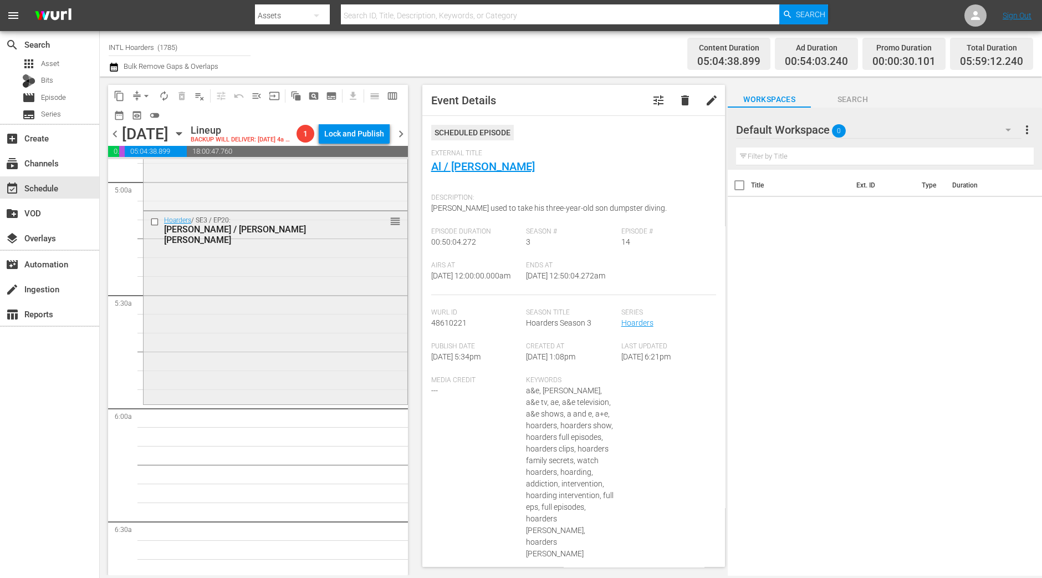
click at [330, 339] on div "Hoarders / SE3 / EP20: Mary / Mary Ann reorder" at bounding box center [276, 306] width 264 height 191
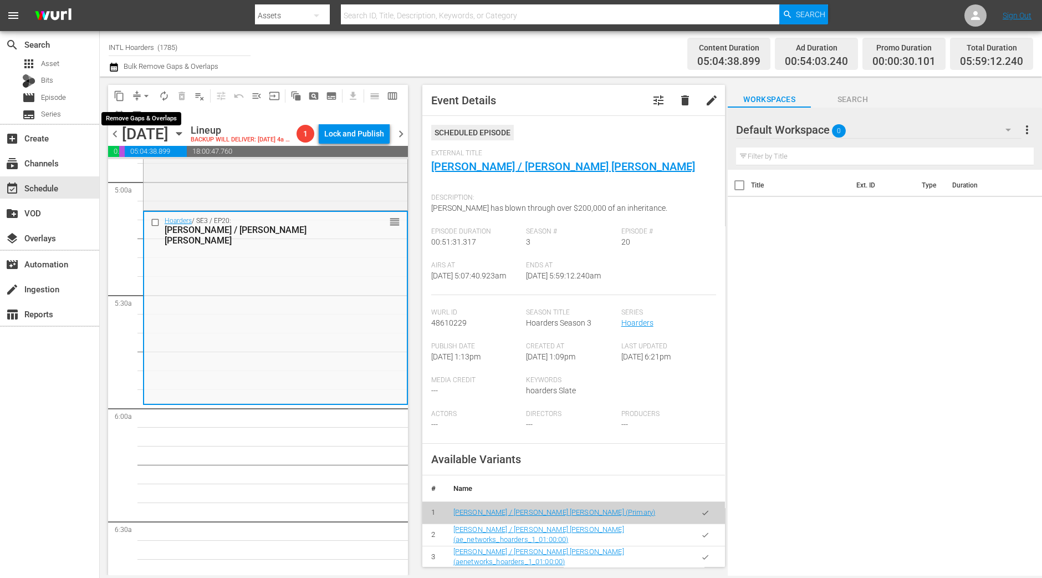
click at [144, 99] on span "arrow_drop_down" at bounding box center [146, 95] width 11 height 11
click at [147, 120] on li "Align to Midnight" at bounding box center [147, 118] width 116 height 18
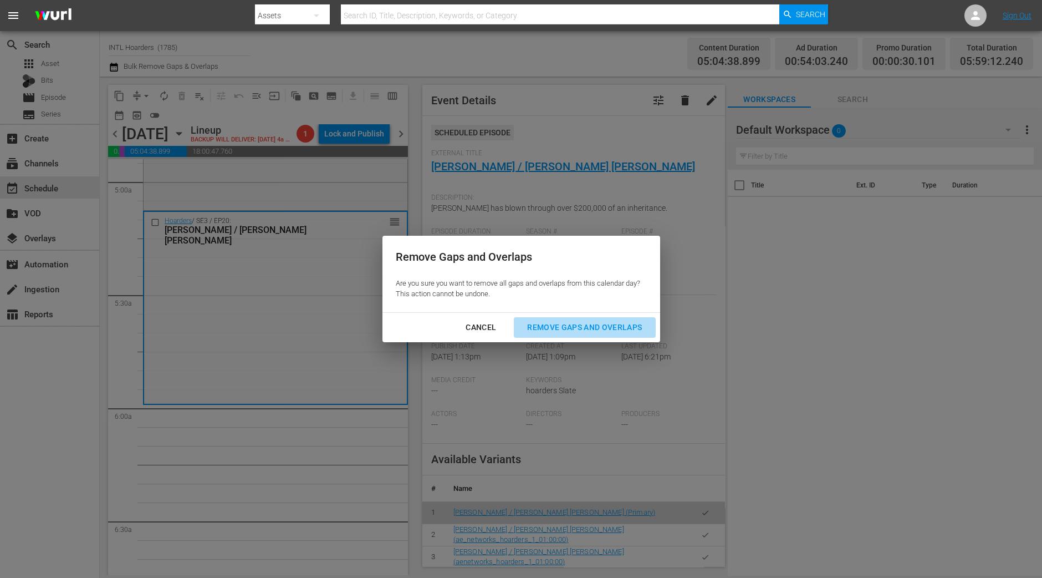
click at [555, 321] on div "Remove Gaps and Overlaps" at bounding box center [584, 327] width 133 height 14
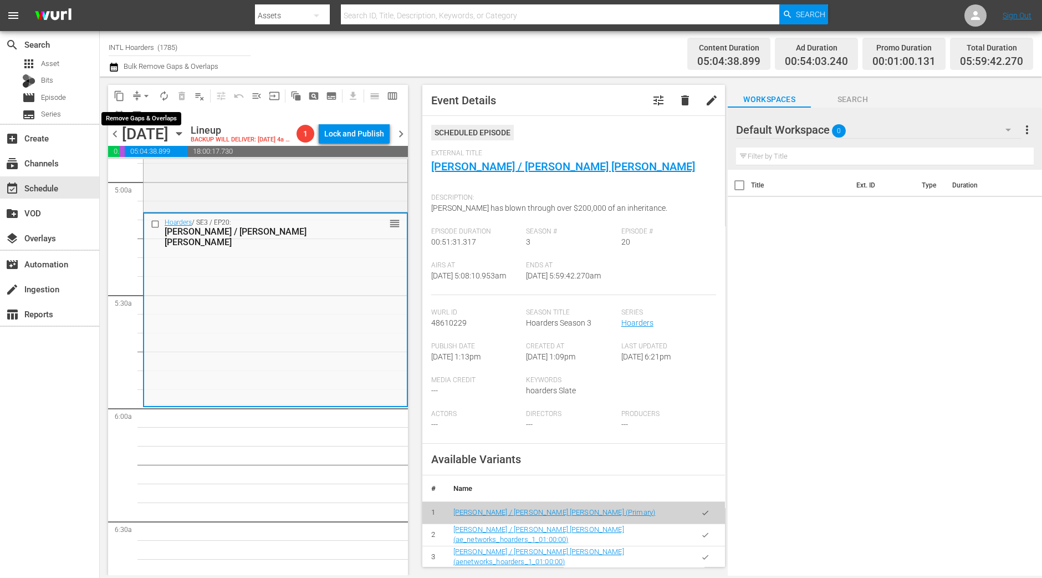
click at [145, 98] on span "arrow_drop_down" at bounding box center [146, 95] width 11 height 11
click at [145, 115] on li "Align to Midnight" at bounding box center [147, 118] width 116 height 18
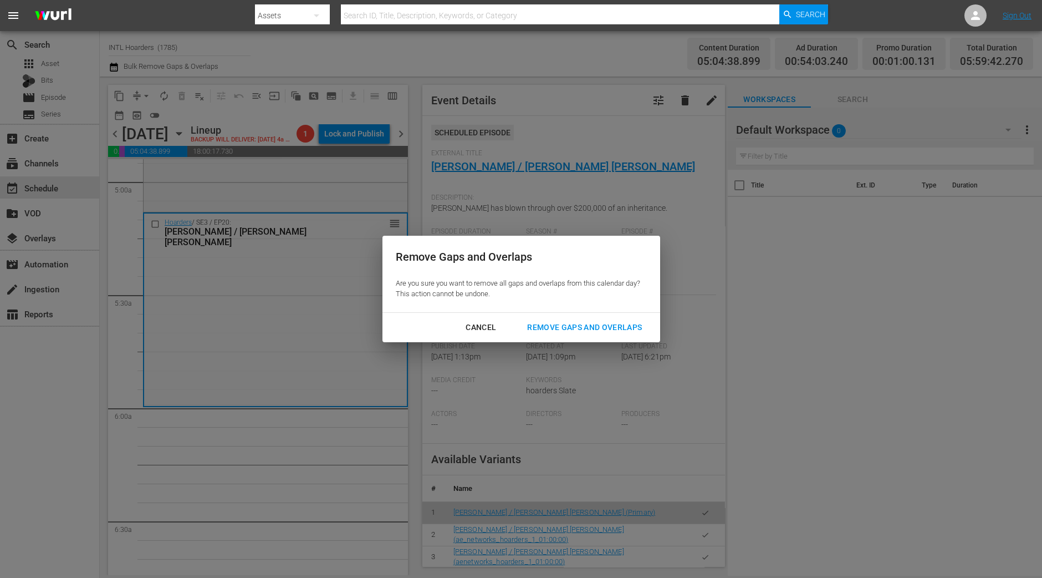
click at [572, 325] on div "Remove Gaps and Overlaps" at bounding box center [584, 327] width 133 height 14
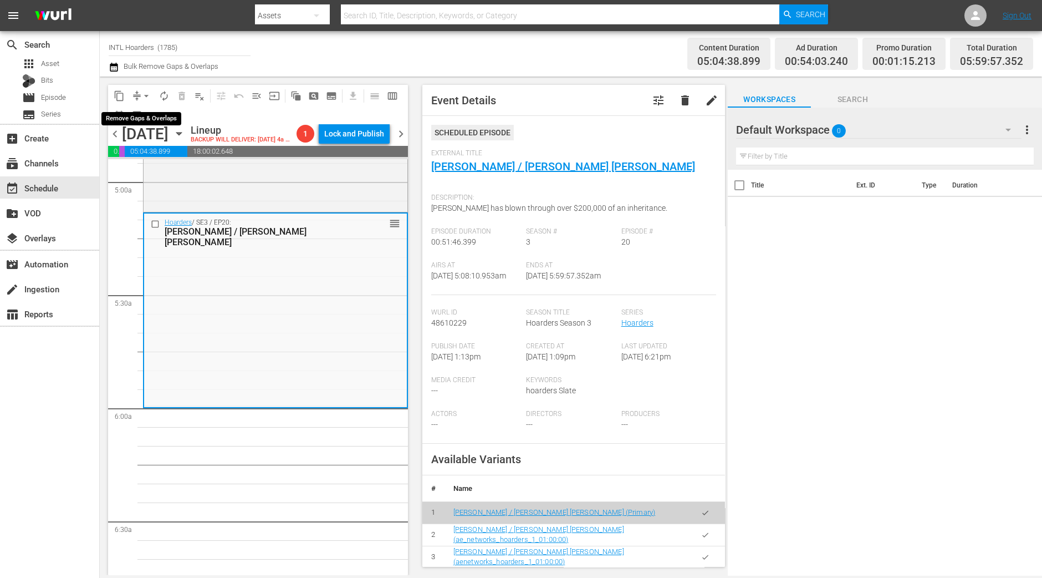
click at [144, 98] on span "arrow_drop_down" at bounding box center [146, 95] width 11 height 11
click at [142, 111] on li "Align to Midnight" at bounding box center [147, 118] width 116 height 18
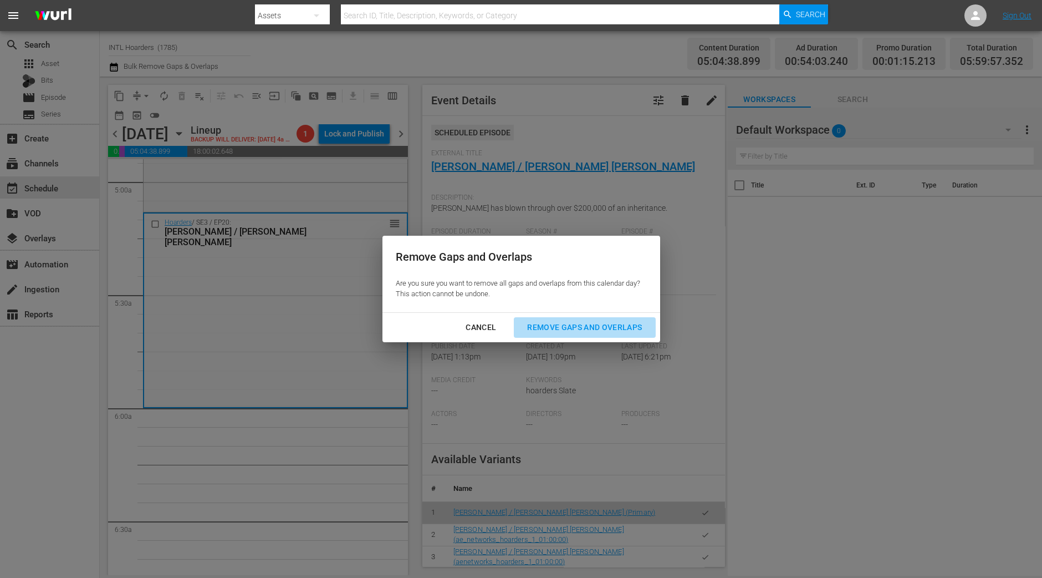
click at [567, 328] on div "Remove Gaps and Overlaps" at bounding box center [584, 327] width 133 height 14
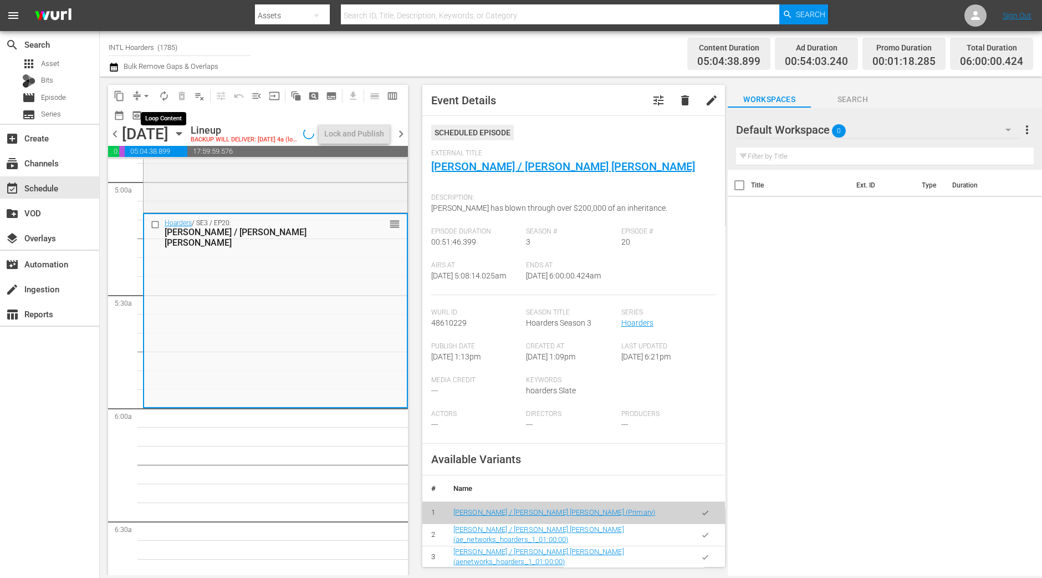
click at [161, 92] on span "autorenew_outlined" at bounding box center [164, 95] width 11 height 11
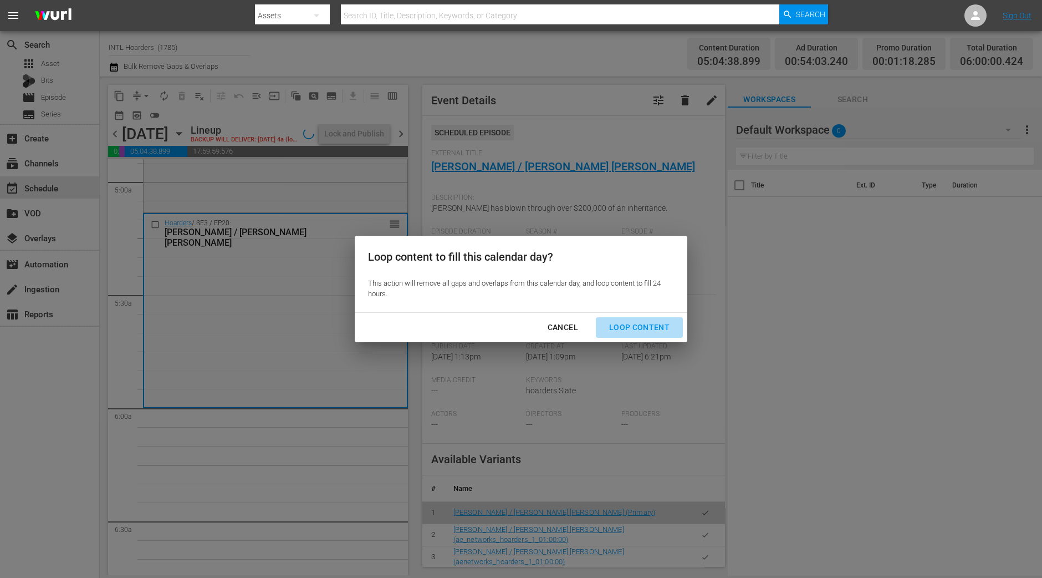
click at [665, 323] on div "Loop Content" at bounding box center [639, 327] width 78 height 14
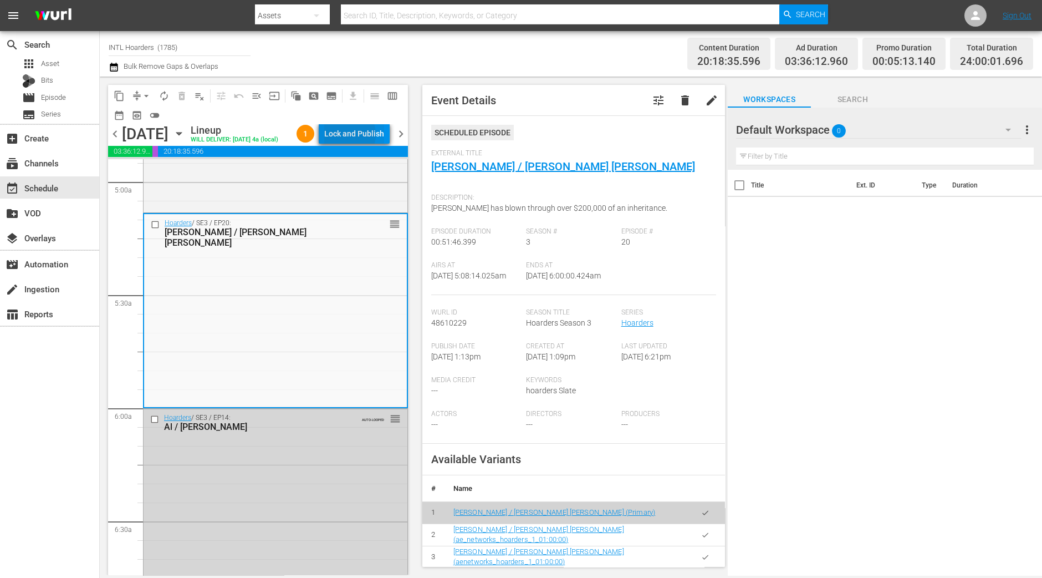
click at [355, 136] on div "Lock and Publish" at bounding box center [354, 134] width 60 height 20
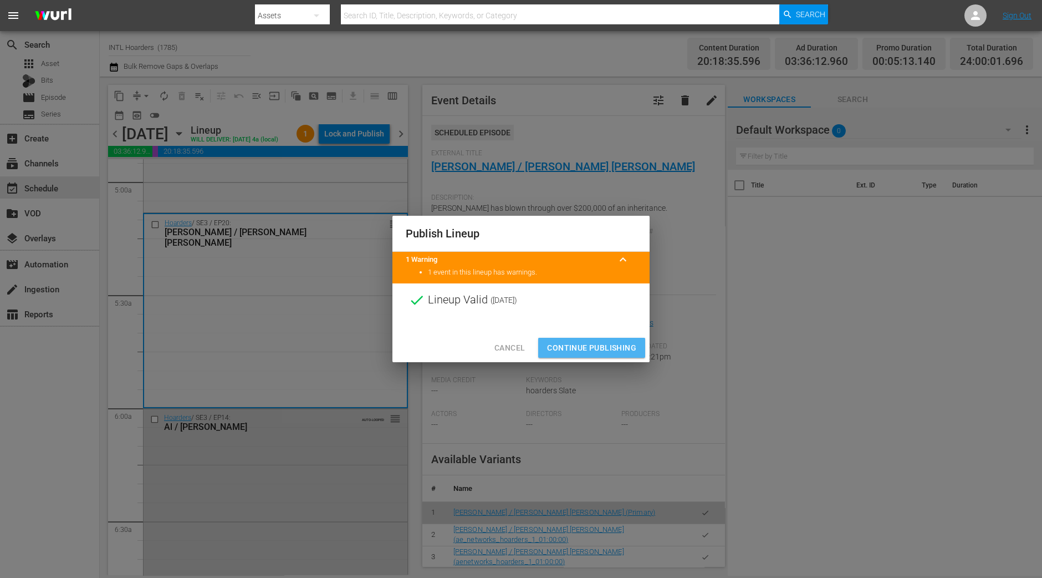
click at [602, 341] on span "Continue Publishing" at bounding box center [591, 348] width 89 height 14
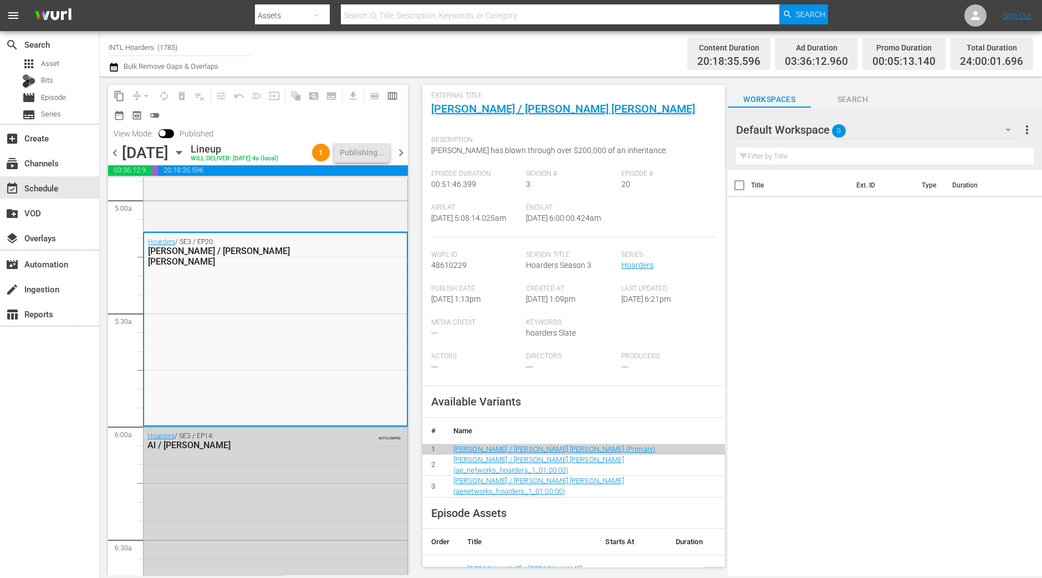
scroll to position [138, 0]
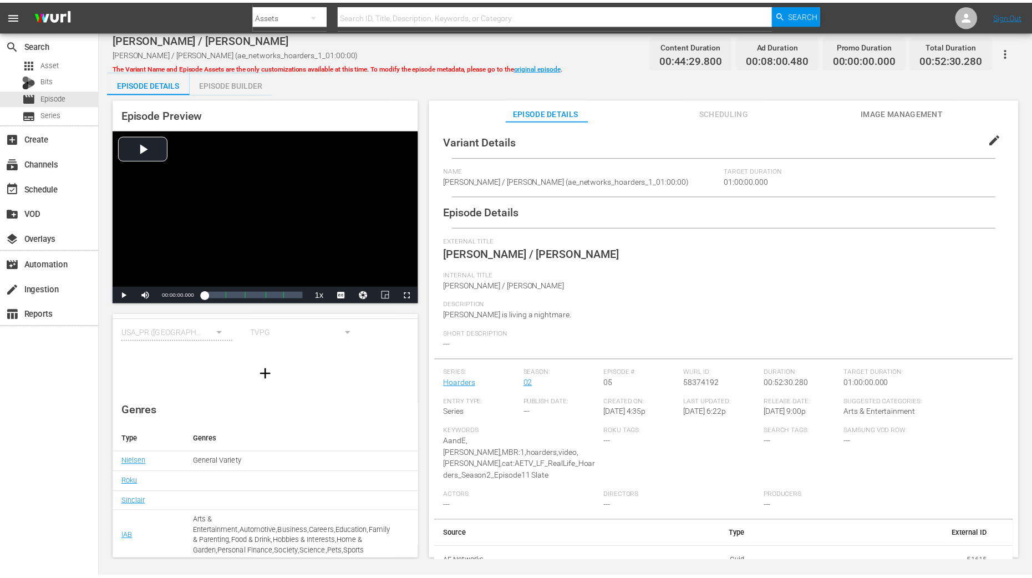
scroll to position [109, 0]
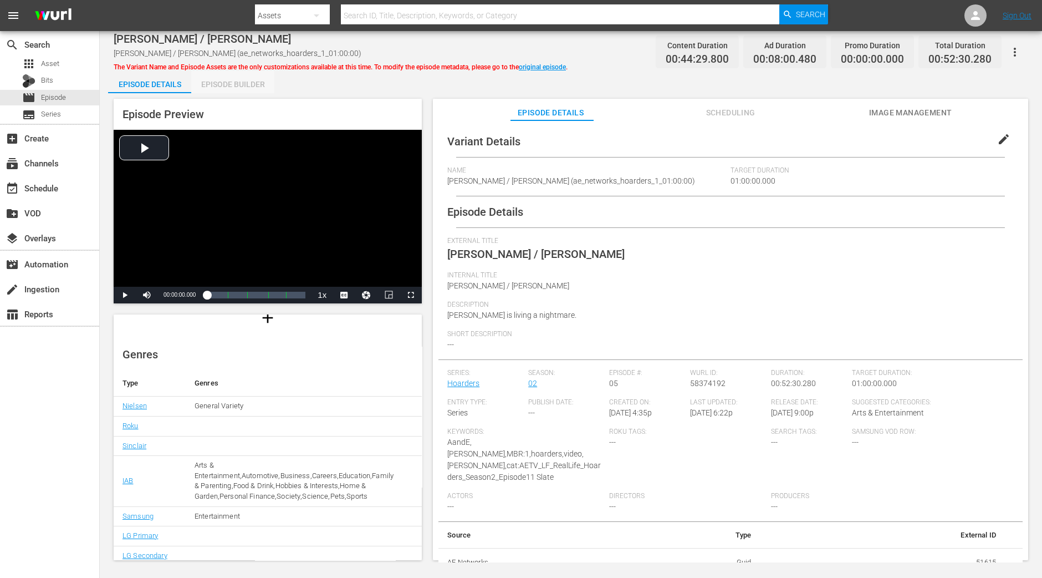
click at [246, 88] on div "Episode Builder" at bounding box center [232, 84] width 83 height 27
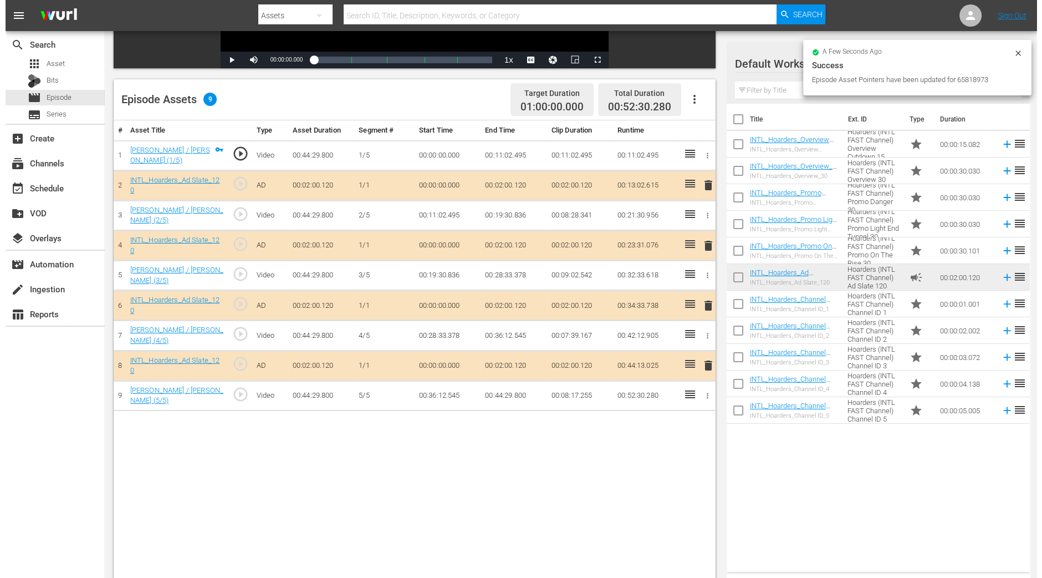
scroll to position [277, 0]
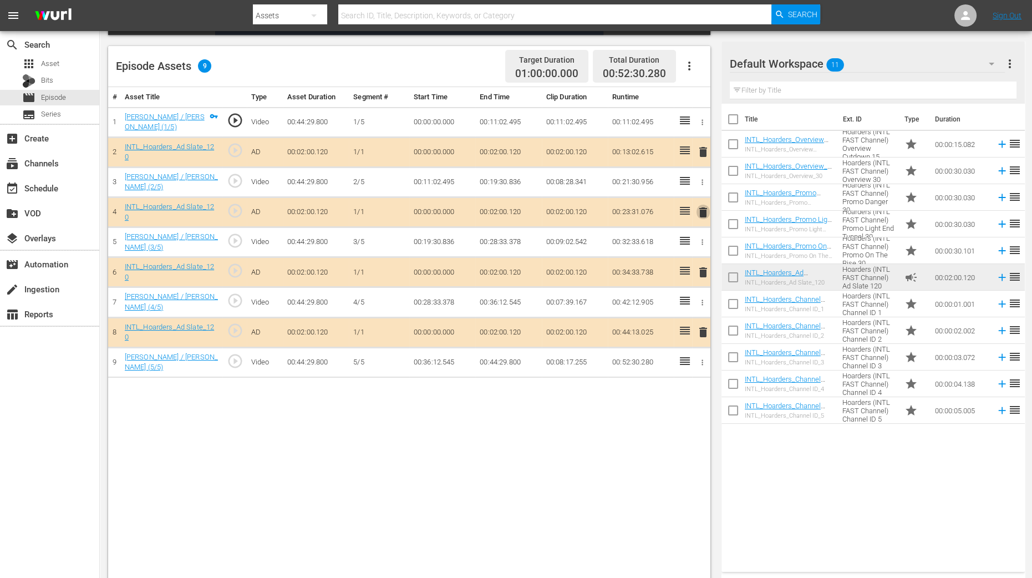
click at [704, 210] on span "delete" at bounding box center [702, 212] width 13 height 13
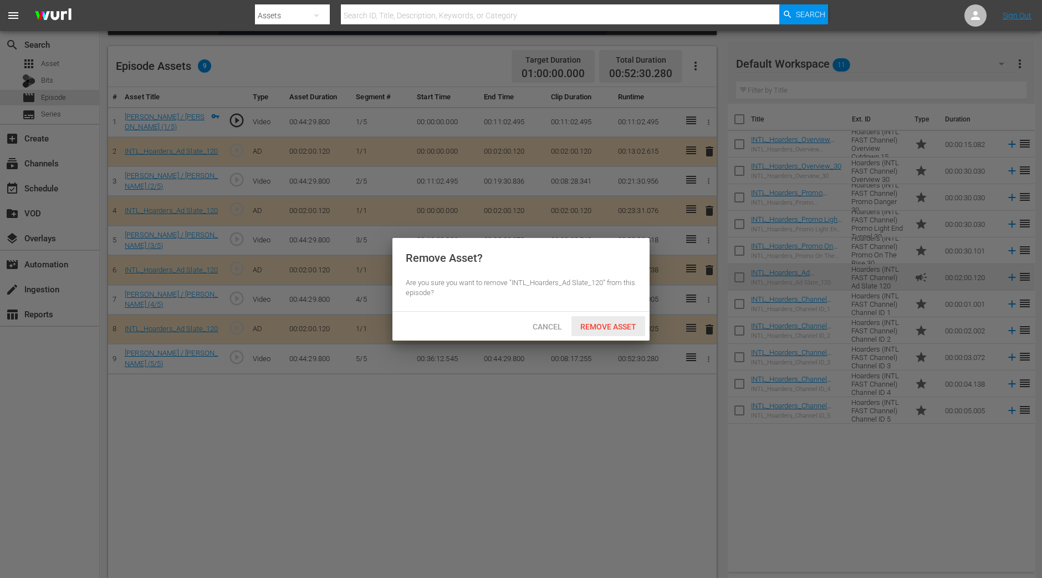
click at [627, 322] on span "Remove Asset" at bounding box center [609, 326] width 74 height 9
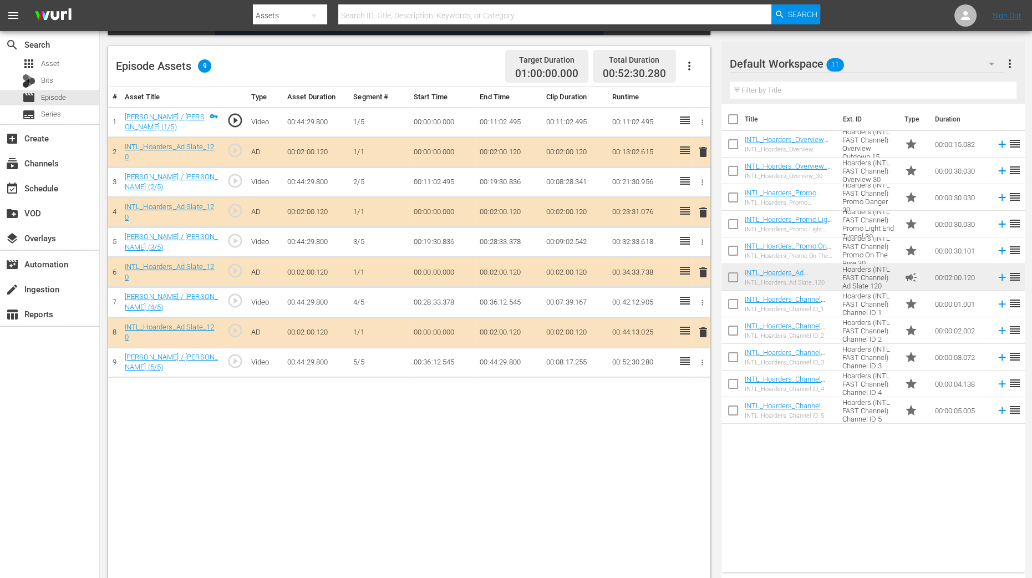
scroll to position [108, 0]
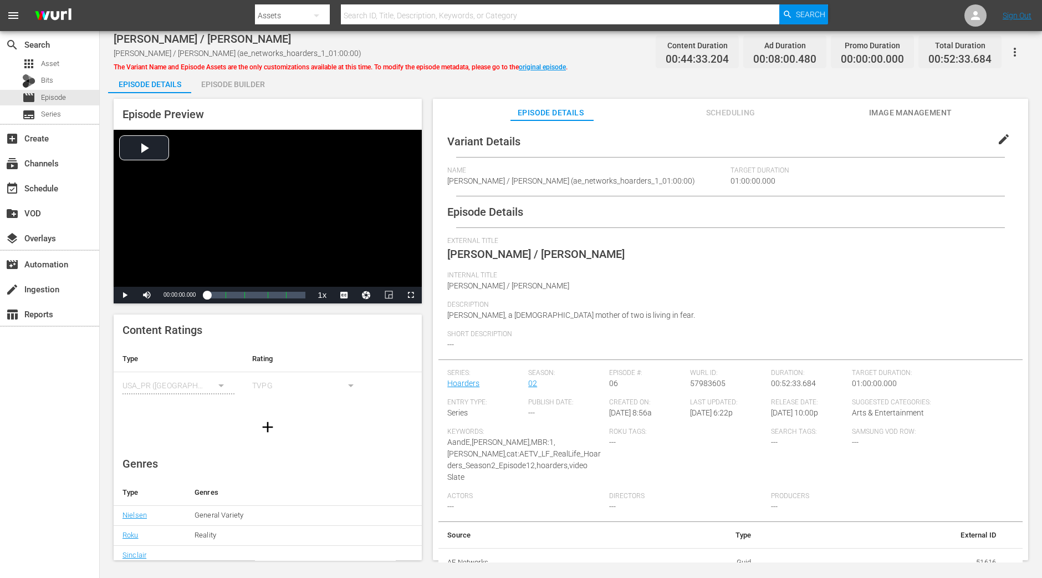
click at [245, 82] on div "Episode Builder" at bounding box center [232, 84] width 83 height 27
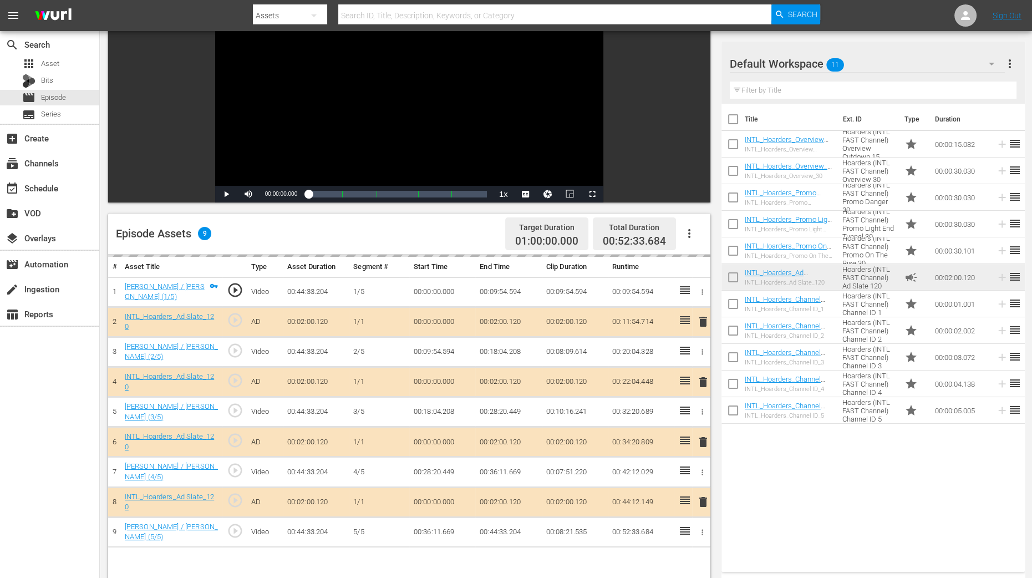
scroll to position [277, 0]
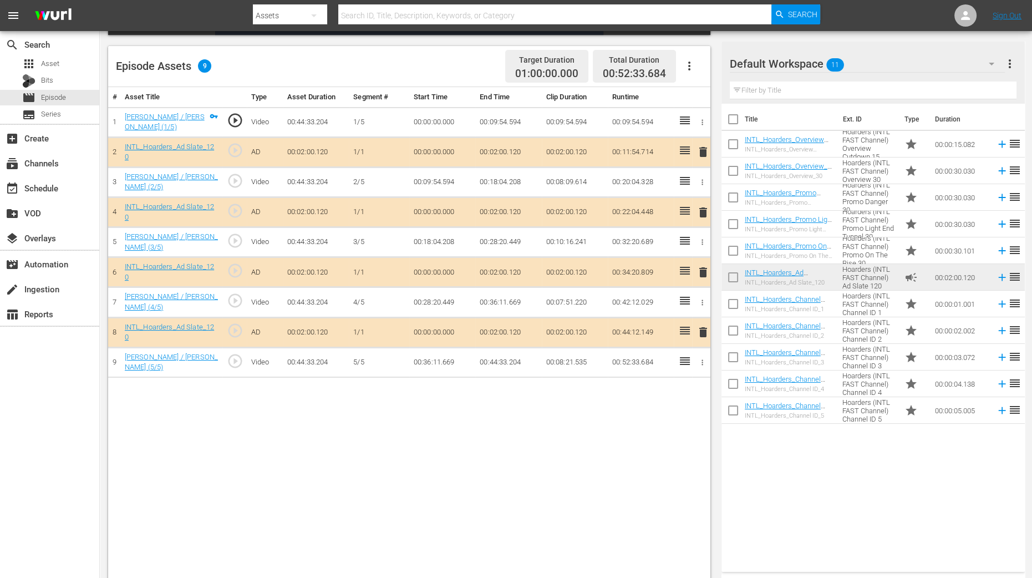
click at [702, 209] on span "delete" at bounding box center [702, 212] width 13 height 13
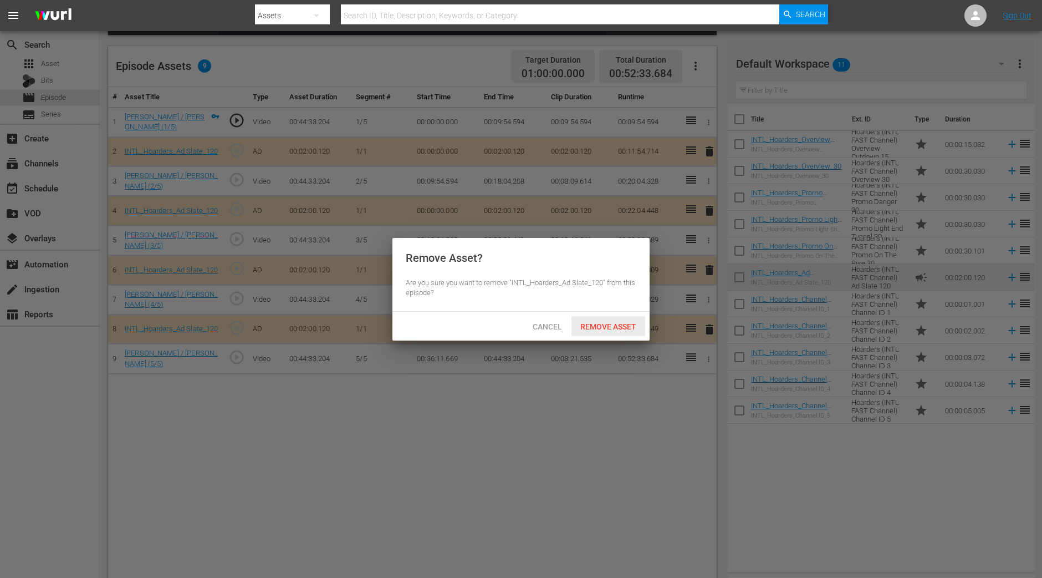
click at [597, 319] on div "Remove Asset" at bounding box center [609, 326] width 74 height 21
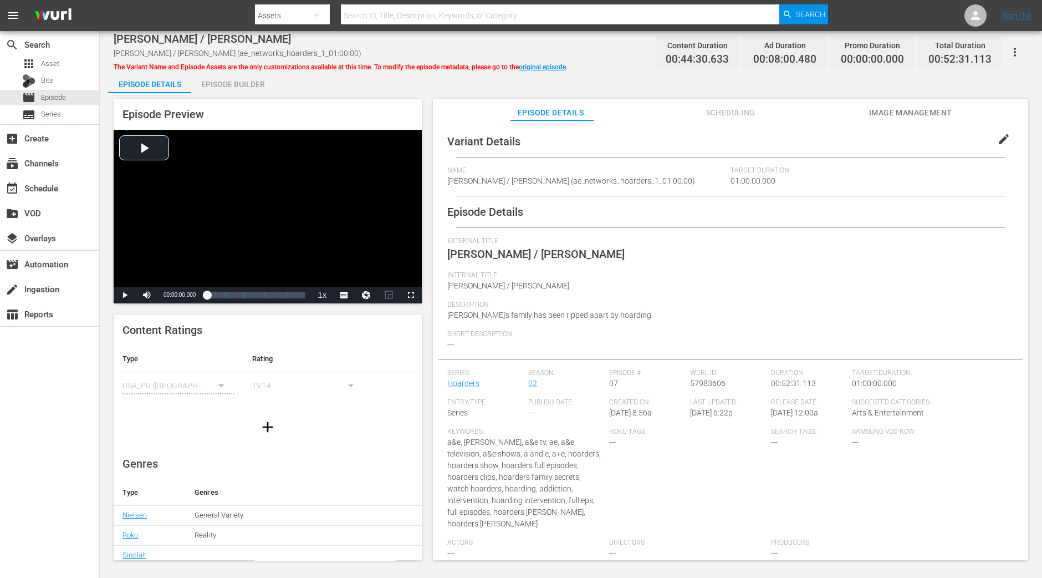
click at [231, 84] on div "Episode Builder" at bounding box center [232, 84] width 83 height 27
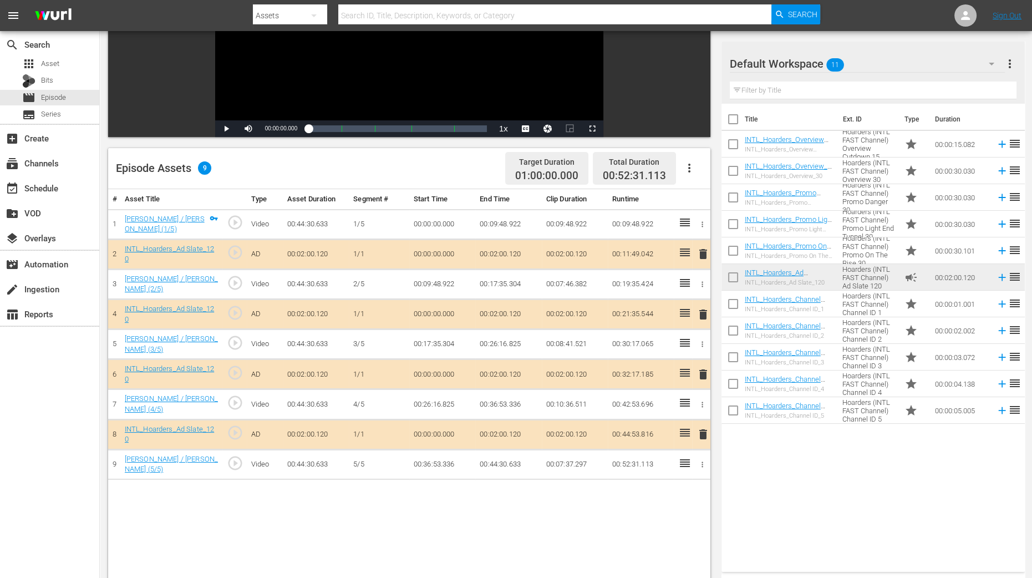
scroll to position [208, 0]
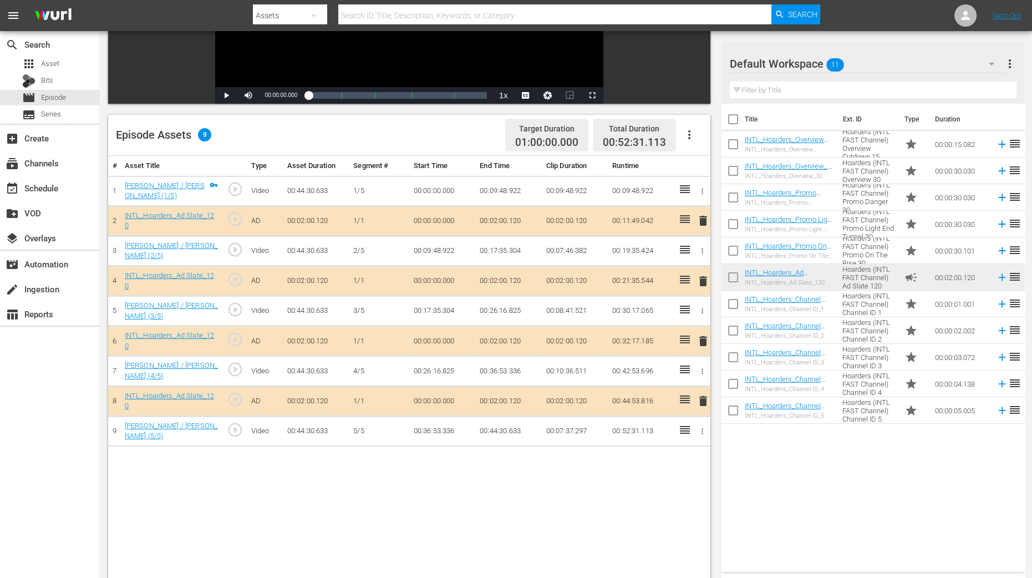
click at [702, 276] on span "delete" at bounding box center [702, 280] width 13 height 13
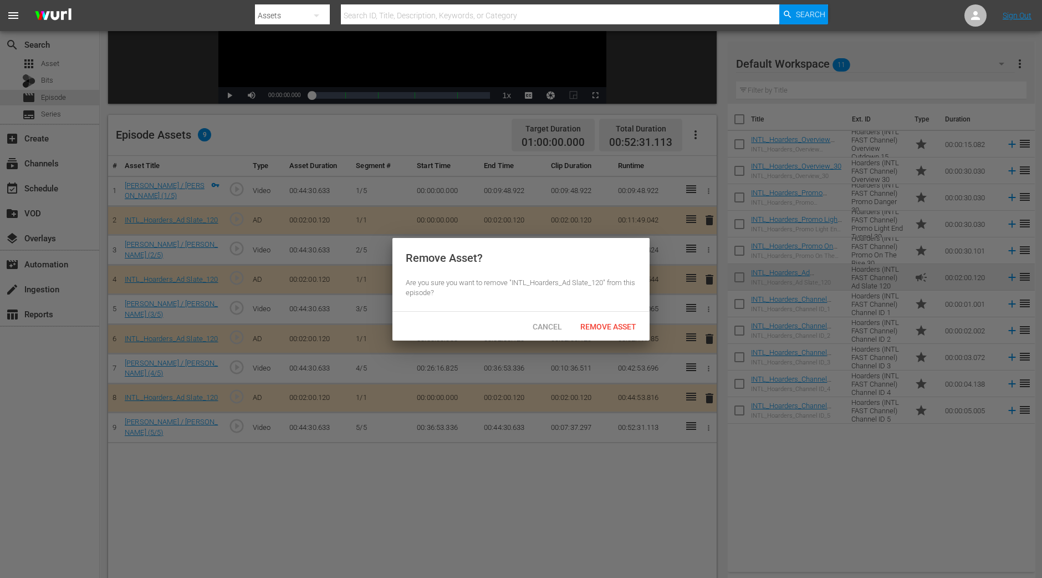
click at [620, 323] on span "Remove Asset" at bounding box center [609, 326] width 74 height 9
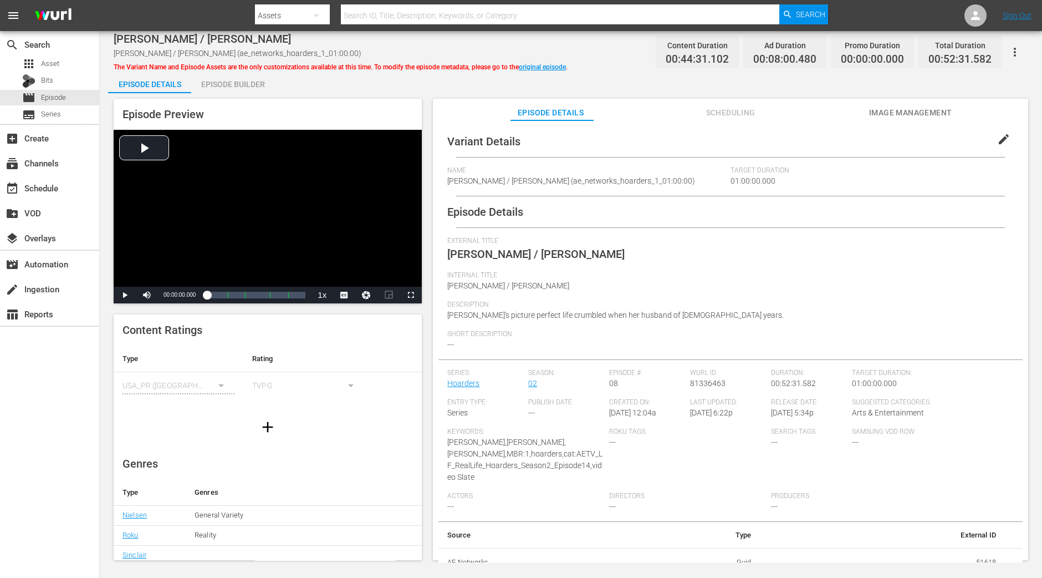
click at [234, 78] on div "Episode Builder" at bounding box center [232, 84] width 83 height 27
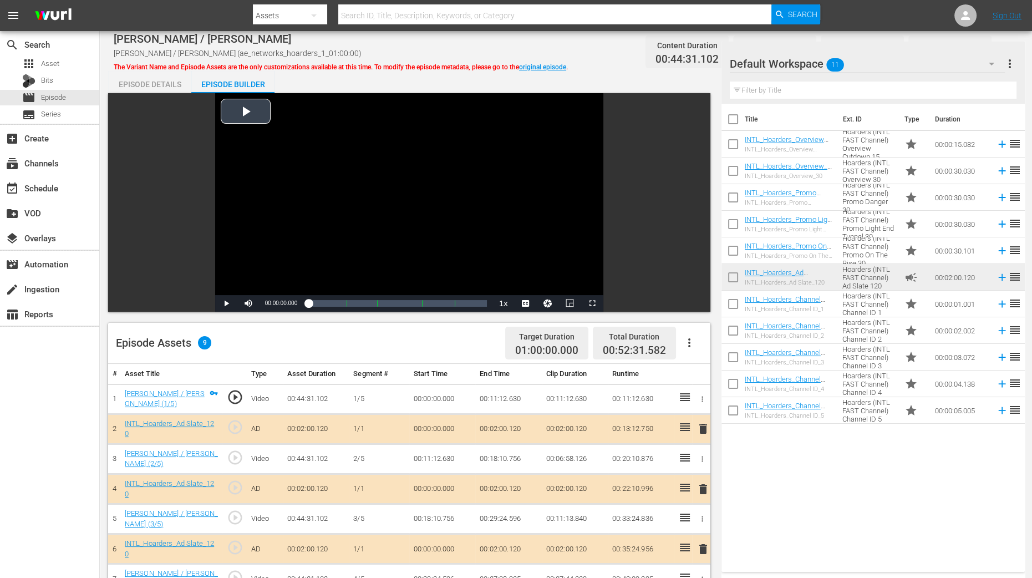
scroll to position [208, 0]
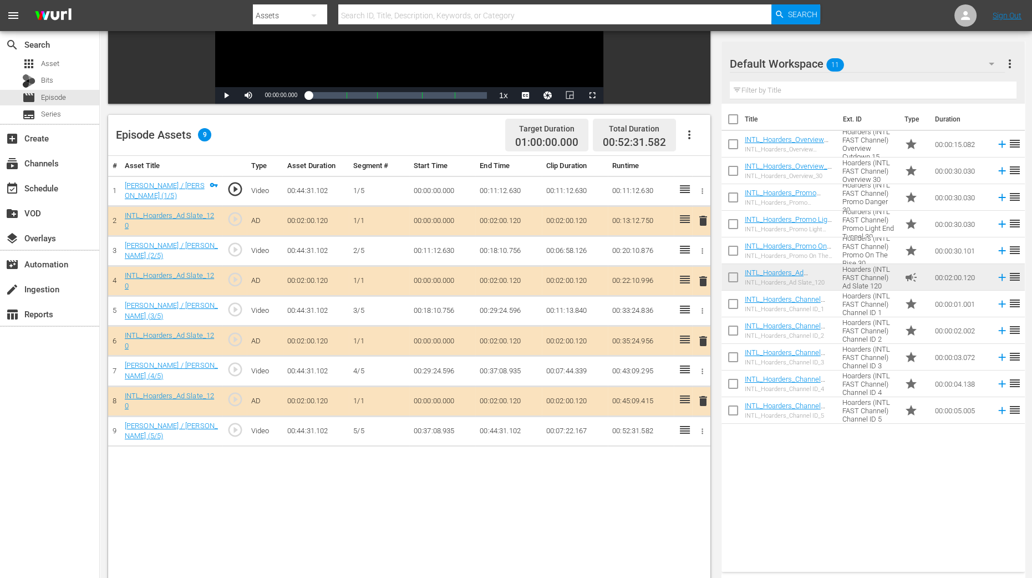
click at [704, 275] on span "delete" at bounding box center [702, 280] width 13 height 13
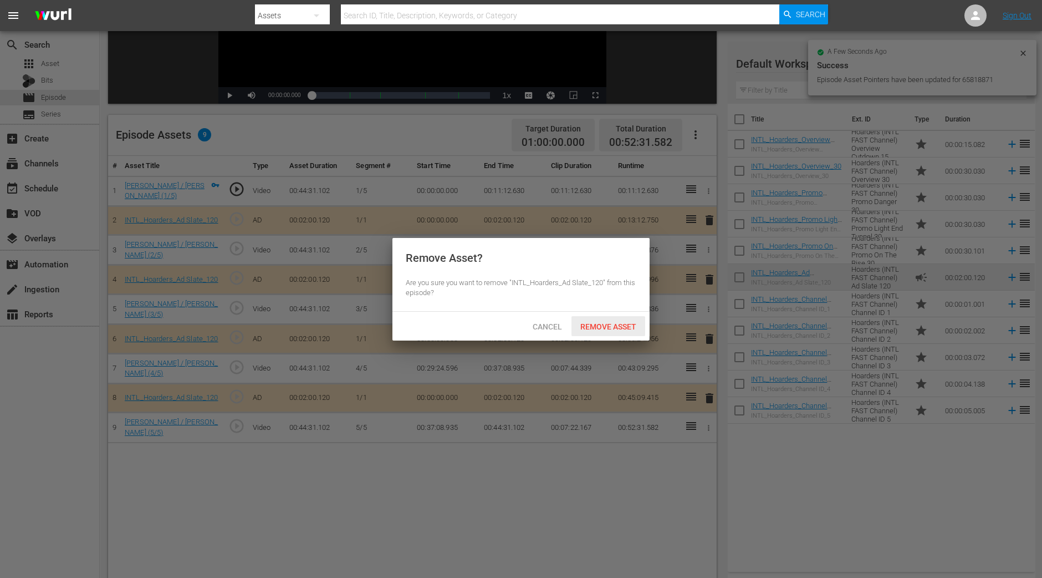
click at [632, 318] on div "Remove Asset" at bounding box center [609, 326] width 74 height 21
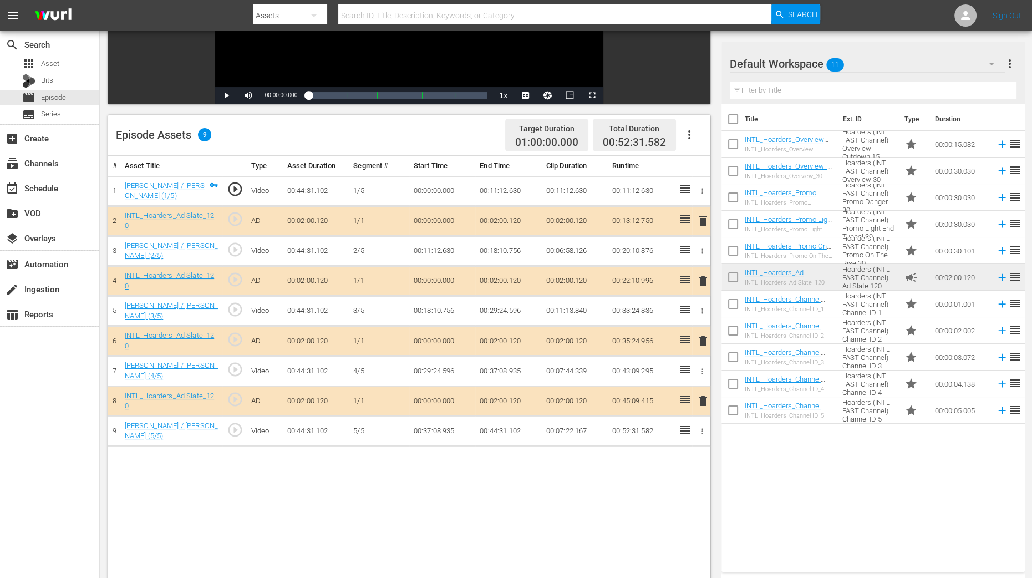
click at [703, 277] on span "delete" at bounding box center [702, 280] width 13 height 13
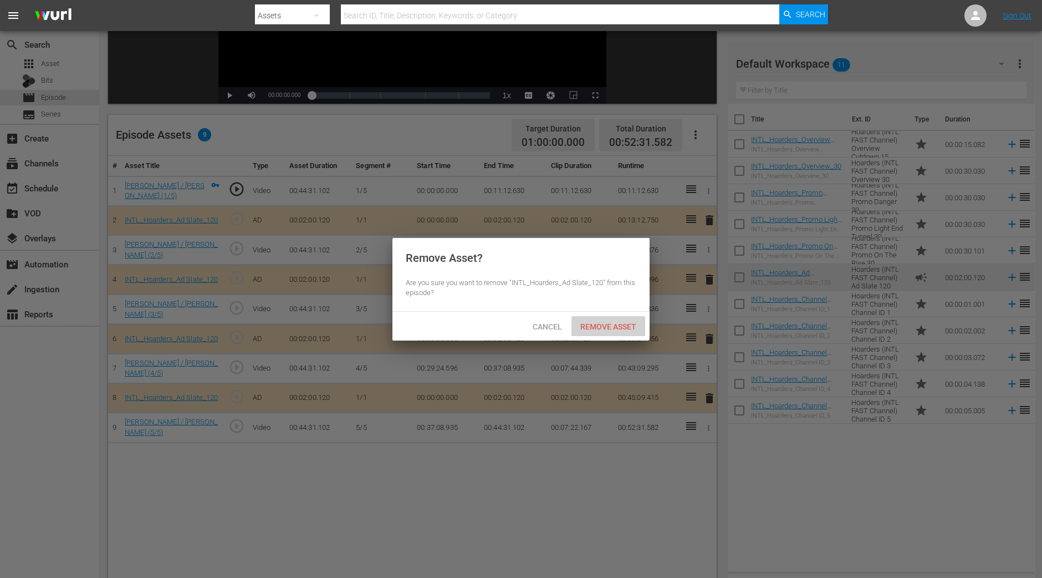
click at [616, 322] on span "Remove Asset" at bounding box center [609, 326] width 74 height 9
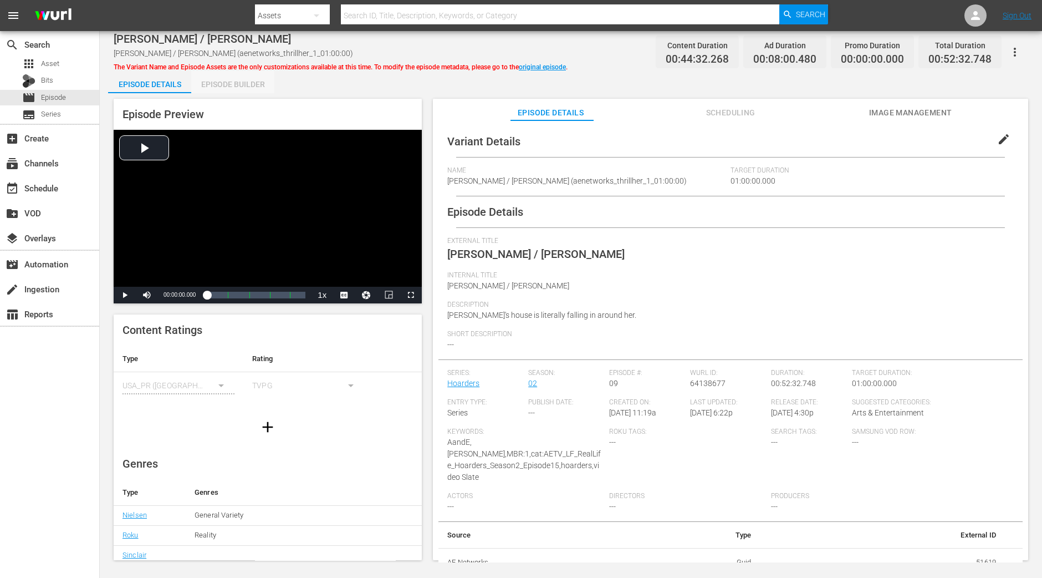
click at [258, 80] on div "Episode Builder" at bounding box center [232, 84] width 83 height 27
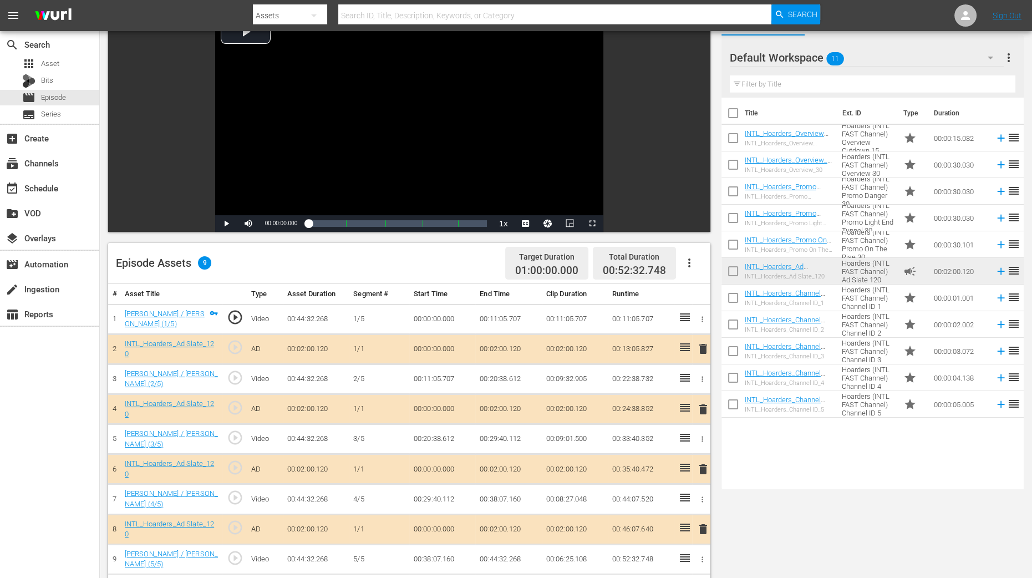
scroll to position [208, 0]
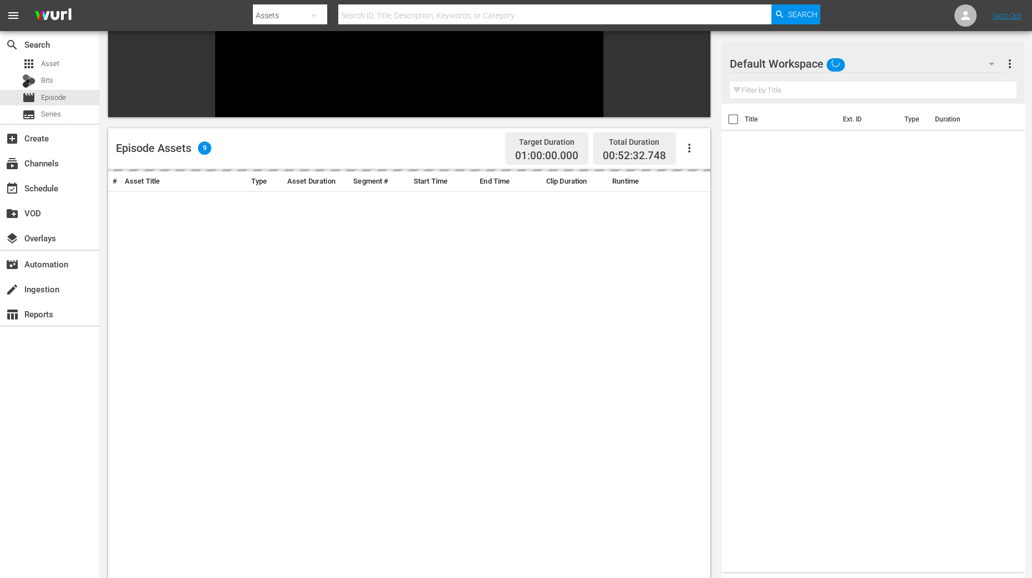
scroll to position [208, 0]
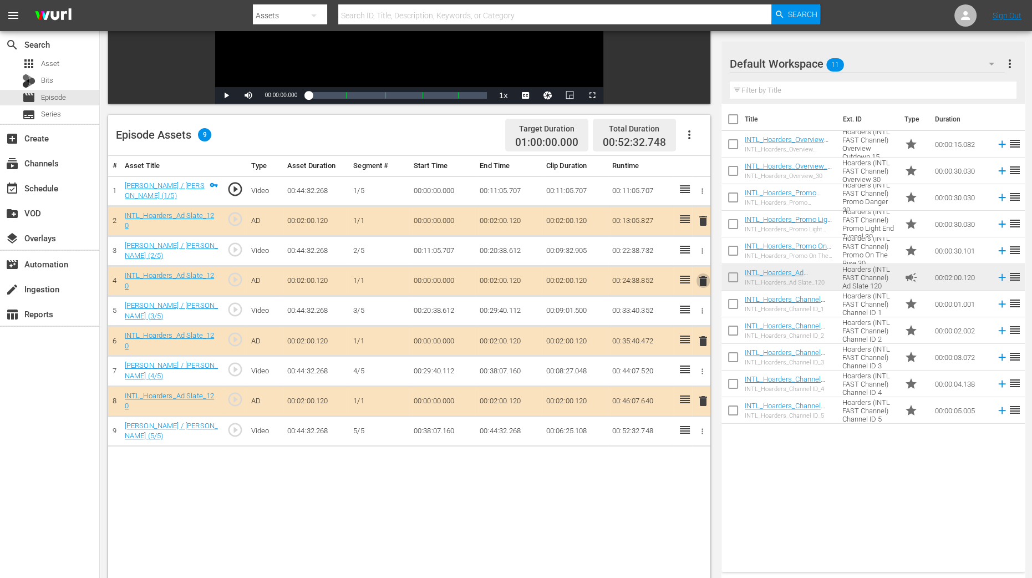
click at [700, 279] on span "delete" at bounding box center [702, 280] width 13 height 13
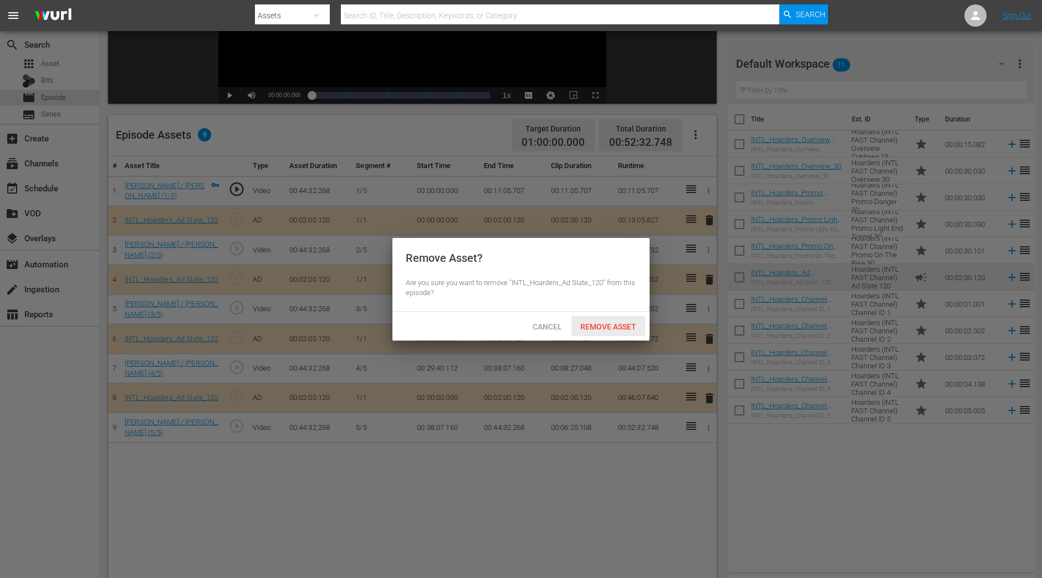
click at [629, 329] on span "Remove Asset" at bounding box center [609, 326] width 74 height 9
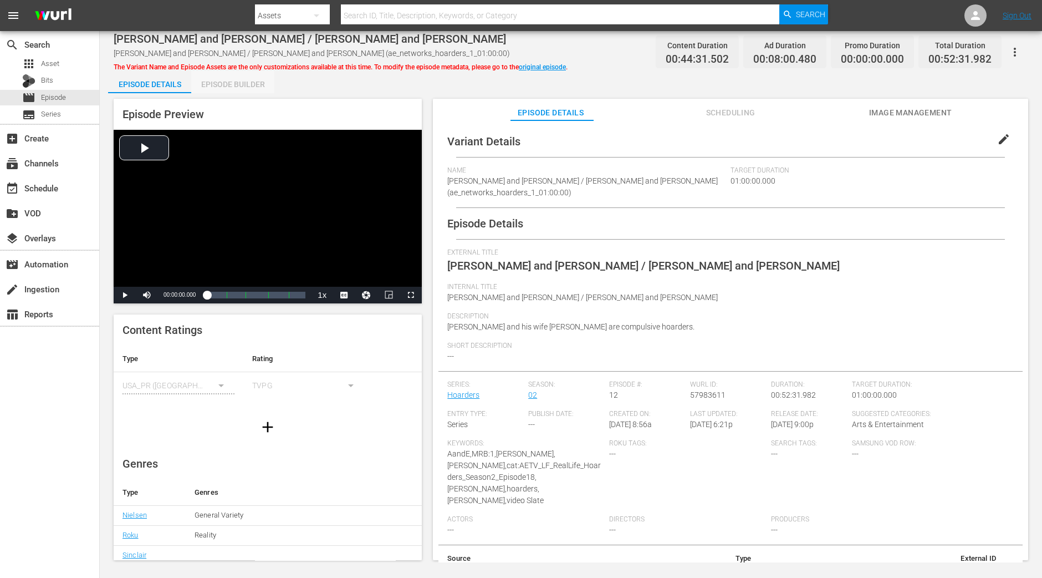
click at [236, 79] on div "Episode Builder" at bounding box center [232, 84] width 83 height 27
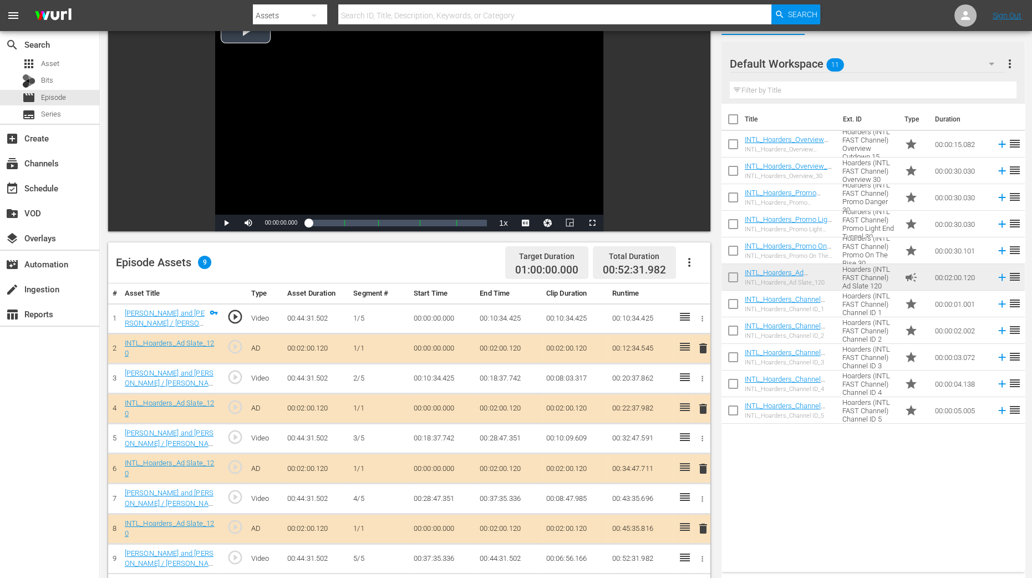
scroll to position [277, 0]
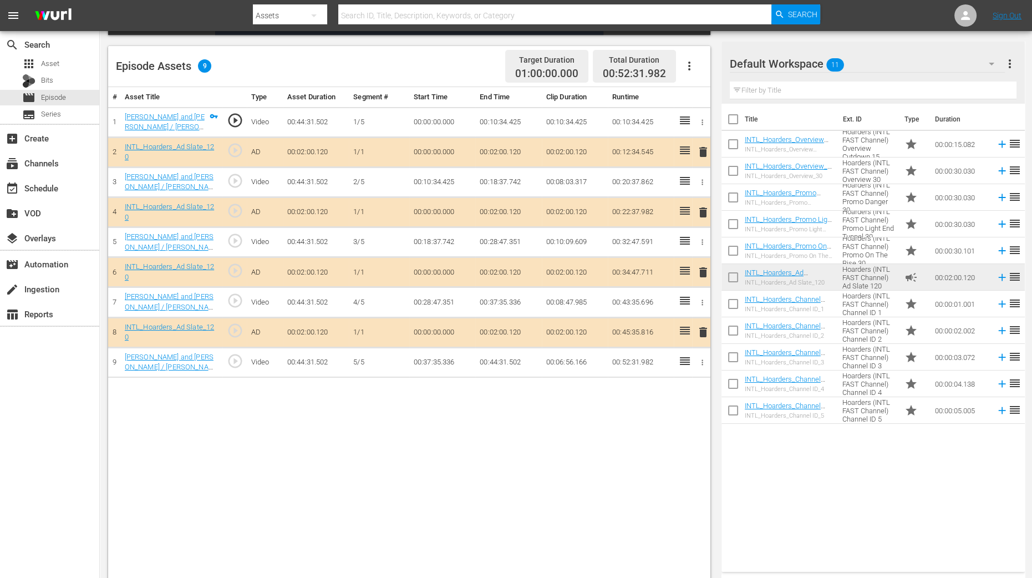
click at [702, 206] on span "delete" at bounding box center [702, 212] width 13 height 13
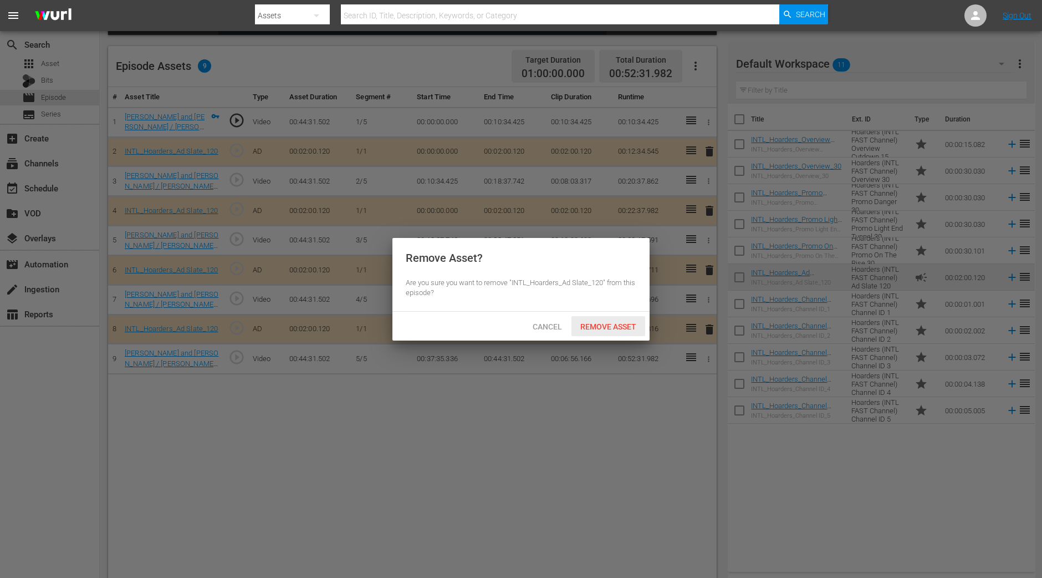
click at [616, 322] on span "Remove Asset" at bounding box center [609, 326] width 74 height 9
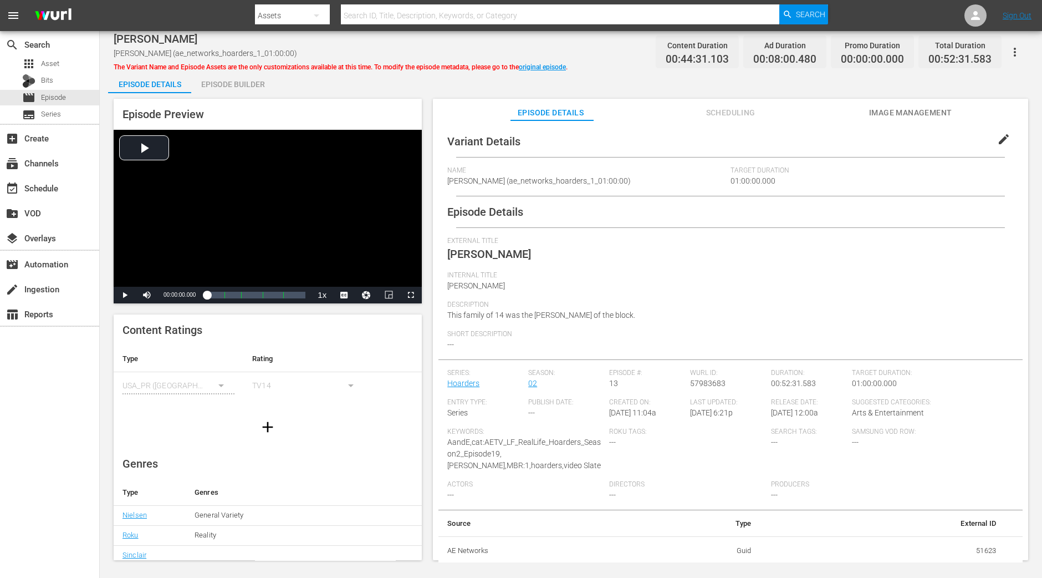
click at [233, 76] on div "Episode Builder" at bounding box center [232, 84] width 83 height 27
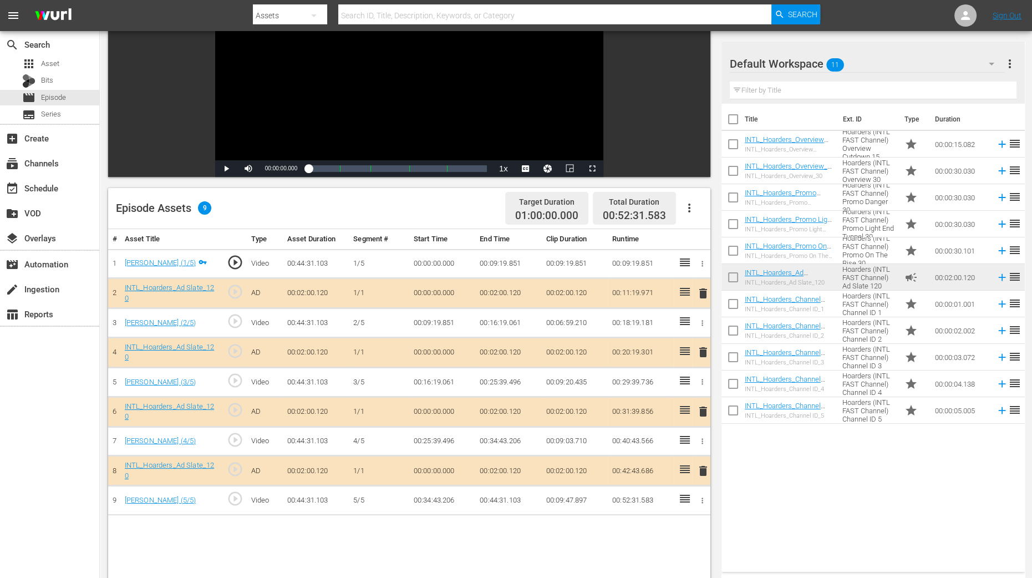
scroll to position [138, 0]
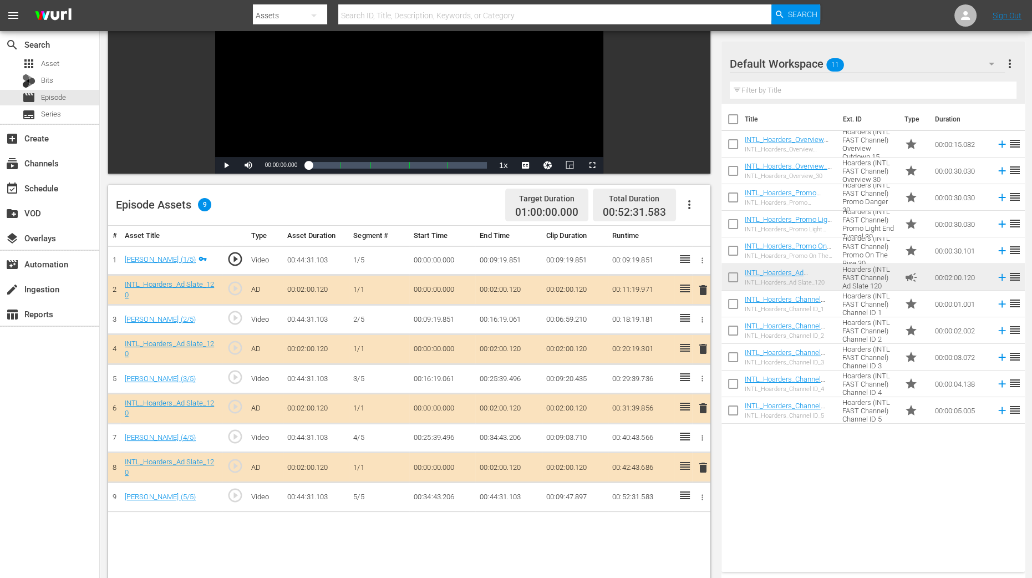
click at [704, 347] on span "delete" at bounding box center [702, 348] width 13 height 13
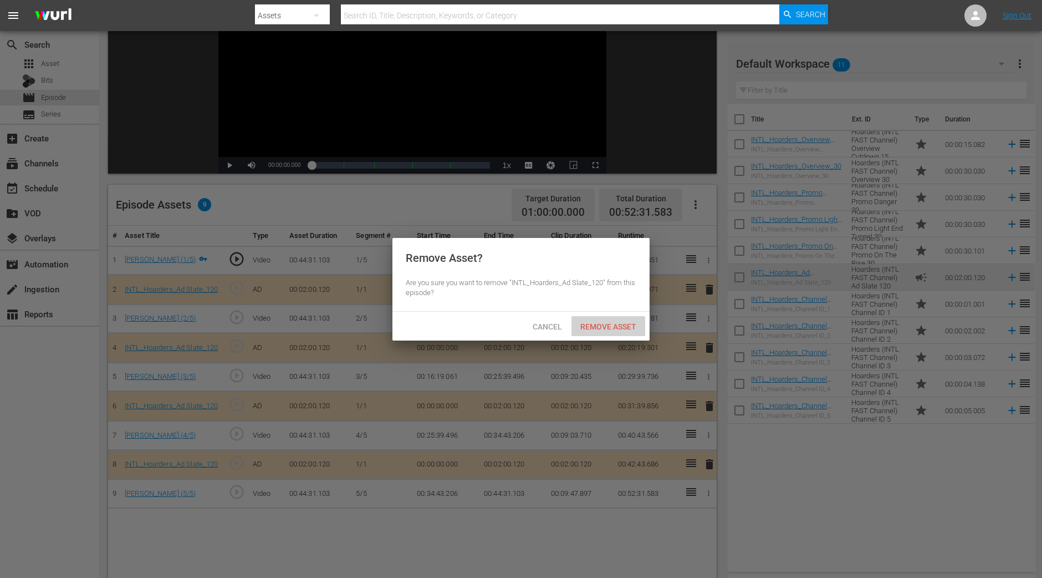
click at [619, 325] on span "Remove Asset" at bounding box center [609, 326] width 74 height 9
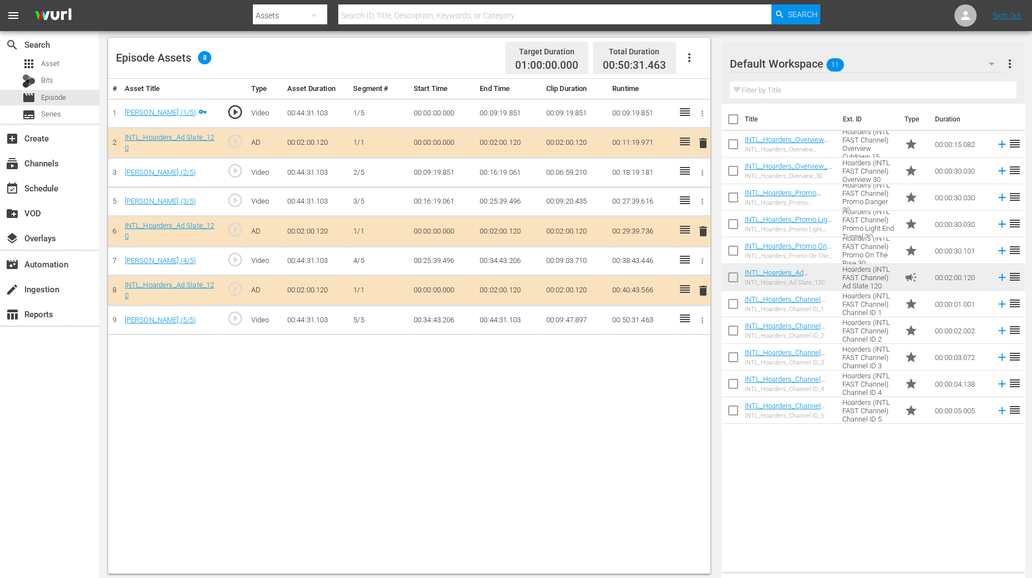
scroll to position [288, 0]
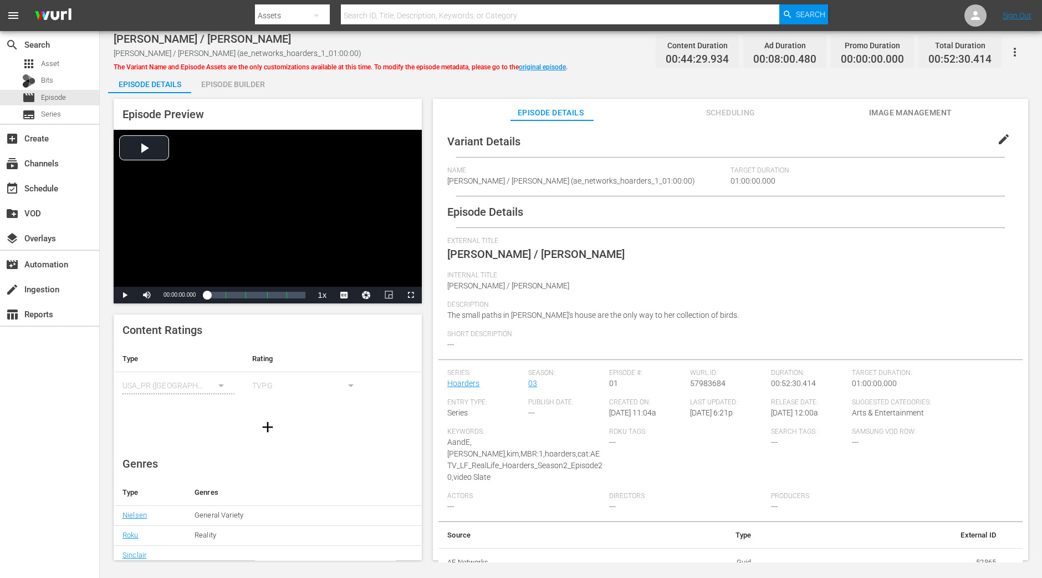
click at [236, 79] on div "Episode Builder" at bounding box center [232, 84] width 83 height 27
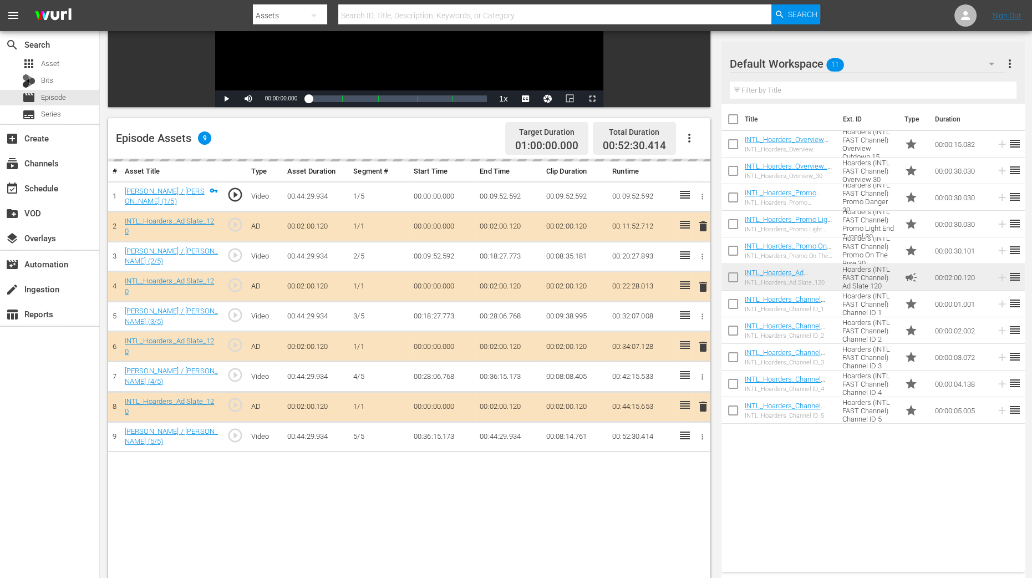
scroll to position [208, 0]
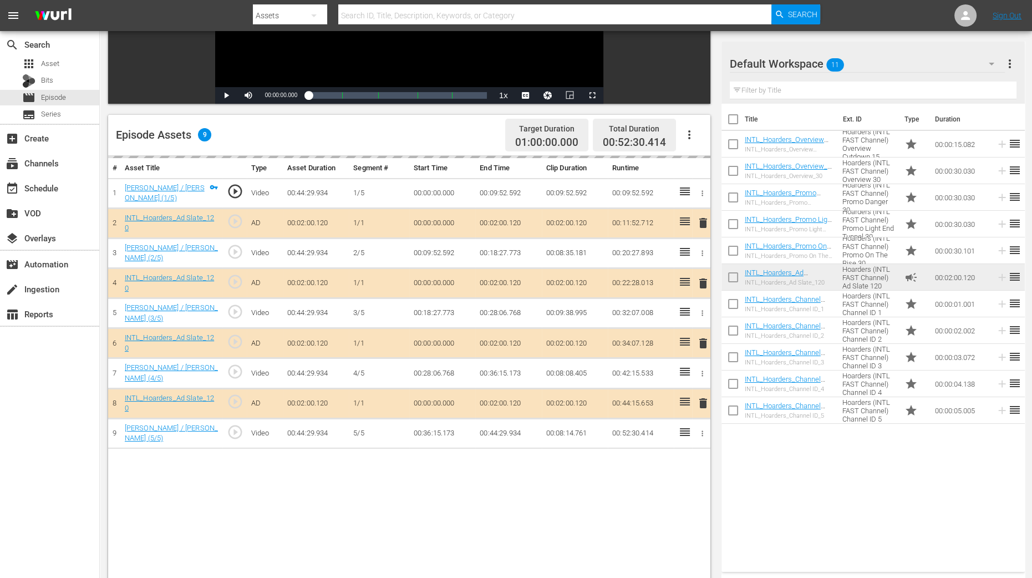
click at [701, 281] on div "delete" at bounding box center [700, 283] width 9 height 16
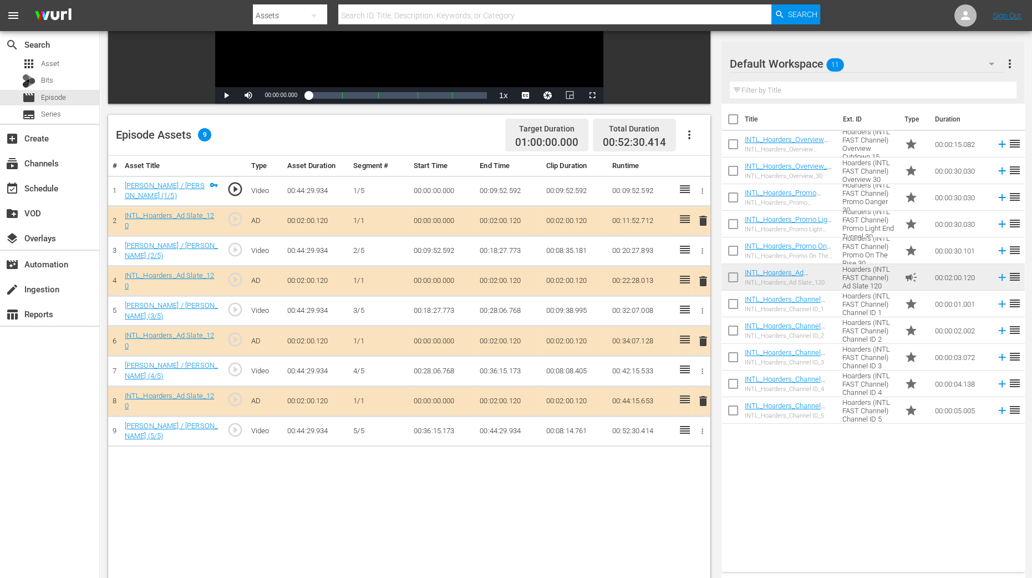
click at [704, 276] on span "delete" at bounding box center [702, 280] width 13 height 13
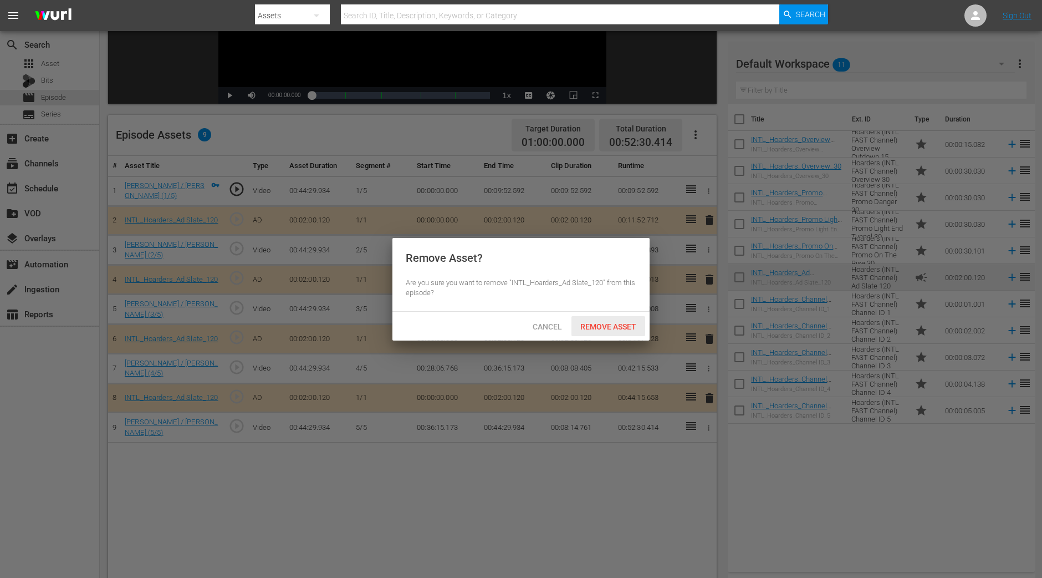
click at [613, 322] on span "Remove Asset" at bounding box center [609, 326] width 74 height 9
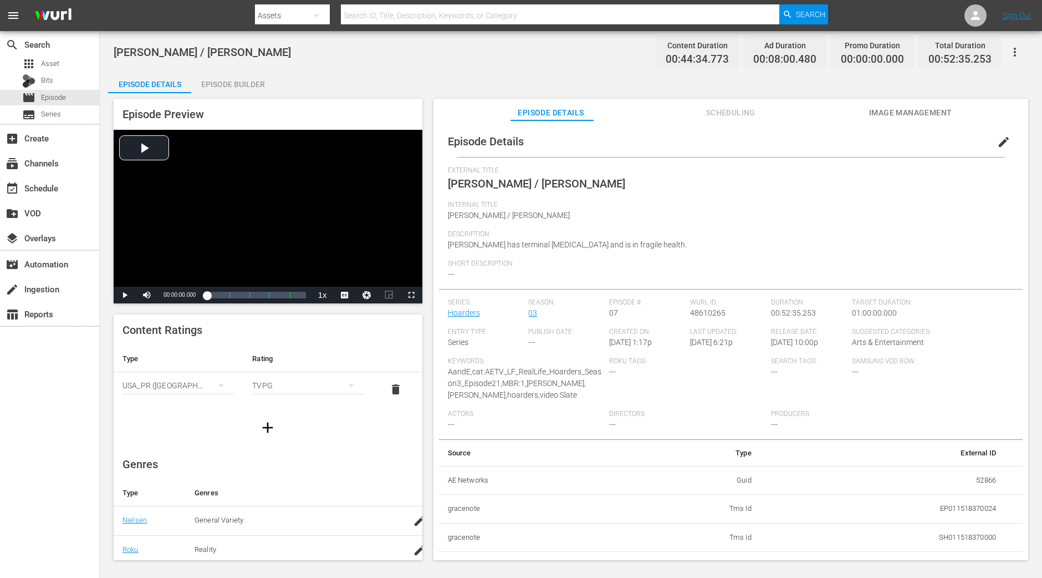
click at [269, 79] on div "Episode Builder" at bounding box center [232, 84] width 83 height 27
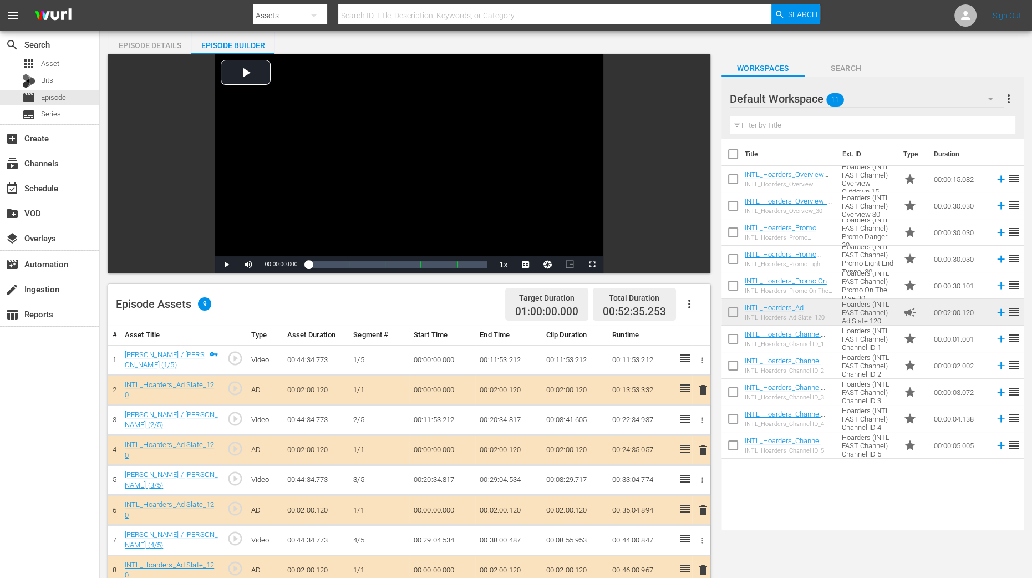
scroll to position [138, 0]
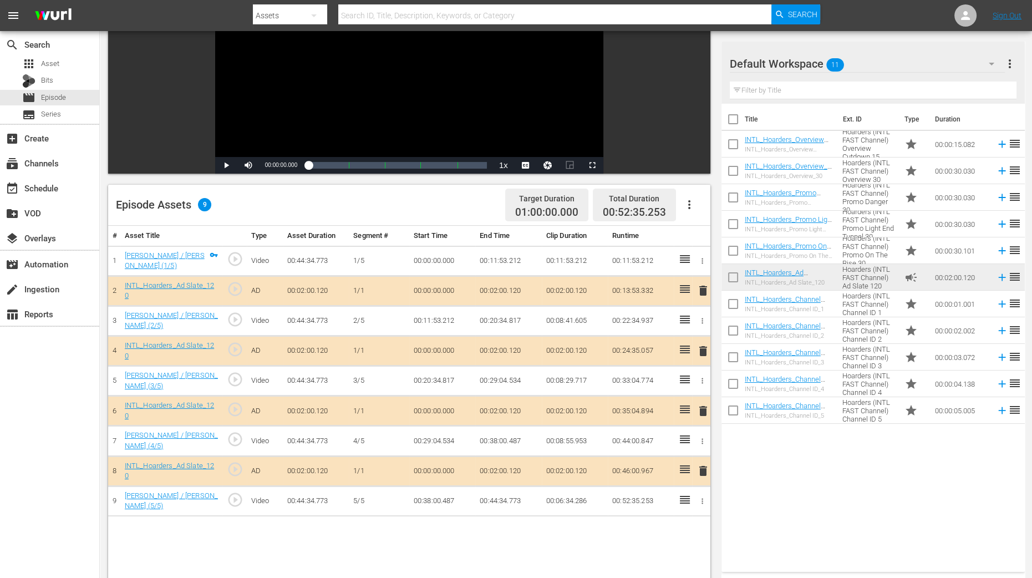
click at [704, 348] on span "delete" at bounding box center [702, 350] width 13 height 13
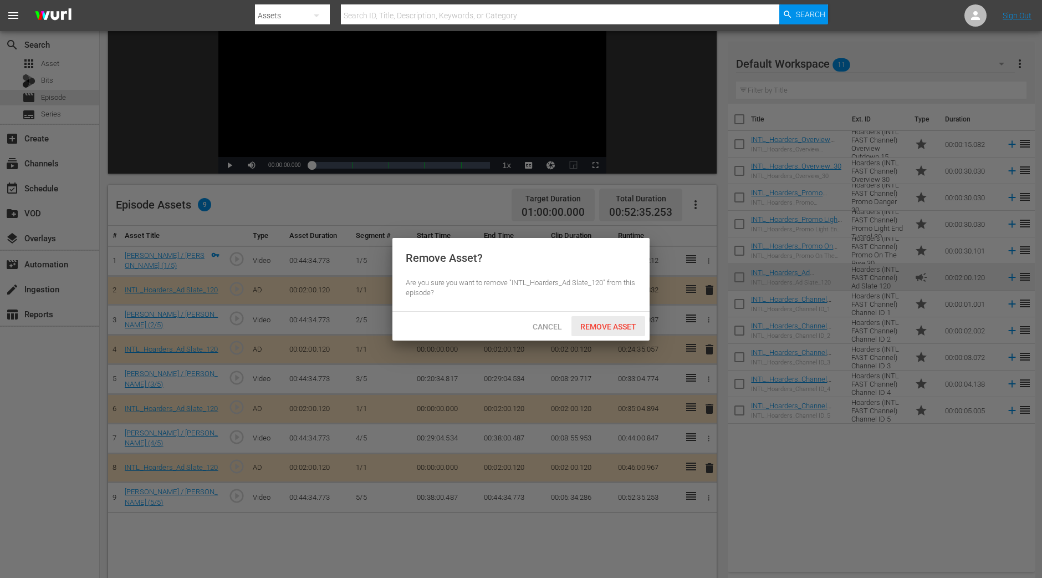
click at [622, 328] on span "Remove Asset" at bounding box center [609, 326] width 74 height 9
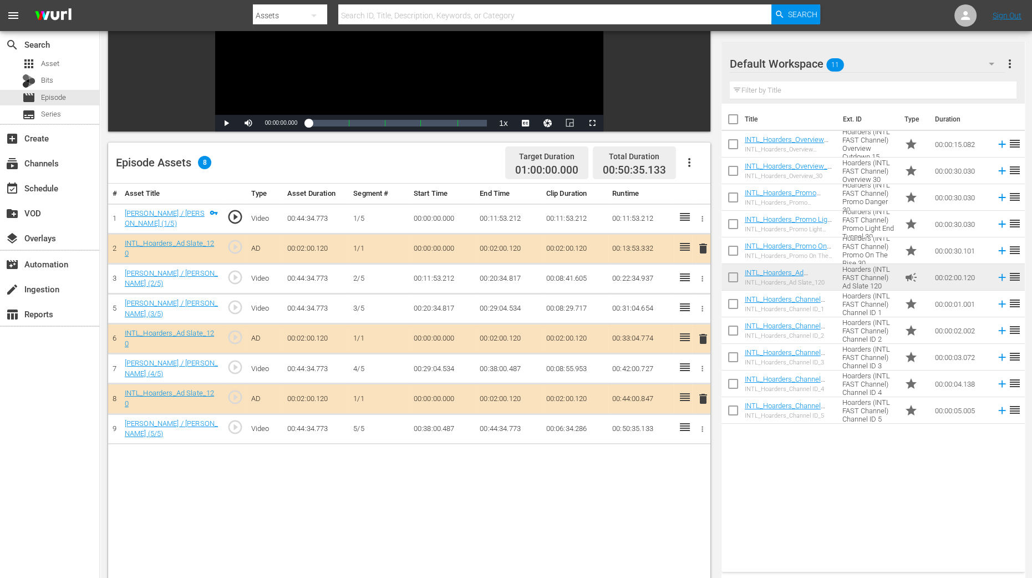
scroll to position [208, 0]
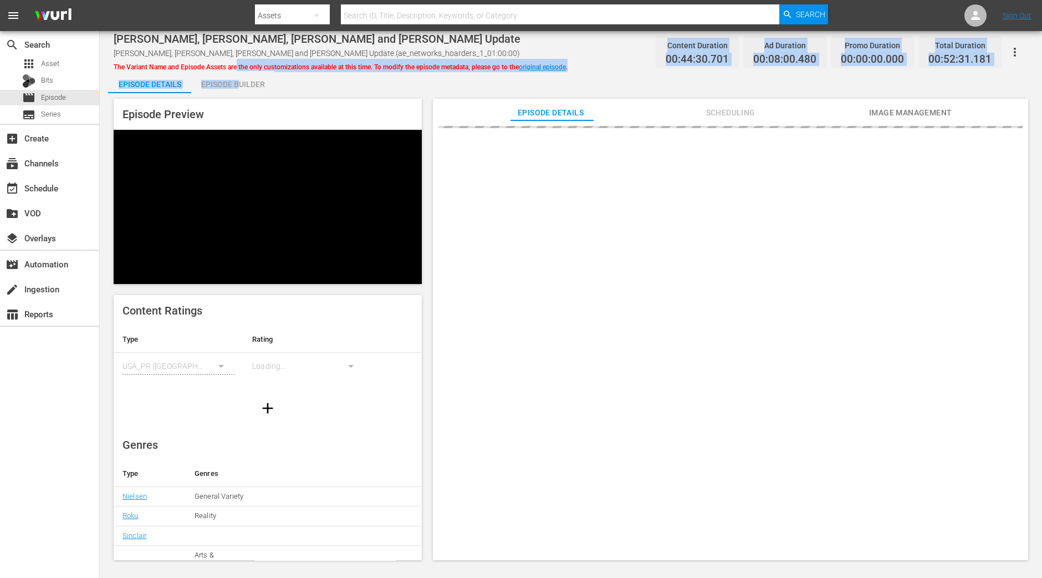
drag, startPoint x: 237, startPoint y: 70, endPoint x: 237, endPoint y: 80, distance: 10.5
click at [237, 80] on div "[PERSON_NAME], [PERSON_NAME], [PERSON_NAME] and [PERSON_NAME] Update [PERSON_NA…" at bounding box center [571, 296] width 943 height 531
click at [238, 82] on div "Episode Builder" at bounding box center [232, 84] width 83 height 27
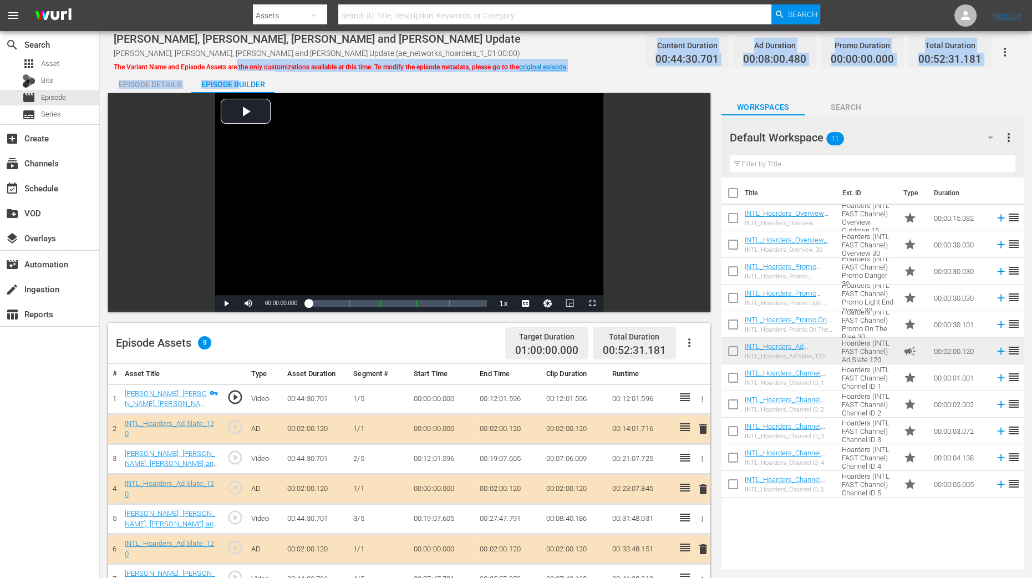
scroll to position [288, 0]
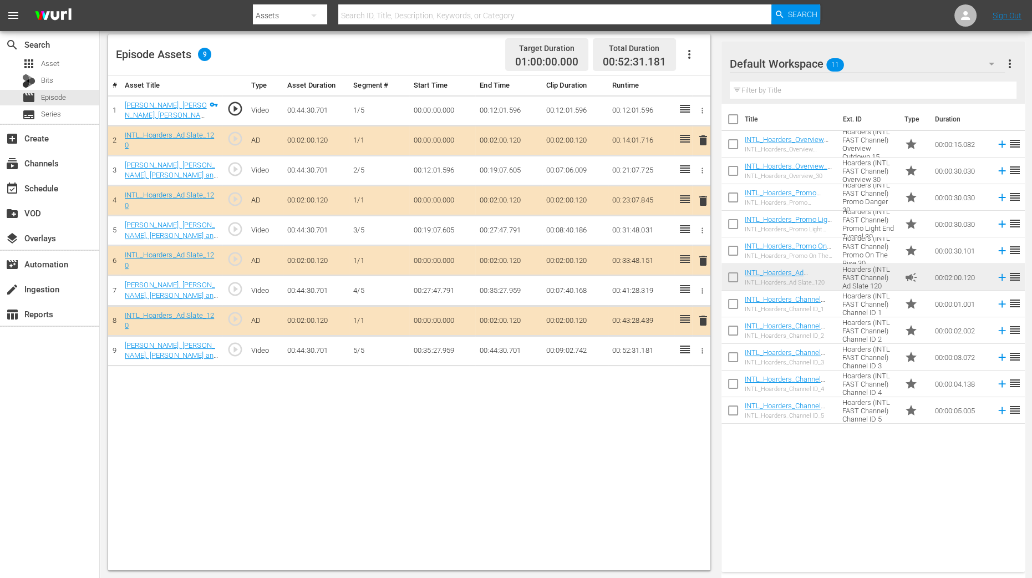
click at [706, 201] on span "delete" at bounding box center [702, 200] width 13 height 13
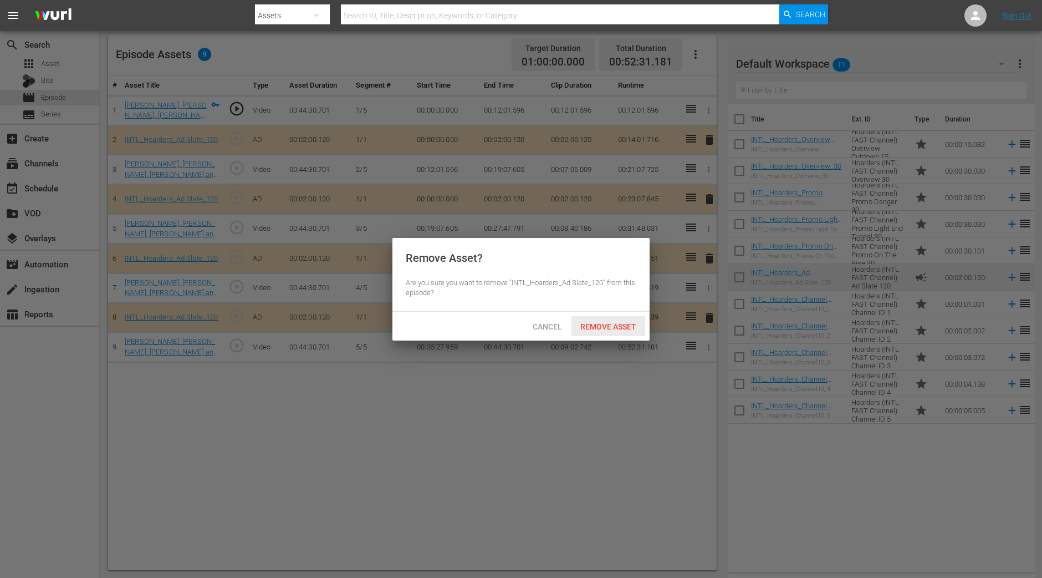
click at [615, 320] on div "Remove Asset" at bounding box center [609, 326] width 74 height 21
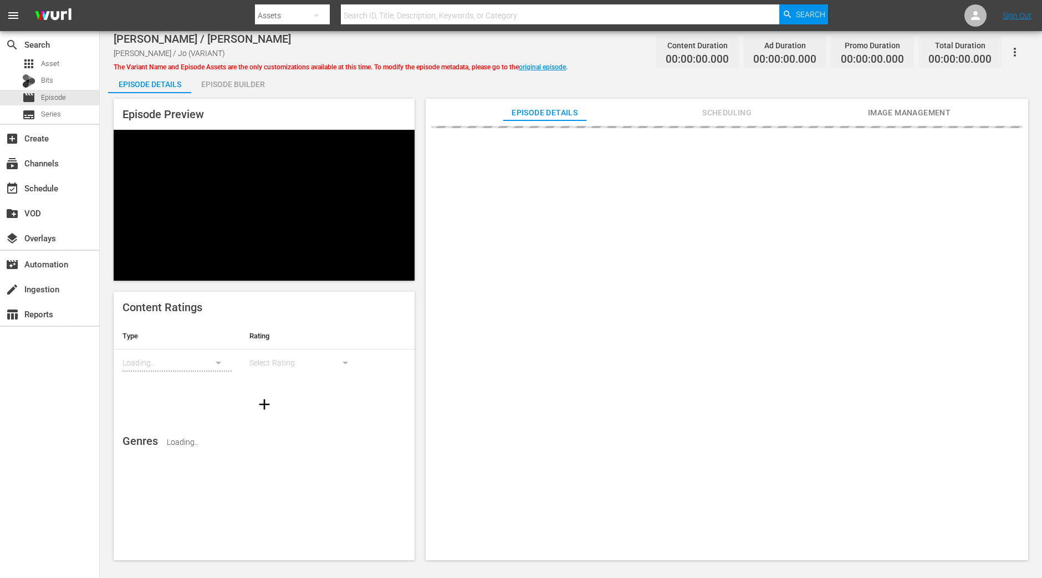
click at [234, 87] on div "Episode Builder" at bounding box center [232, 84] width 83 height 27
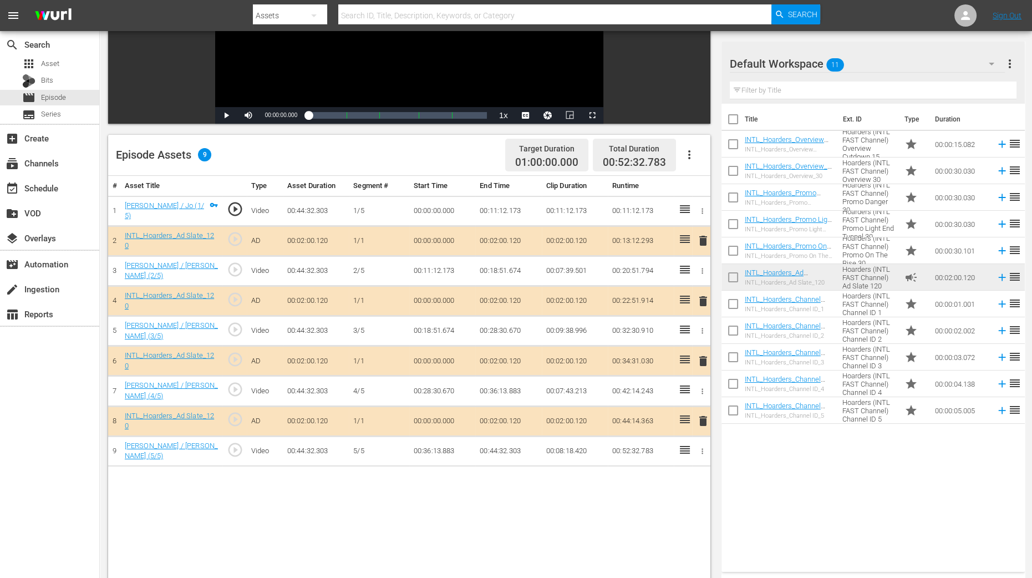
scroll to position [277, 0]
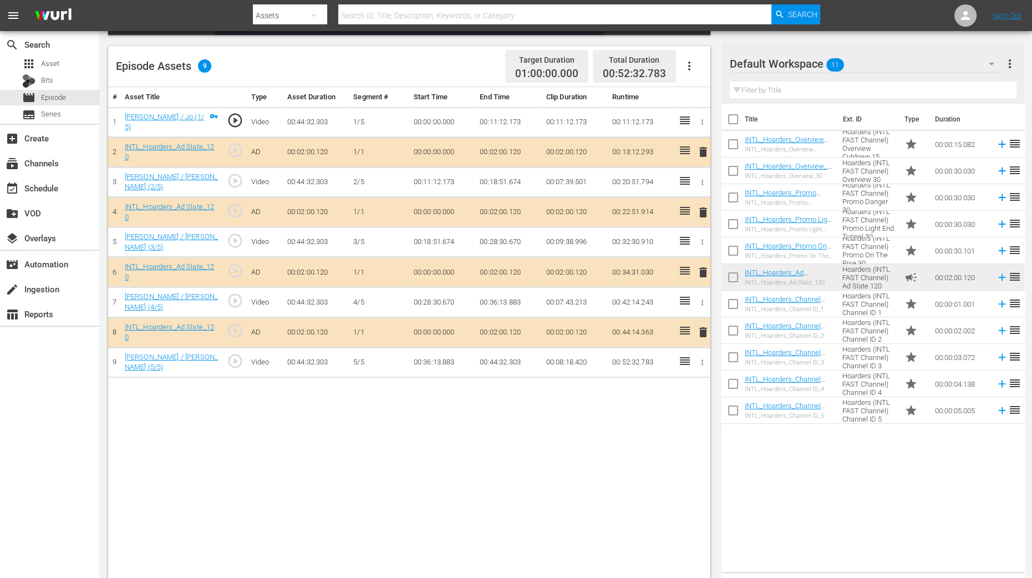
click at [702, 207] on span "delete" at bounding box center [702, 212] width 13 height 13
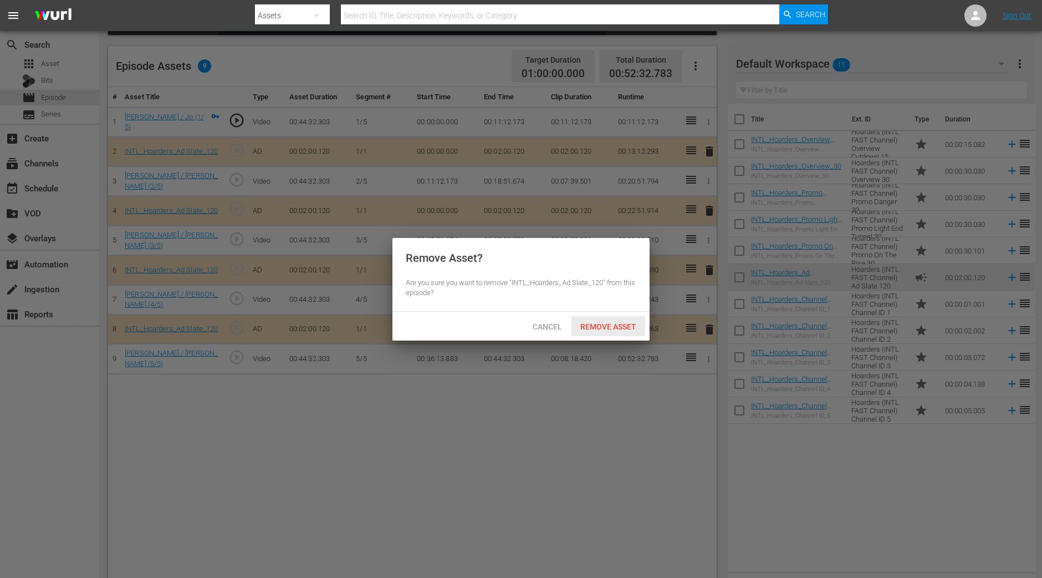
click at [618, 318] on div "Remove Asset" at bounding box center [609, 326] width 74 height 21
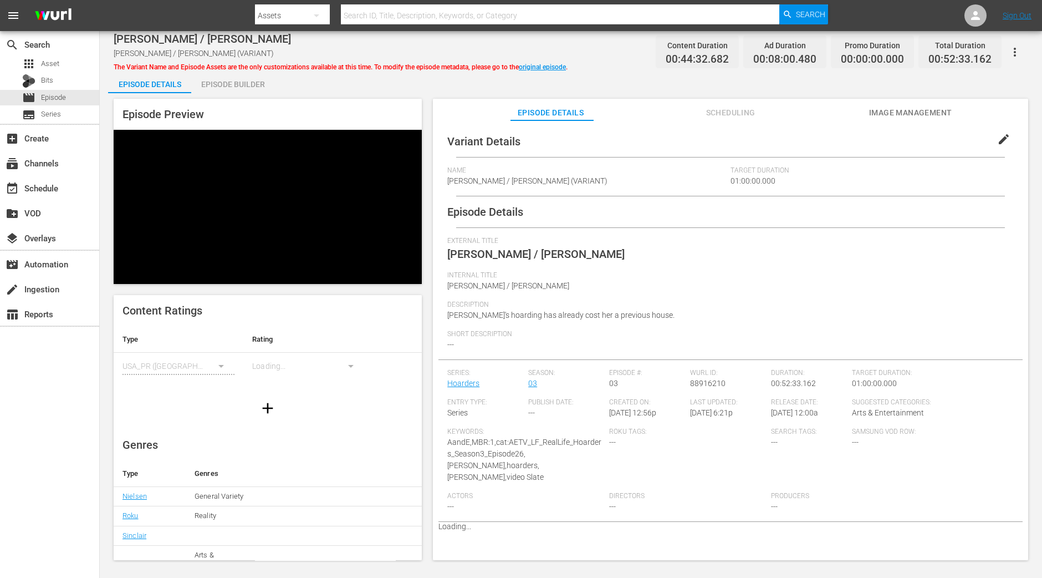
click at [256, 85] on div "Episode Builder" at bounding box center [232, 84] width 83 height 27
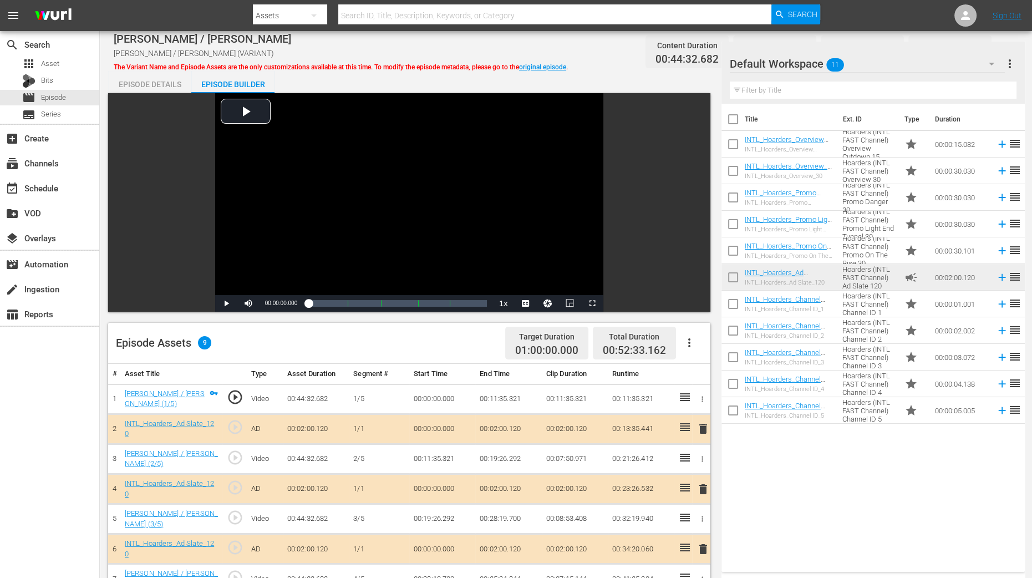
scroll to position [208, 0]
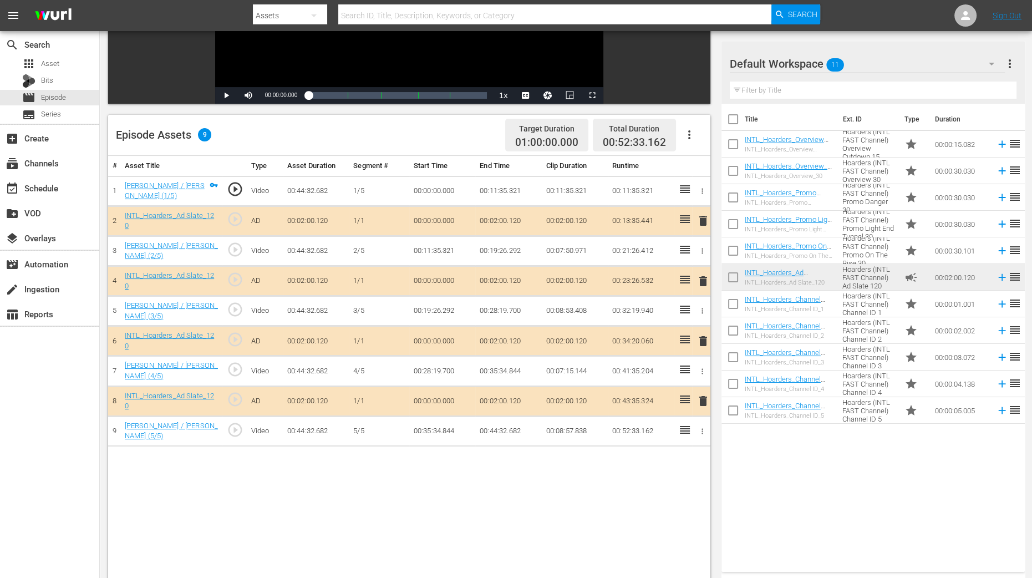
click at [703, 279] on span "delete" at bounding box center [702, 280] width 13 height 13
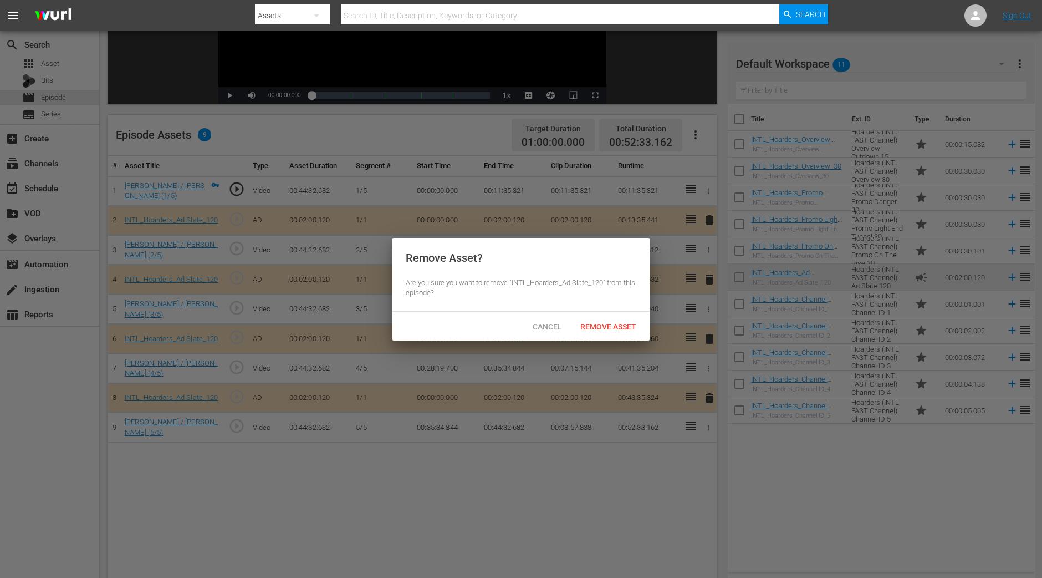
click at [628, 337] on div "Cancel Remove Asset" at bounding box center [521, 326] width 257 height 29
click at [621, 327] on span "Remove Asset" at bounding box center [609, 326] width 74 height 9
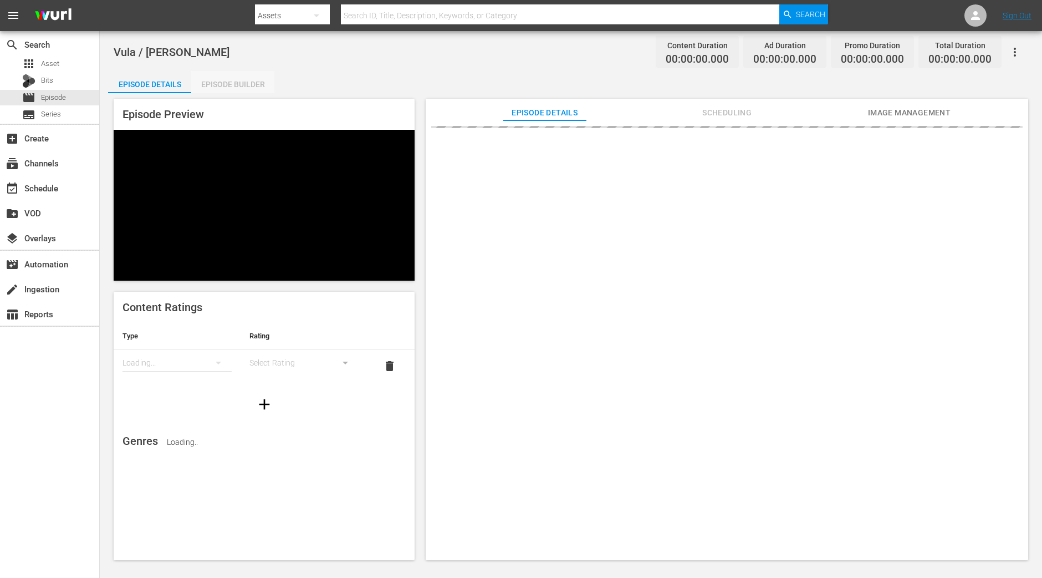
click at [225, 79] on div "Episode Builder" at bounding box center [232, 84] width 83 height 27
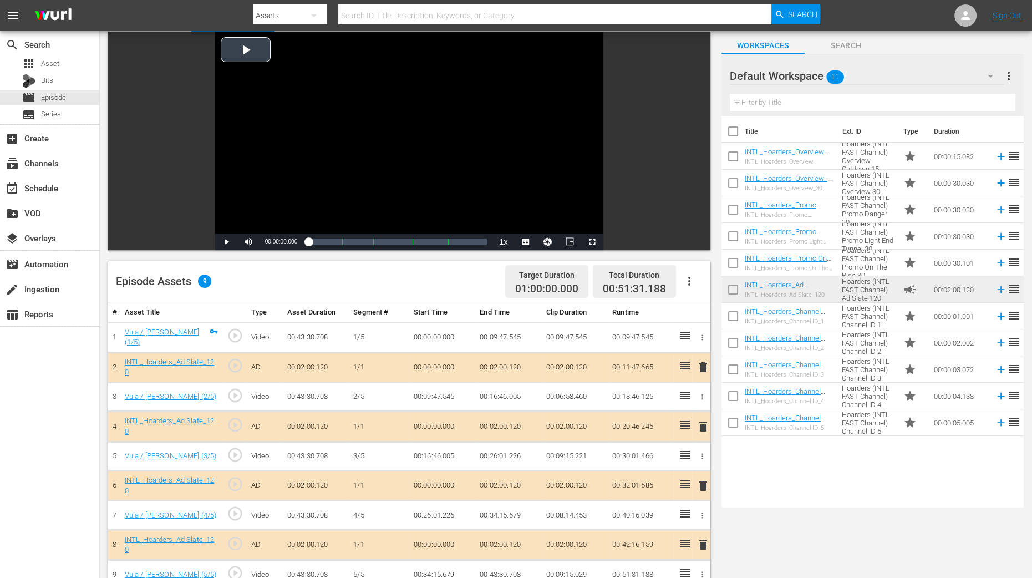
scroll to position [277, 0]
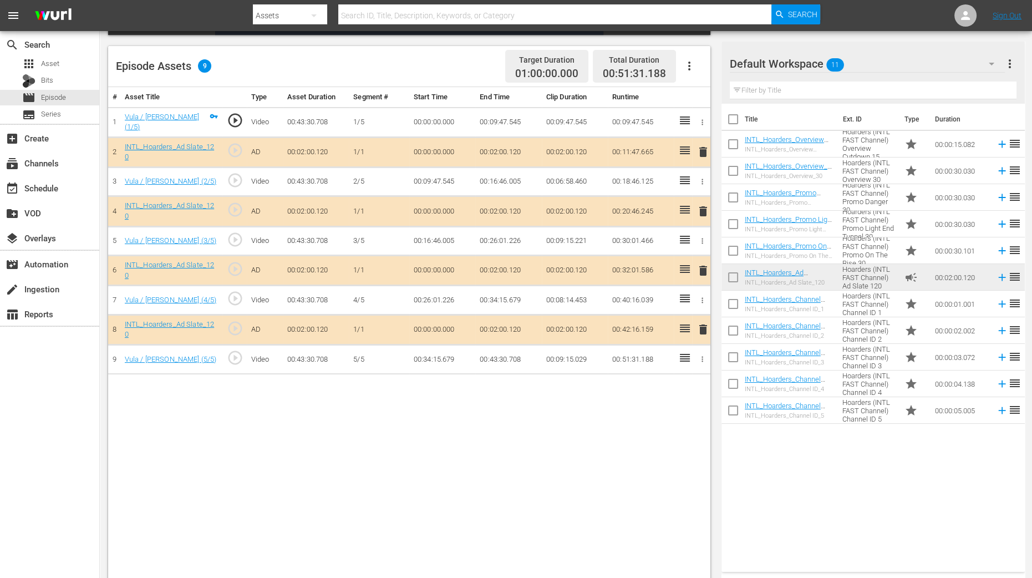
click at [705, 207] on span "delete" at bounding box center [702, 211] width 13 height 13
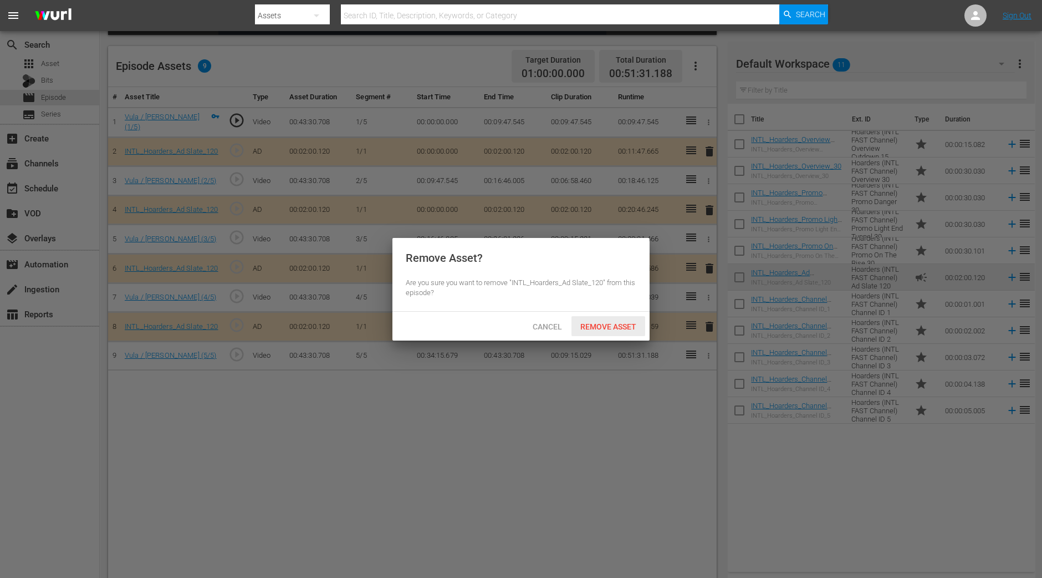
click at [604, 330] on span "Remove Asset" at bounding box center [609, 326] width 74 height 9
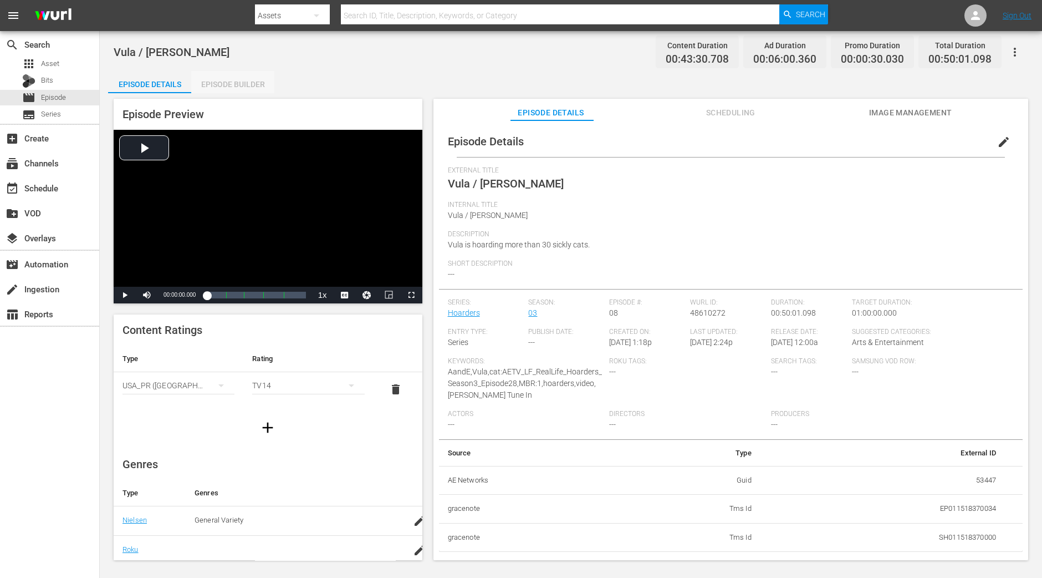
click at [216, 83] on div "Episode Builder" at bounding box center [232, 84] width 83 height 27
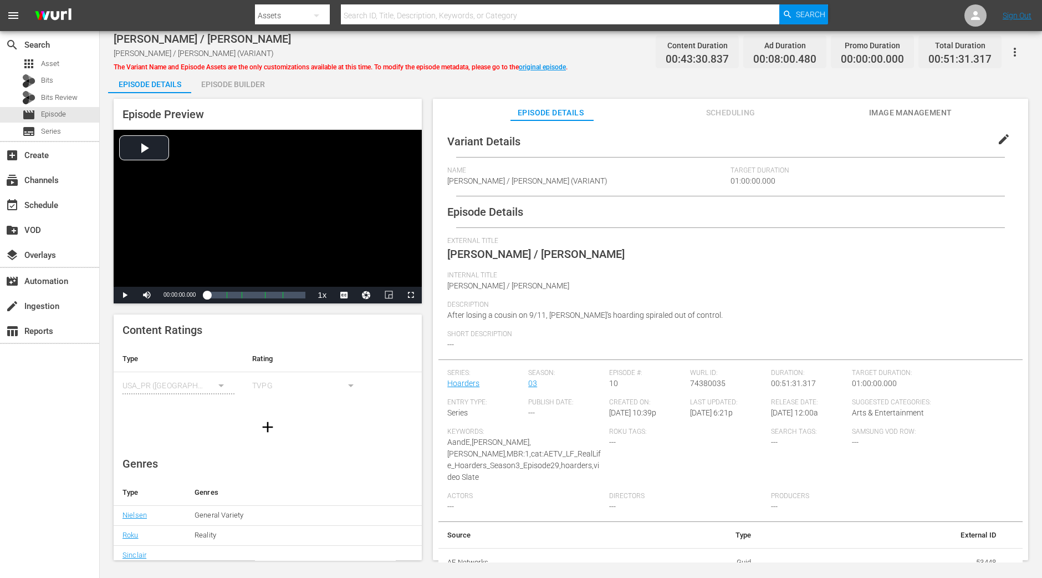
click at [248, 82] on div "Episode Builder" at bounding box center [232, 84] width 83 height 27
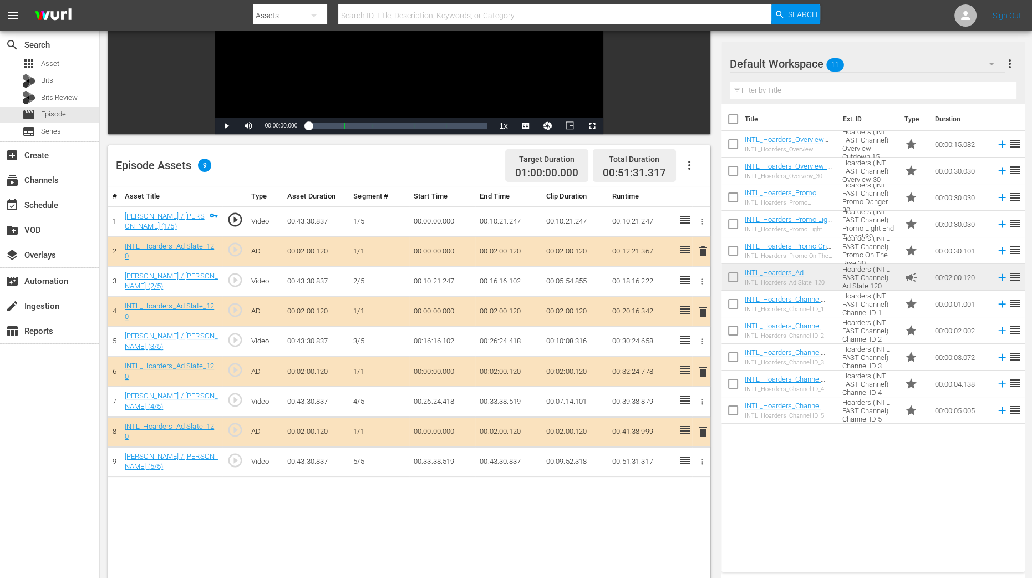
scroll to position [208, 0]
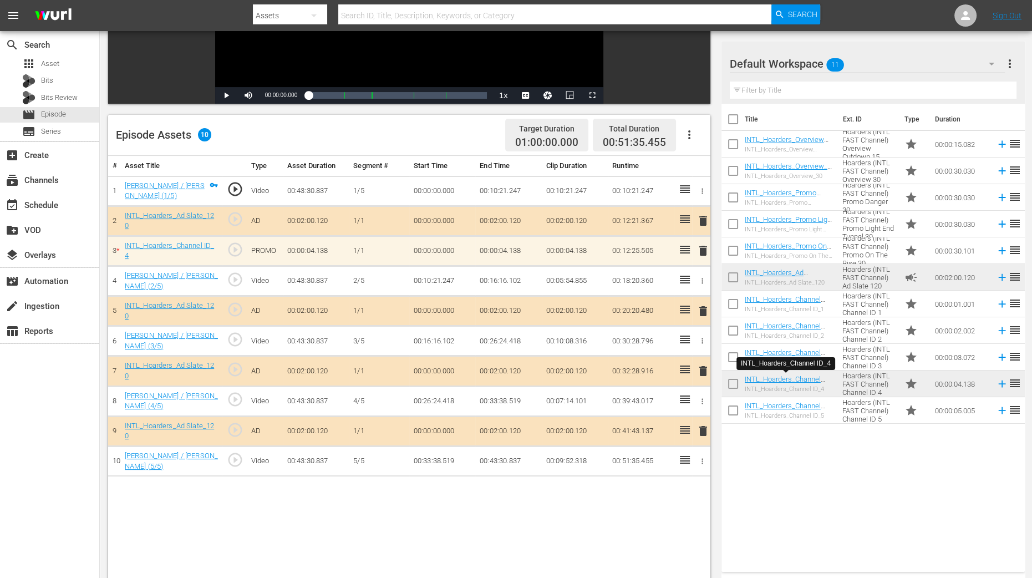
click at [705, 251] on span "delete" at bounding box center [702, 250] width 13 height 13
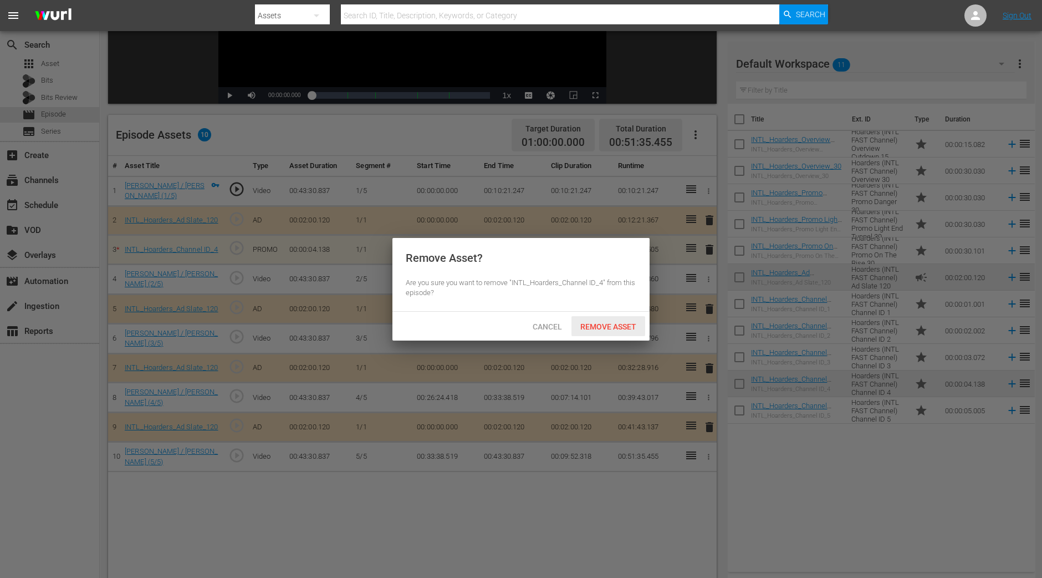
click at [635, 324] on span "Remove Asset" at bounding box center [609, 326] width 74 height 9
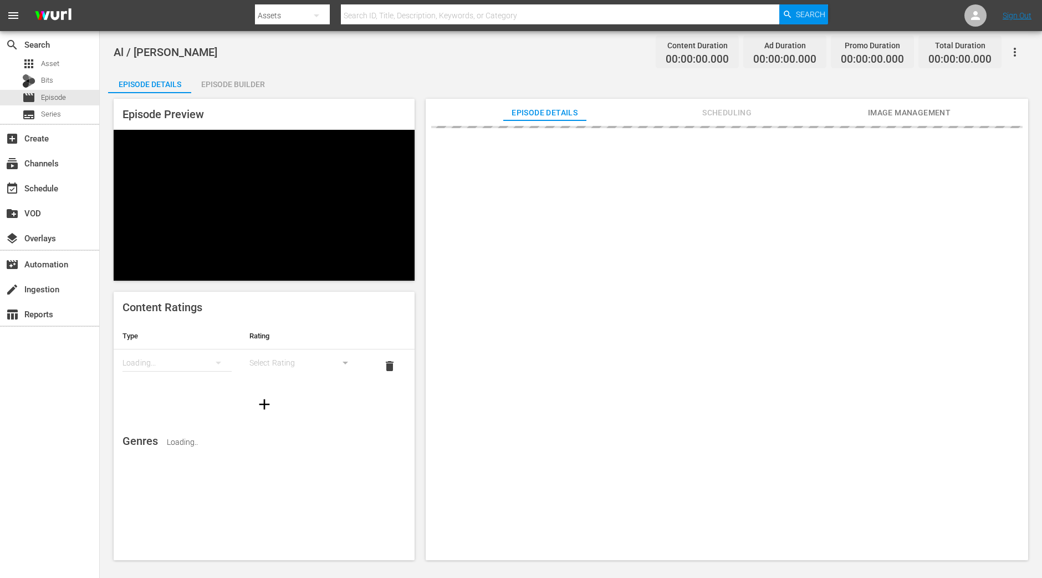
click at [241, 79] on div "Episode Builder" at bounding box center [232, 84] width 83 height 27
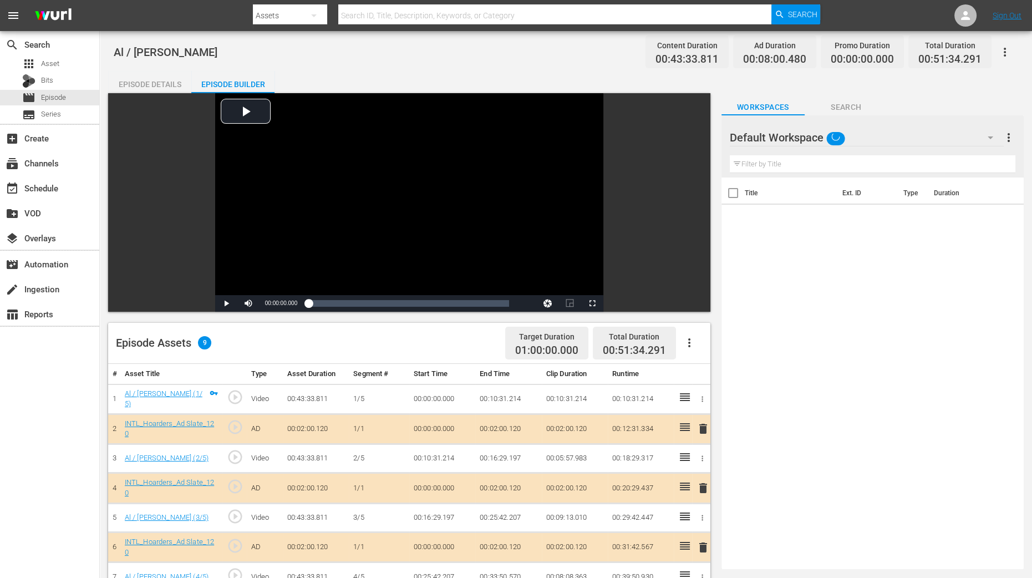
scroll to position [138, 0]
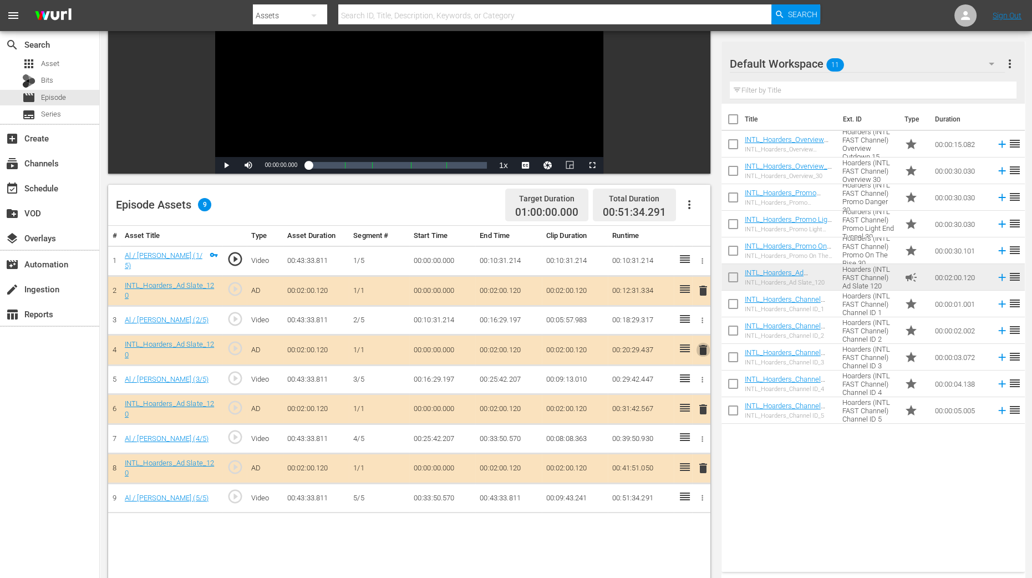
click at [704, 348] on span "delete" at bounding box center [702, 349] width 13 height 13
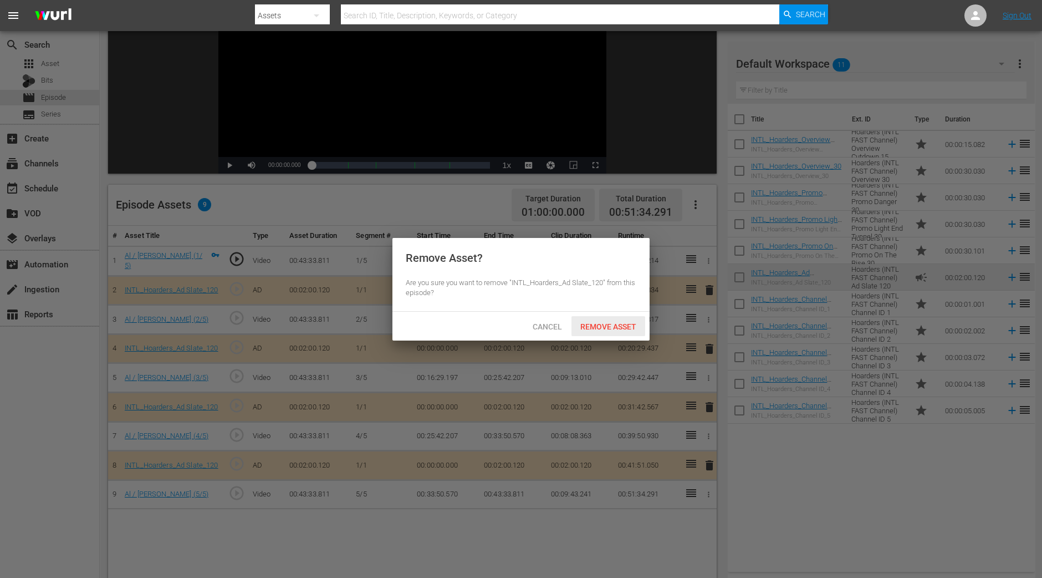
click at [607, 327] on span "Remove Asset" at bounding box center [609, 326] width 74 height 9
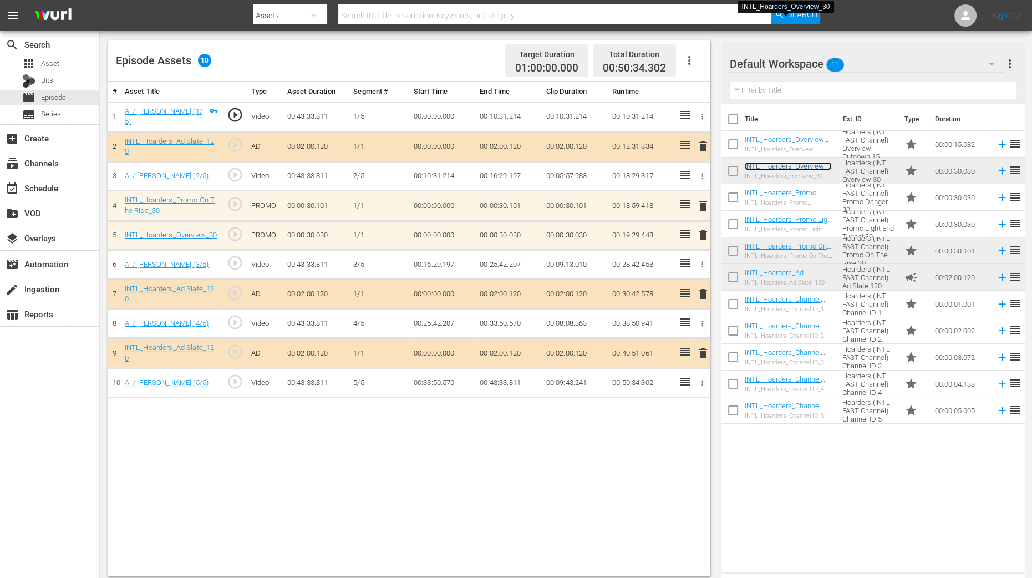
scroll to position [288, 0]
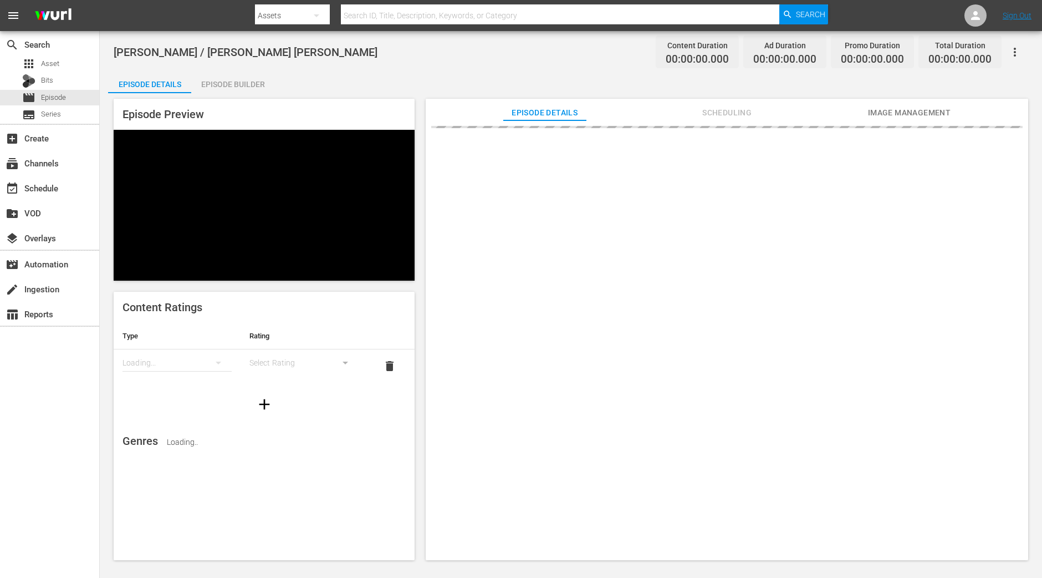
click at [217, 76] on div "Episode Builder" at bounding box center [232, 84] width 83 height 27
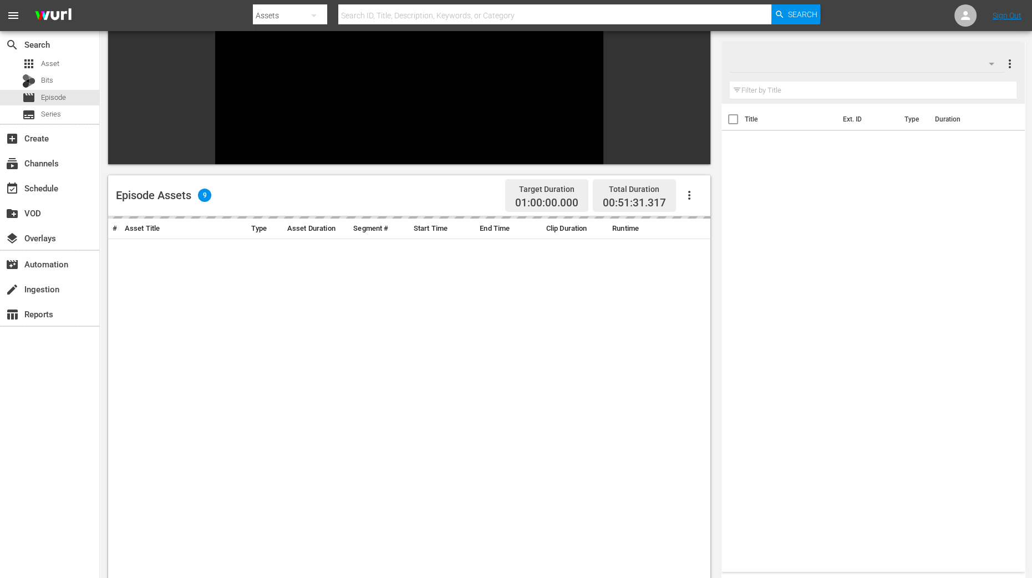
scroll to position [263, 0]
